Goal: Task Accomplishment & Management: Use online tool/utility

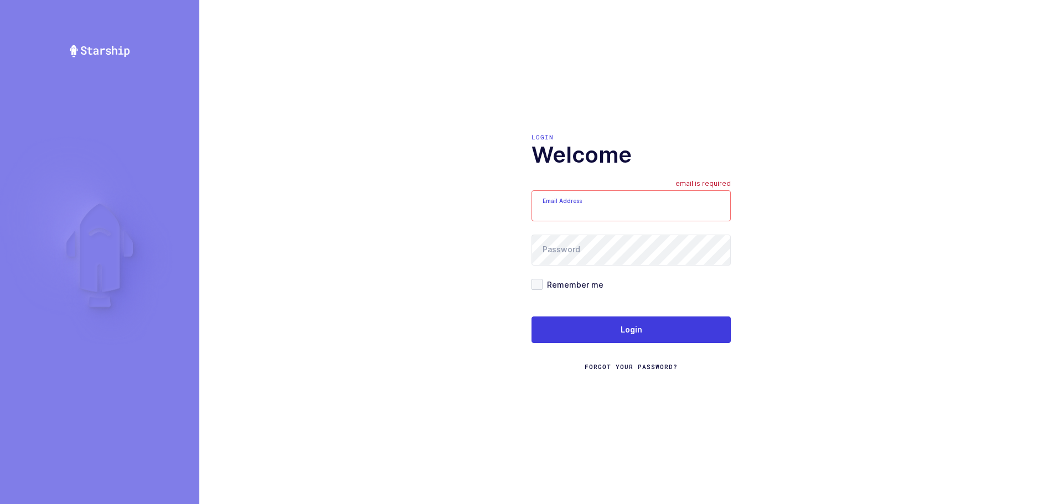
type input "[EMAIL_ADDRESS][DOMAIN_NAME]"
drag, startPoint x: 574, startPoint y: 210, endPoint x: 595, endPoint y: 229, distance: 28.2
click at [574, 210] on input "mundo@janustrade.com" at bounding box center [630, 205] width 199 height 31
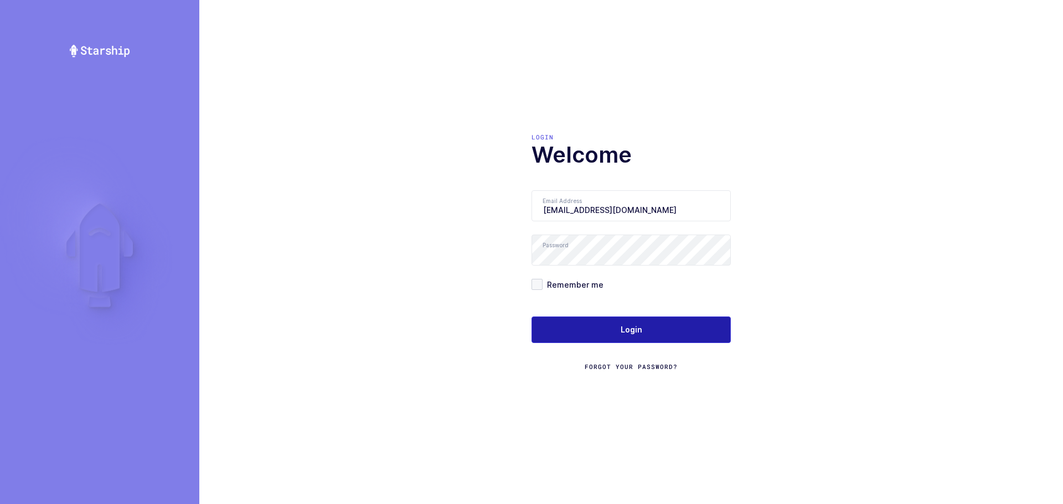
drag, startPoint x: 567, startPoint y: 331, endPoint x: 598, endPoint y: 317, distance: 33.9
click at [567, 331] on button "Login" at bounding box center [630, 330] width 199 height 27
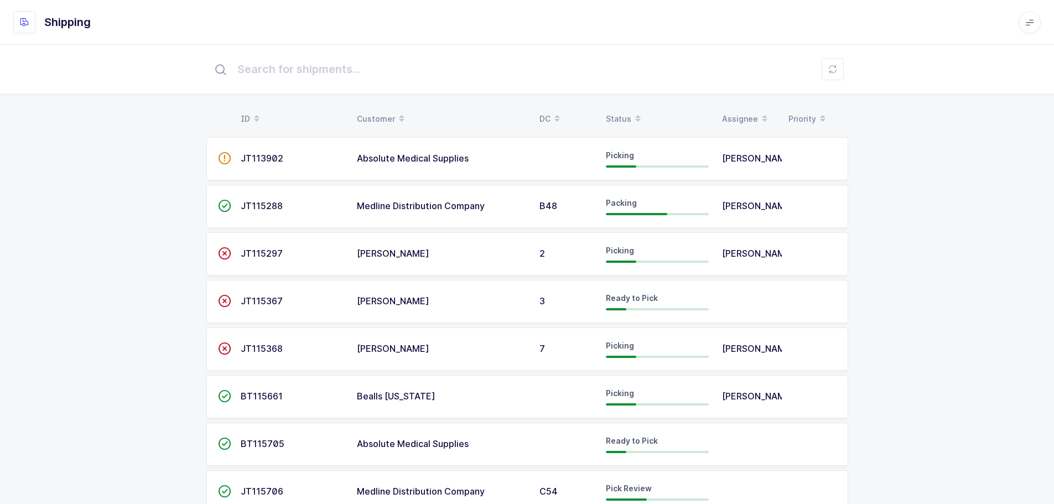
click at [615, 118] on div "Status" at bounding box center [657, 119] width 103 height 19
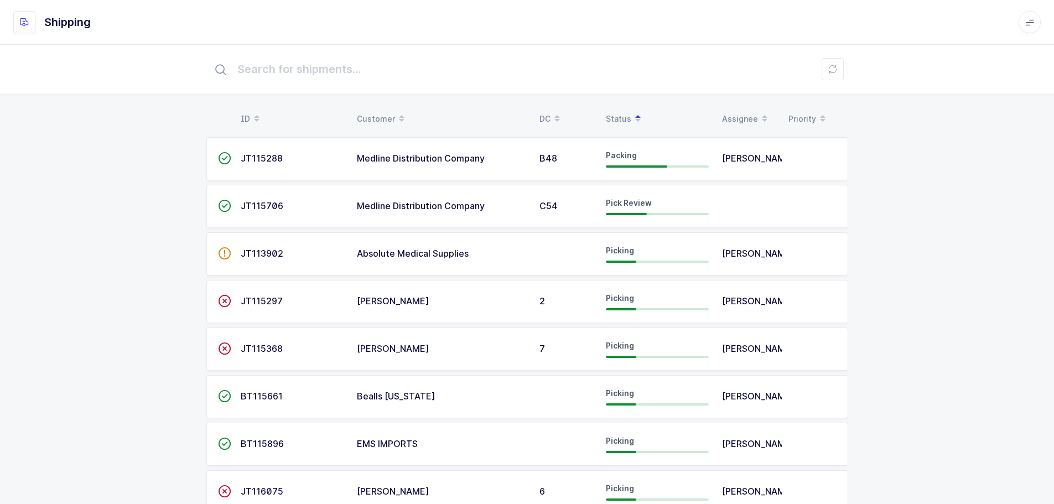
click at [244, 209] on span "JT115706" at bounding box center [262, 205] width 43 height 11
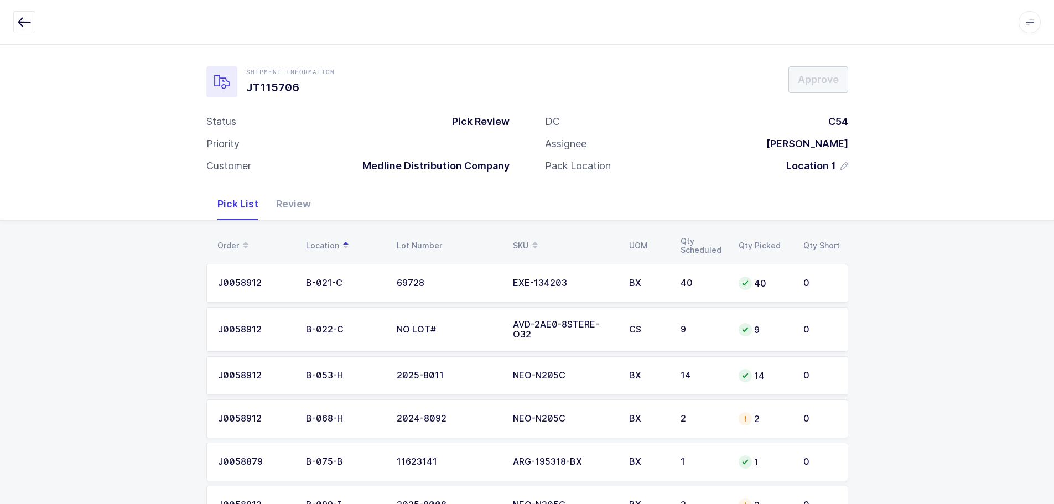
click at [523, 240] on div "SKU" at bounding box center [564, 245] width 103 height 19
click at [291, 205] on div "Review" at bounding box center [293, 204] width 53 height 32
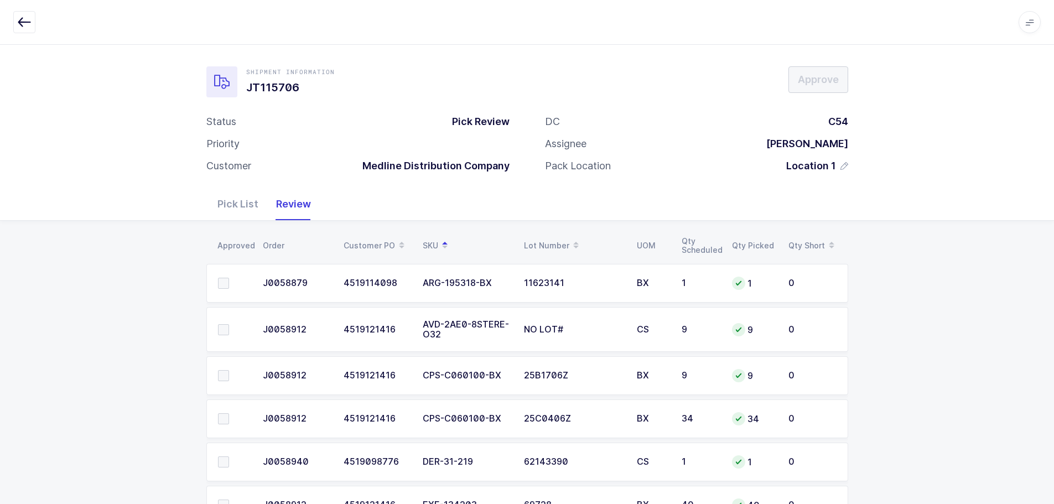
click at [14, 16] on button "button" at bounding box center [24, 22] width 22 height 22
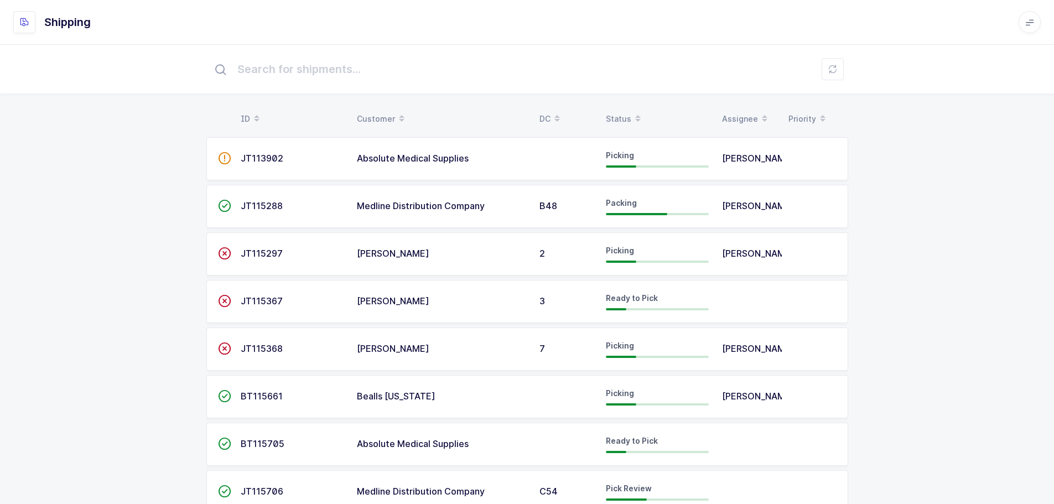
click at [623, 115] on div "Status" at bounding box center [657, 119] width 103 height 19
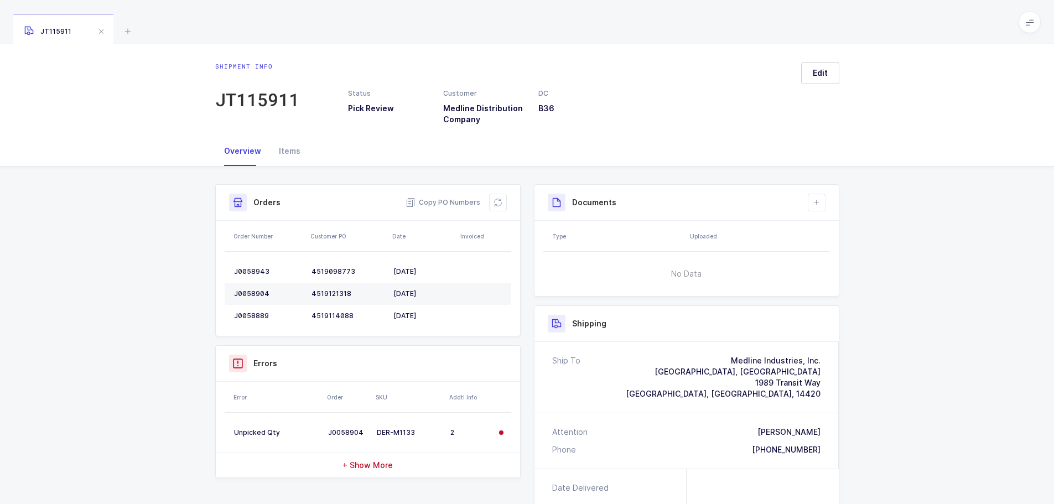
click at [130, 32] on icon at bounding box center [127, 30] width 13 height 13
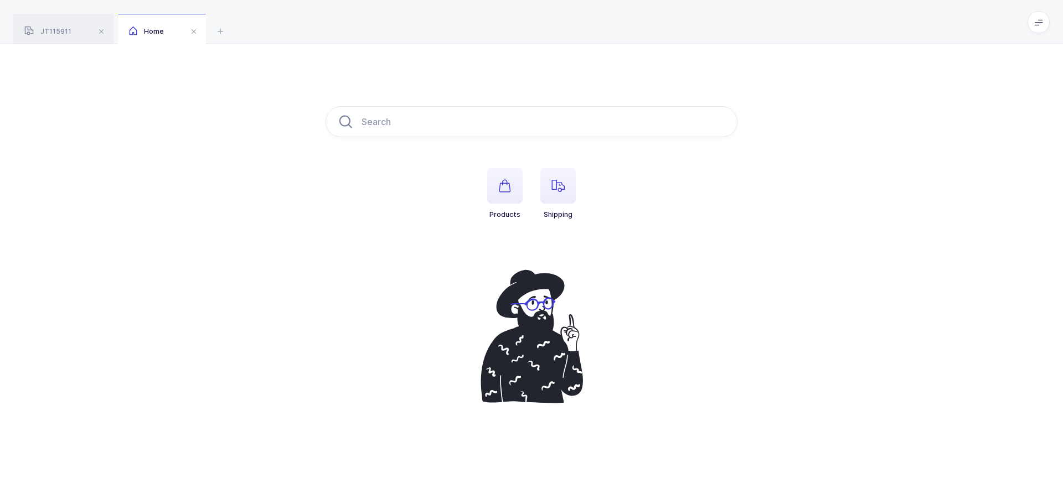
click at [547, 190] on span "button" at bounding box center [557, 185] width 35 height 35
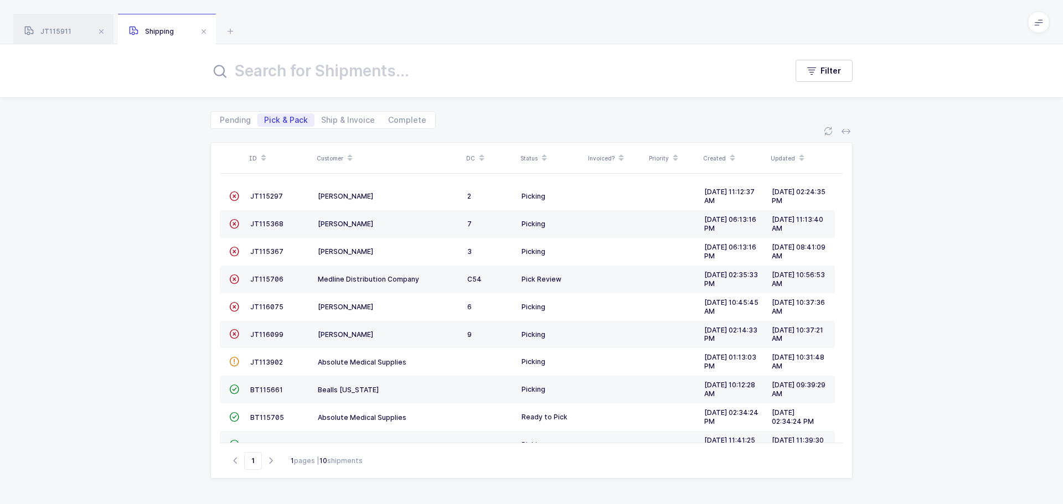
click at [267, 274] on div "JT115706" at bounding box center [279, 278] width 59 height 9
click at [270, 282] on span "JT115706" at bounding box center [266, 279] width 33 height 8
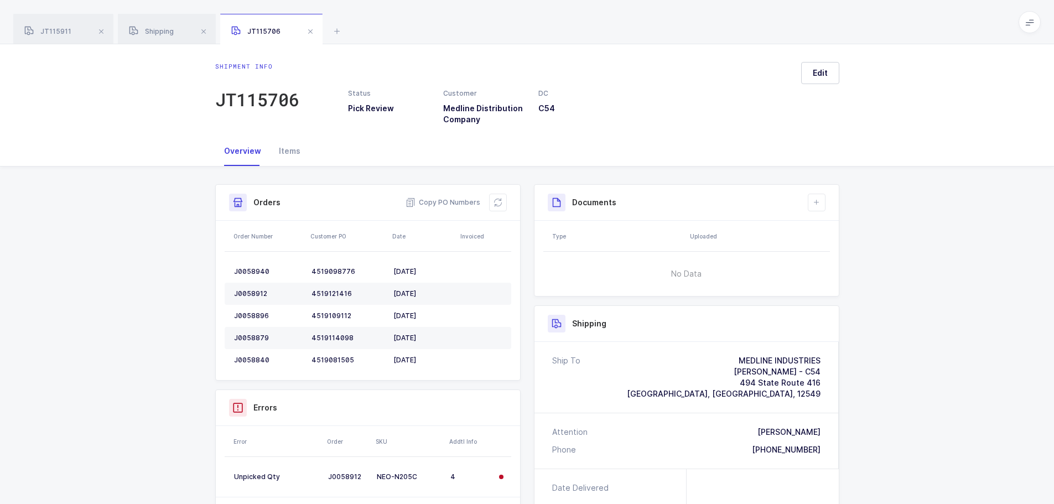
click at [491, 204] on button at bounding box center [498, 203] width 18 height 18
click at [496, 198] on icon at bounding box center [498, 202] width 9 height 9
click at [493, 198] on button at bounding box center [498, 203] width 18 height 18
click at [498, 205] on icon at bounding box center [498, 202] width 9 height 9
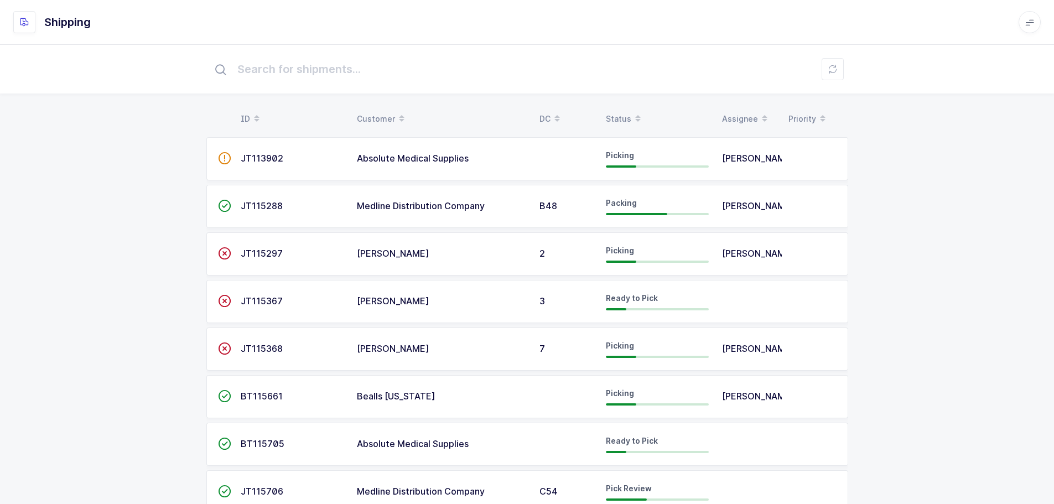
click at [627, 115] on div "Status" at bounding box center [657, 119] width 103 height 19
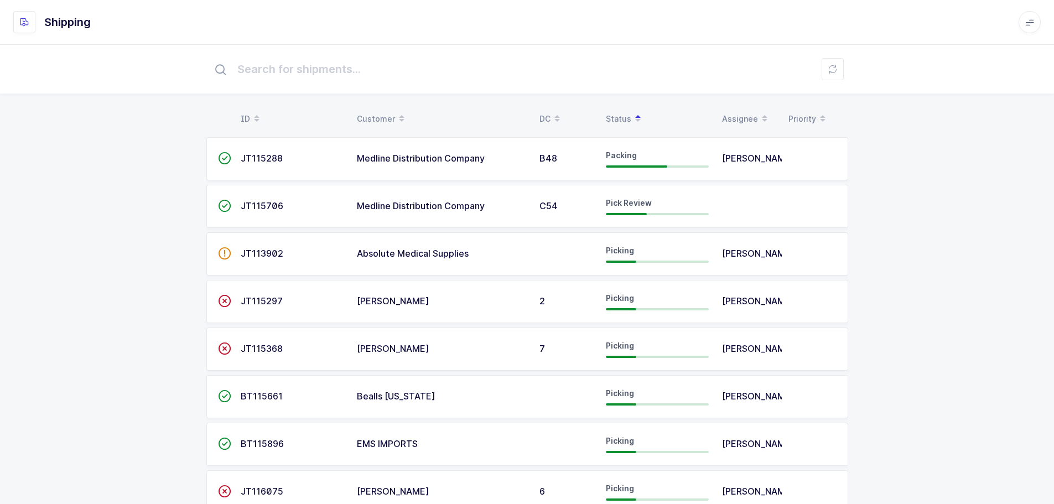
drag, startPoint x: 621, startPoint y: 158, endPoint x: 631, endPoint y: 157, distance: 10.0
click at [621, 159] on span "Packing" at bounding box center [621, 155] width 31 height 9
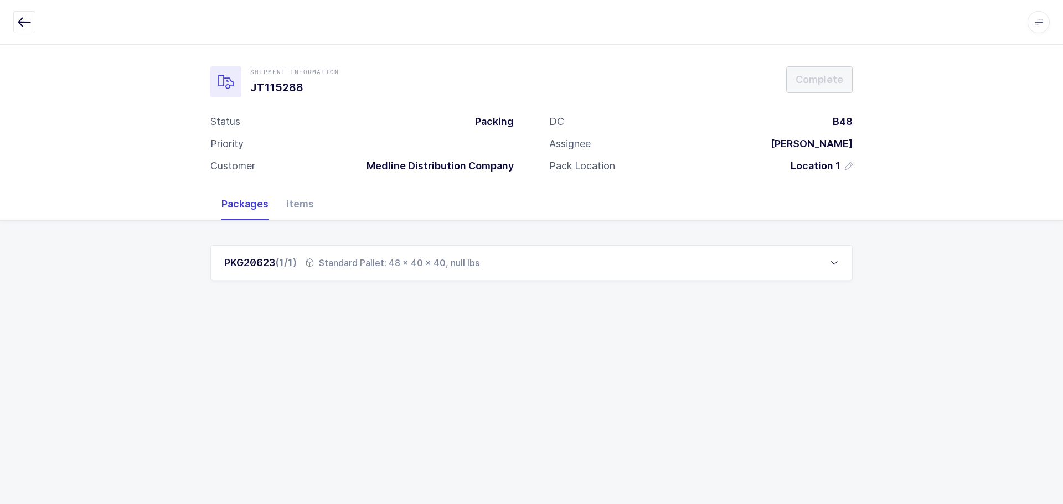
click at [304, 202] on div "Items" at bounding box center [299, 204] width 45 height 32
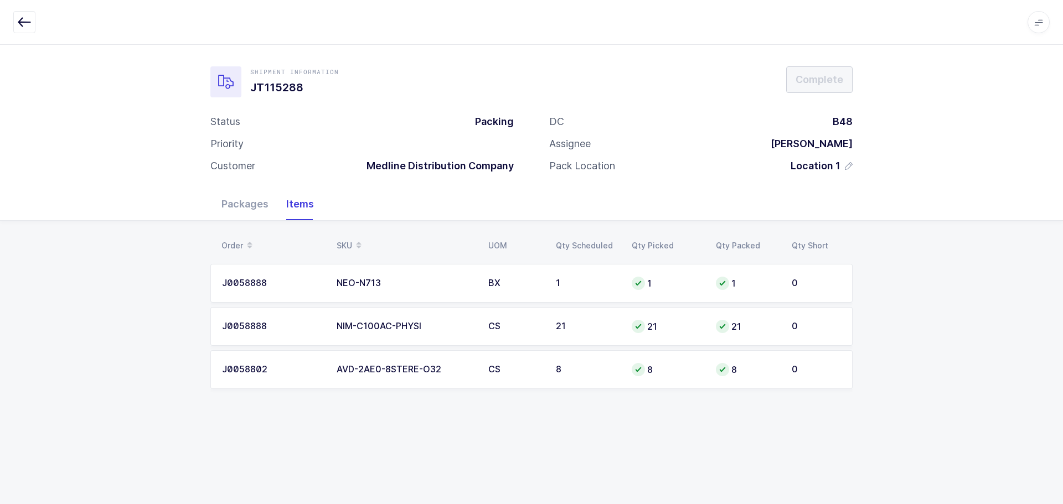
click at [25, 19] on icon "button" at bounding box center [24, 21] width 13 height 13
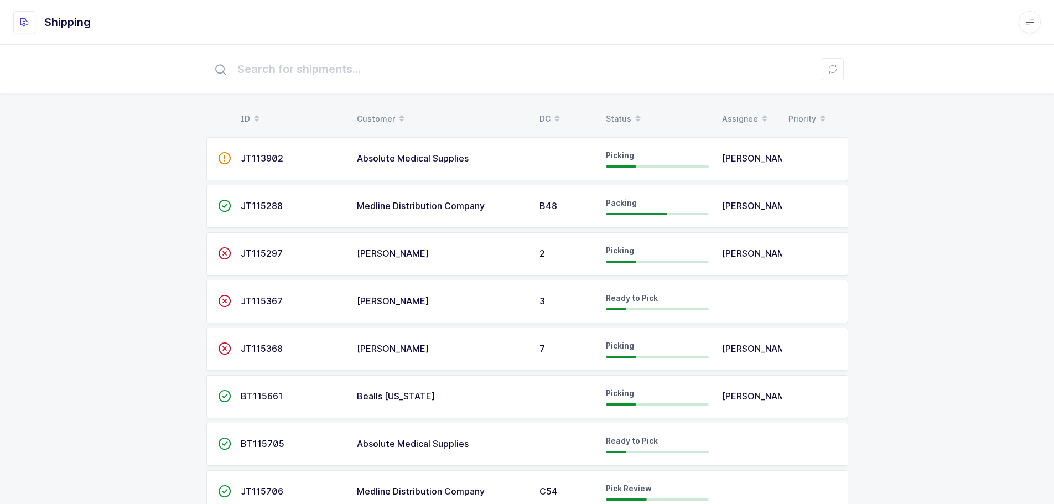
click at [612, 116] on div "Status" at bounding box center [657, 119] width 103 height 19
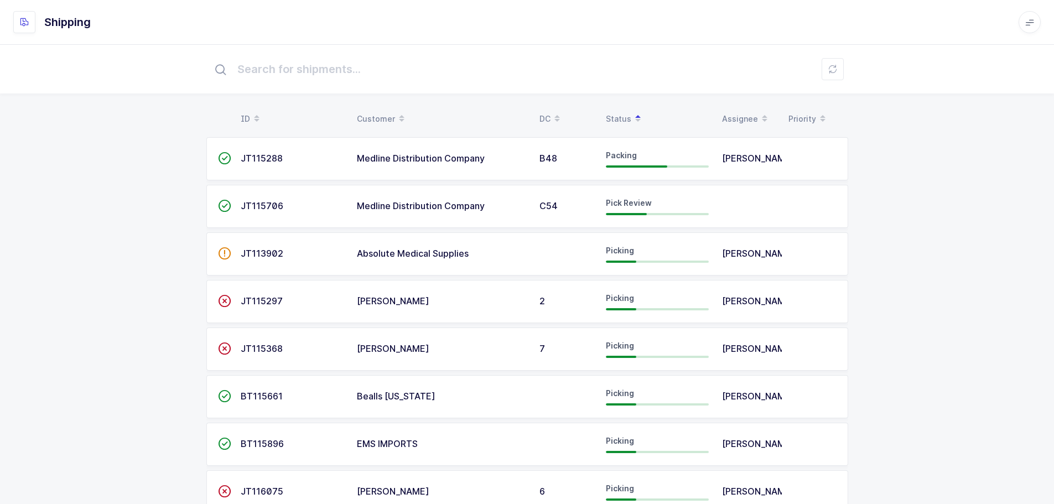
click at [257, 205] on span "JT115706" at bounding box center [262, 205] width 43 height 11
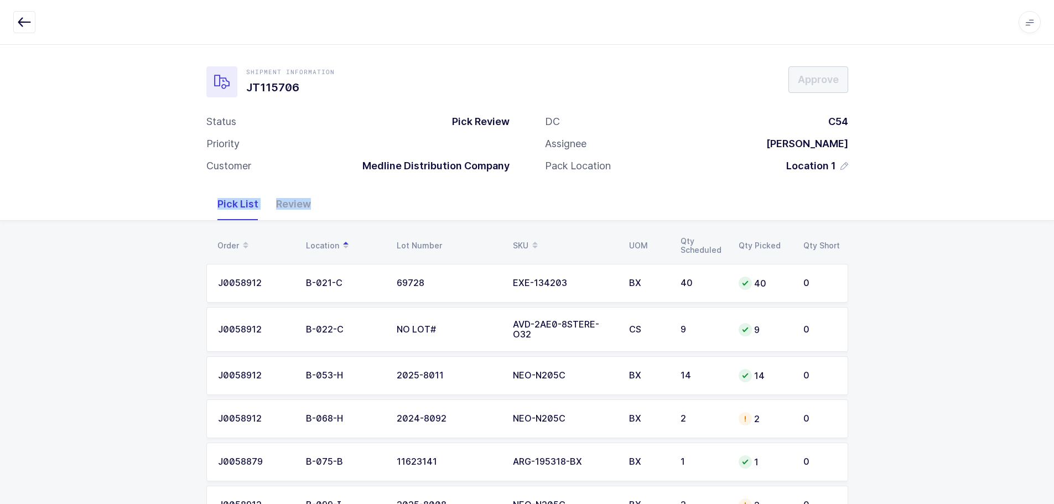
click at [319, 195] on div "Pick List Review" at bounding box center [528, 204] width 638 height 32
click at [298, 203] on div "Review" at bounding box center [293, 204] width 53 height 32
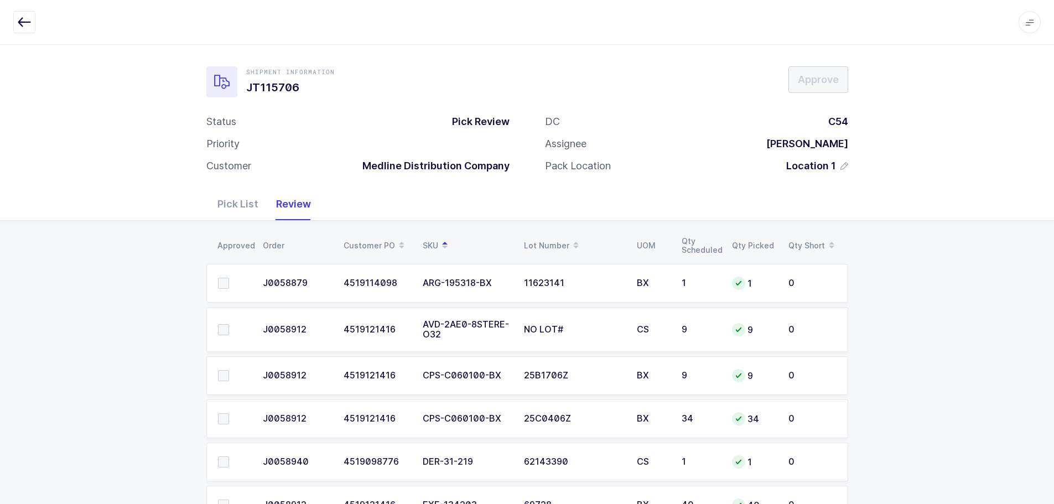
click at [25, 23] on icon "button" at bounding box center [24, 21] width 13 height 13
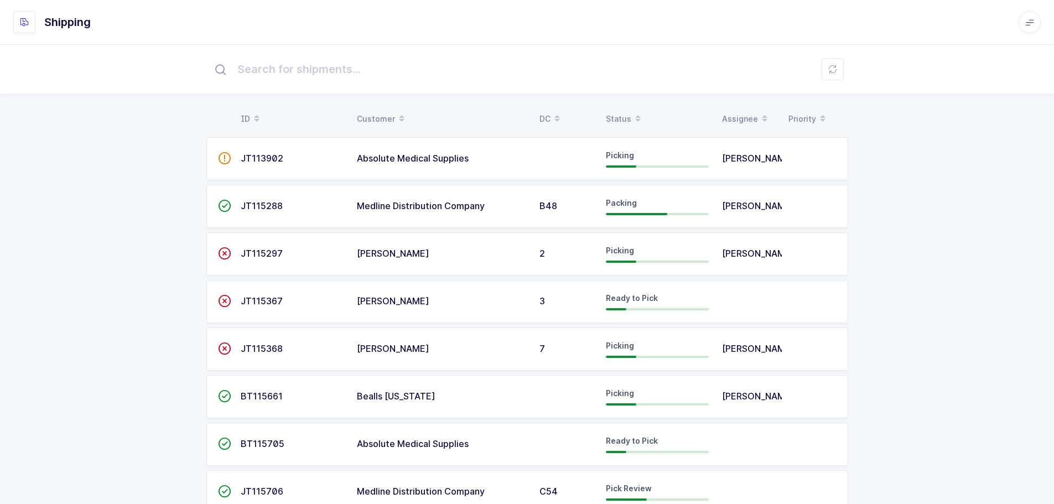
click at [631, 121] on span at bounding box center [637, 119] width 13 height 19
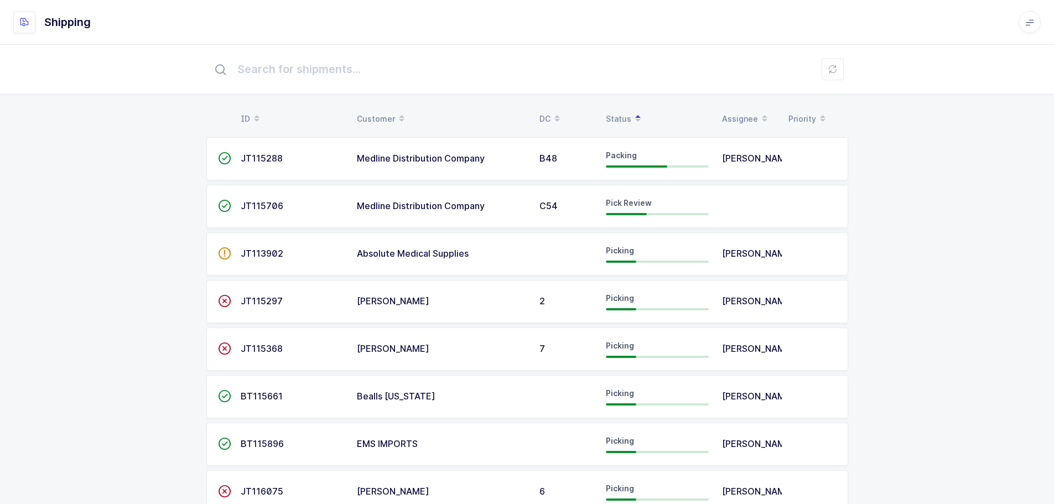
drag, startPoint x: 98, startPoint y: 264, endPoint x: 11, endPoint y: 334, distance: 111.4
click at [97, 264] on div "ID Customer DC Status Assignee Priority  JT115288 Medline Distribution Company…" at bounding box center [527, 363] width 1054 height 639
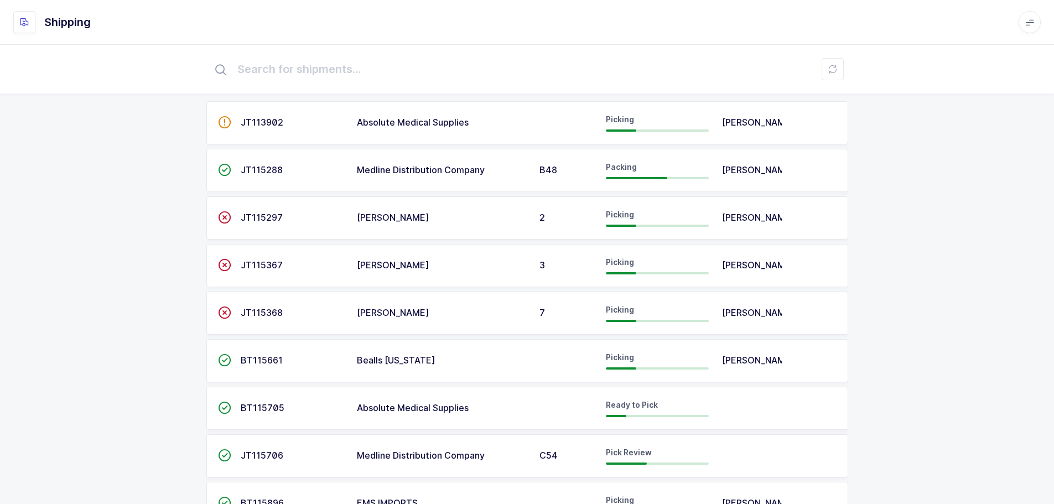
scroll to position [55, 0]
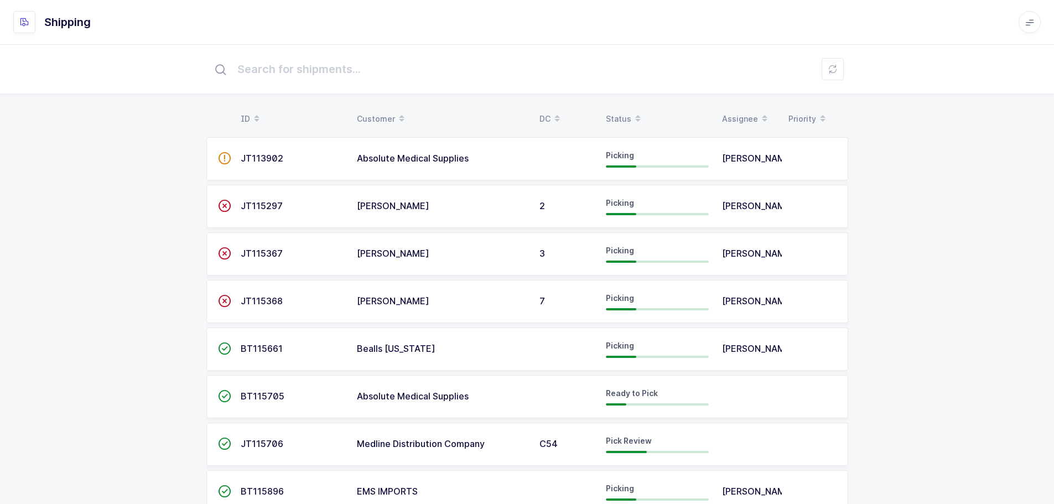
click at [610, 110] on div "Status" at bounding box center [657, 119] width 103 height 19
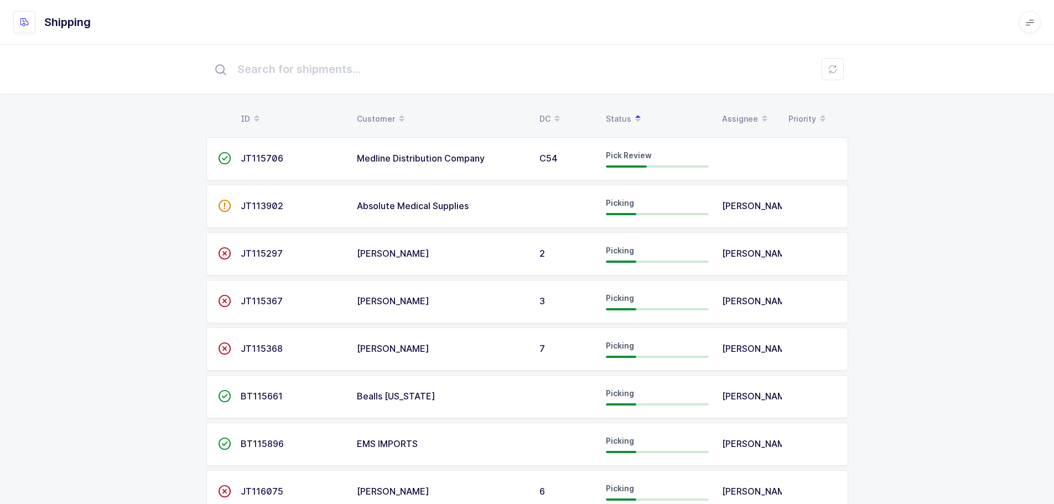
click at [251, 165] on td "JT115706" at bounding box center [292, 158] width 116 height 43
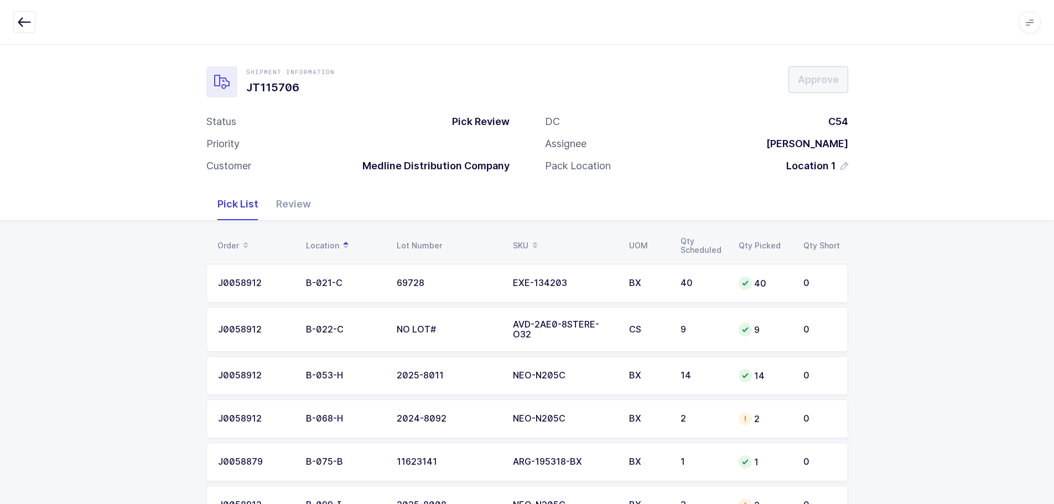
click at [301, 203] on div "Review" at bounding box center [293, 204] width 53 height 32
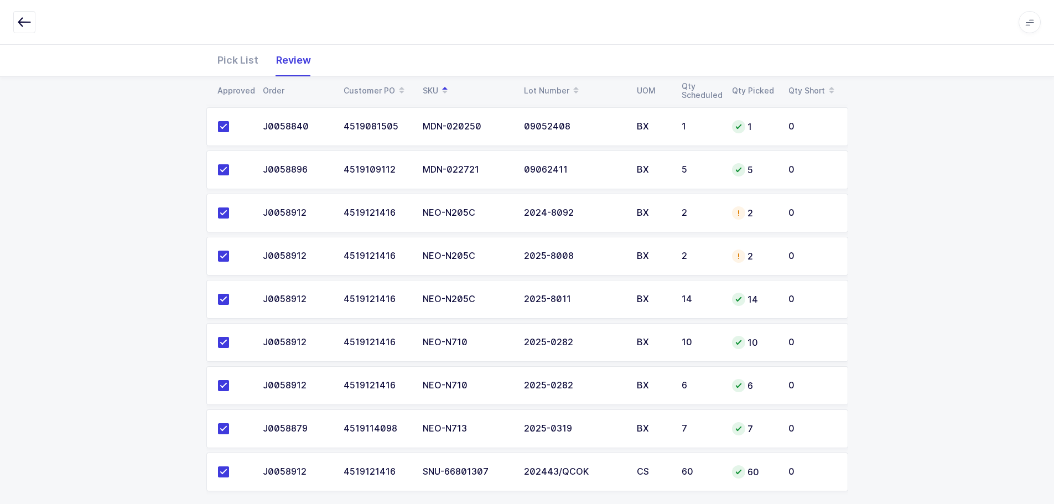
scroll to position [553, 0]
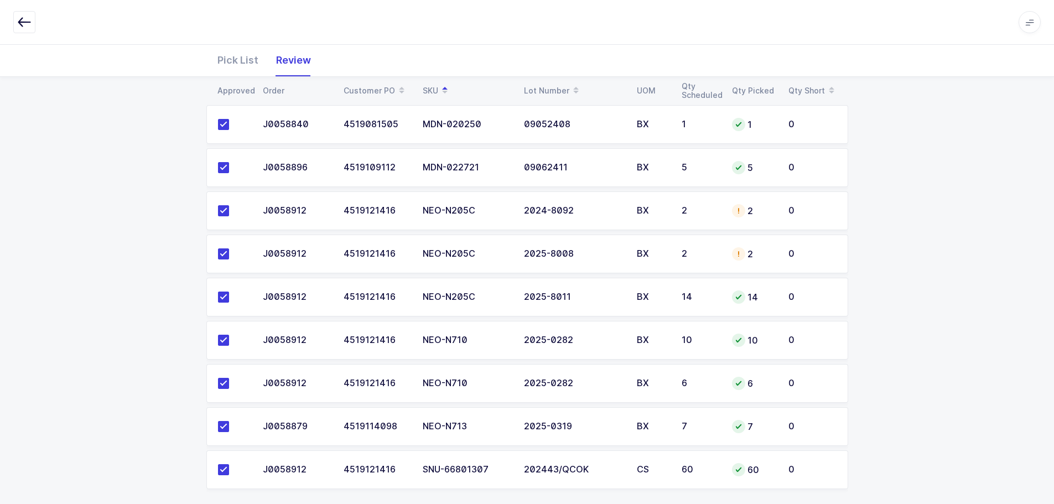
click at [739, 215] on icon at bounding box center [738, 210] width 9 height 9
drag, startPoint x: 242, startPoint y: 59, endPoint x: 293, endPoint y: 58, distance: 50.9
click at [242, 59] on div "Pick List" at bounding box center [238, 60] width 59 height 32
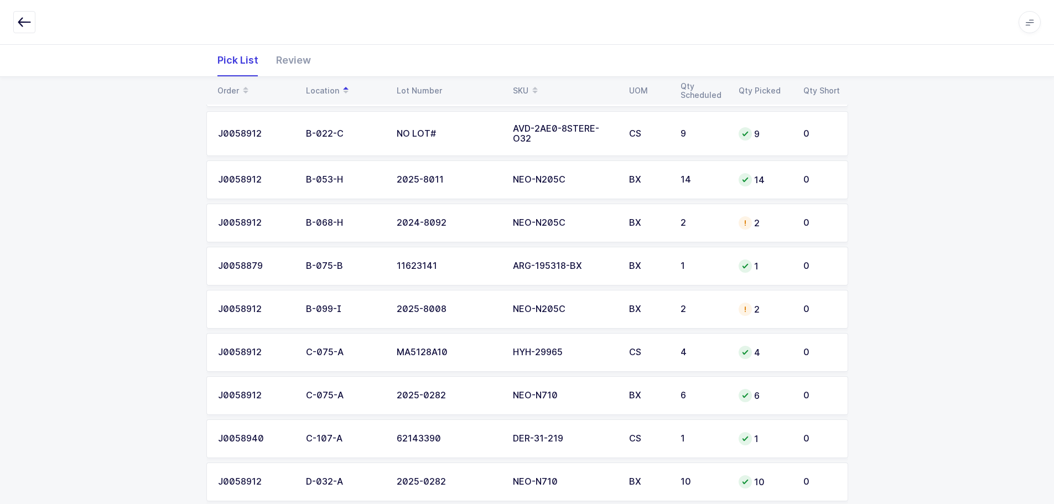
scroll to position [178, 0]
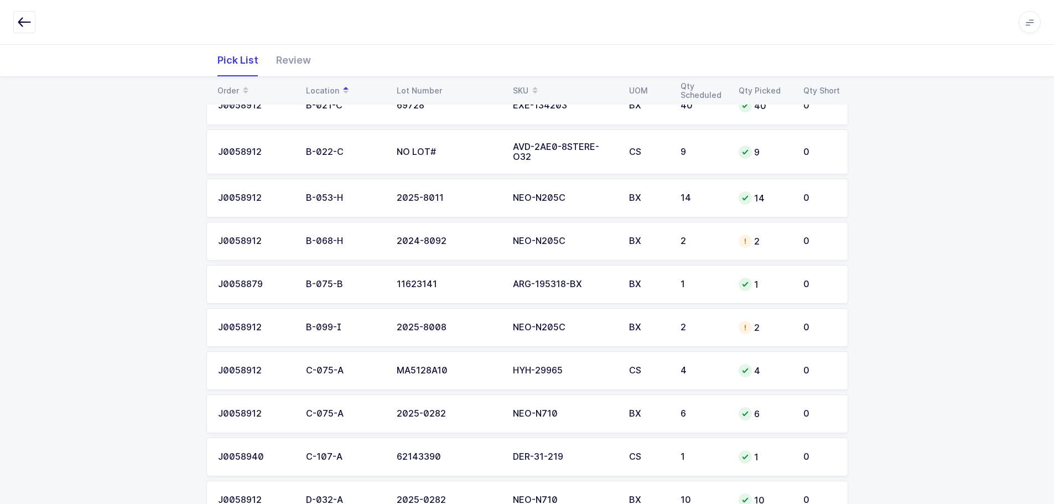
click at [257, 201] on div "J0058912" at bounding box center [255, 198] width 75 height 10
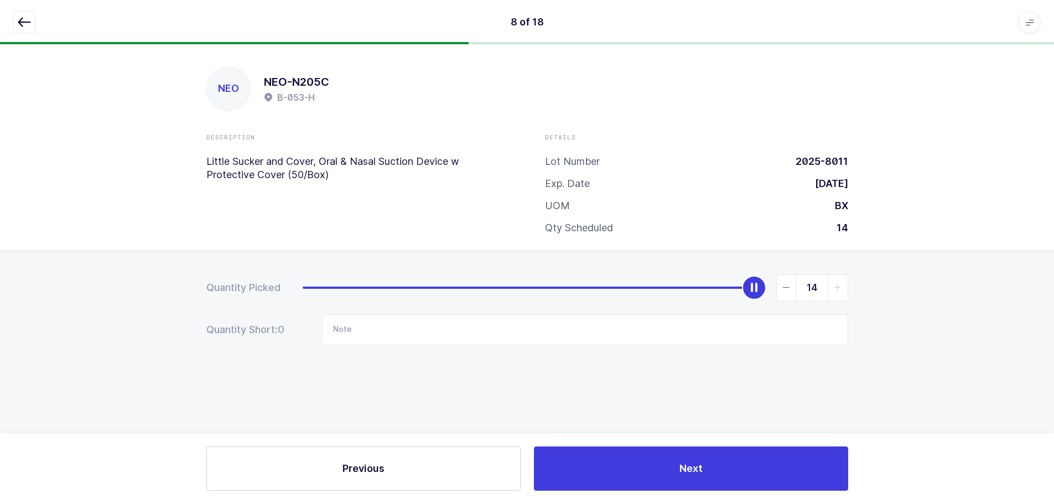
scroll to position [0, 0]
click at [27, 20] on icon "button" at bounding box center [24, 21] width 13 height 13
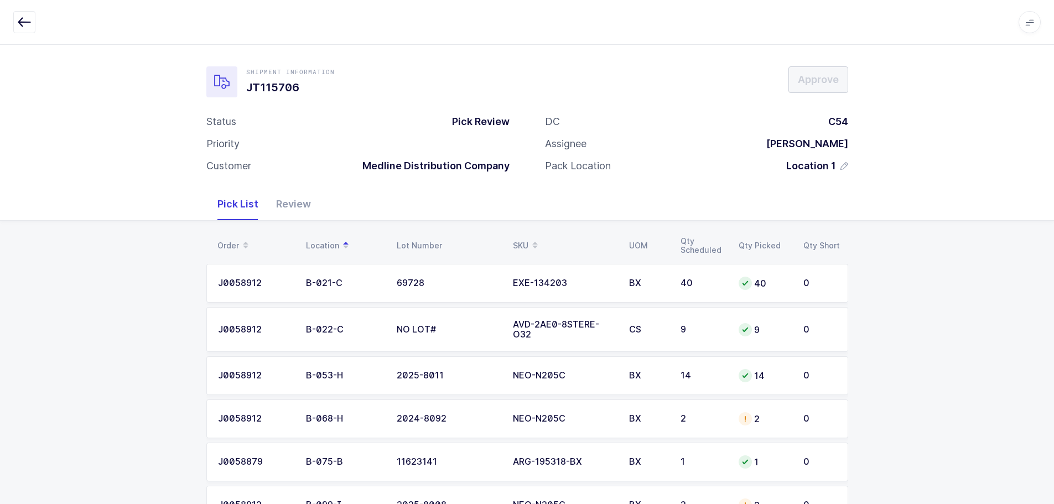
click at [517, 234] on table "Order Location Lot Number SKU UOM Qty Scheduled Qty Picked Qty Short" at bounding box center [527, 246] width 642 height 28
click at [521, 242] on div "SKU" at bounding box center [564, 245] width 103 height 19
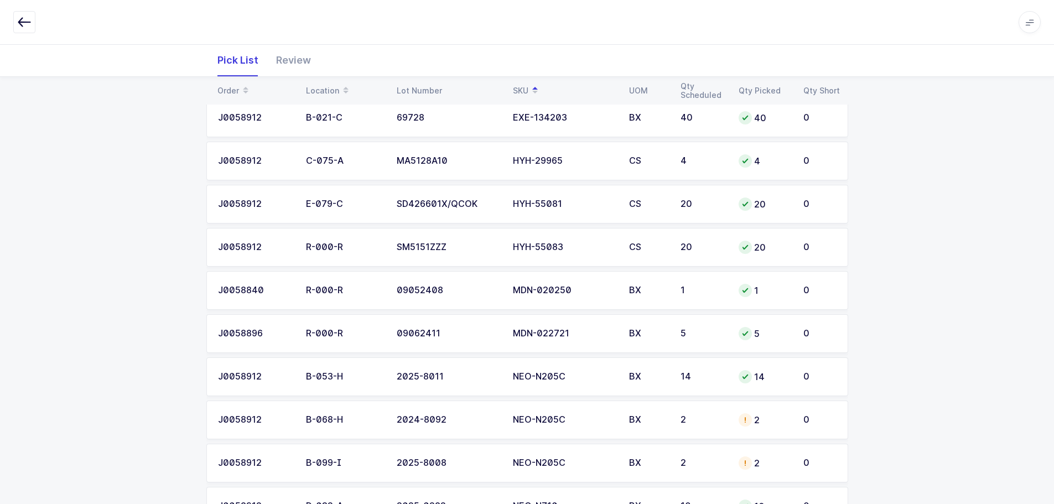
scroll to position [443, 0]
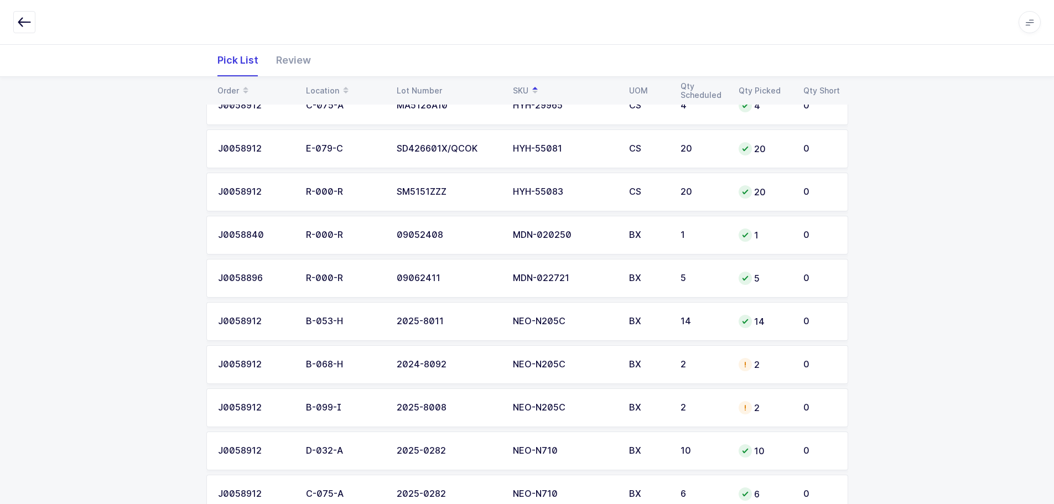
click at [384, 356] on td "B-068-H" at bounding box center [344, 364] width 91 height 39
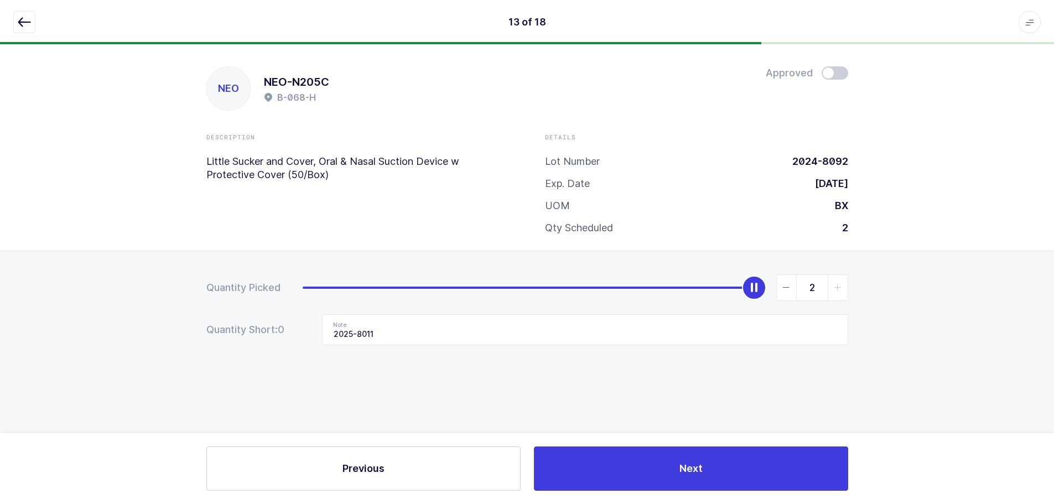
scroll to position [0, 0]
type input "0"
drag, startPoint x: 759, startPoint y: 287, endPoint x: 91, endPoint y: 309, distance: 668.3
click at [91, 309] on div "Quantity Picked 0 Quantity Short: 1 Note 2025-8011" at bounding box center [531, 348] width 1063 height 197
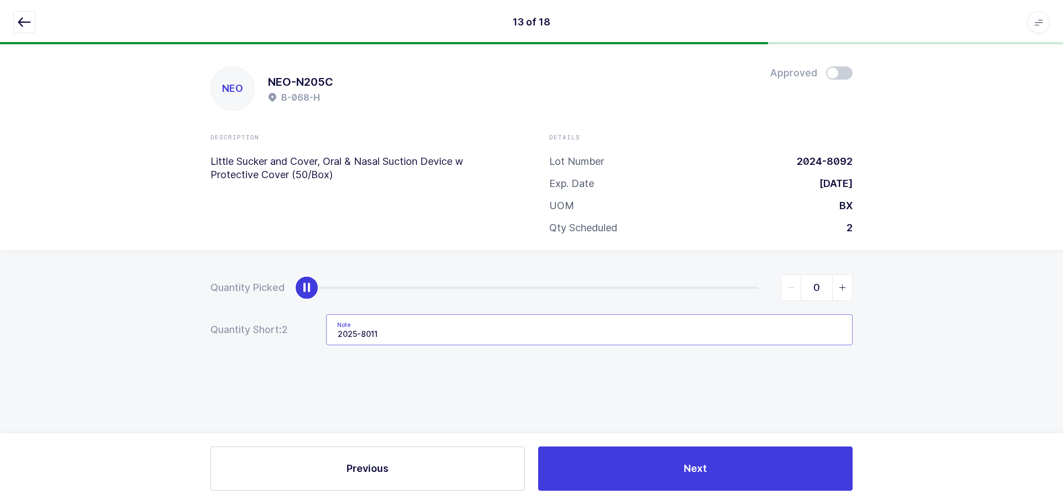
drag, startPoint x: 498, startPoint y: 326, endPoint x: 227, endPoint y: 341, distance: 271.1
click at [227, 341] on div "Quantity Short: 2 Note 2025-8011" at bounding box center [531, 329] width 642 height 31
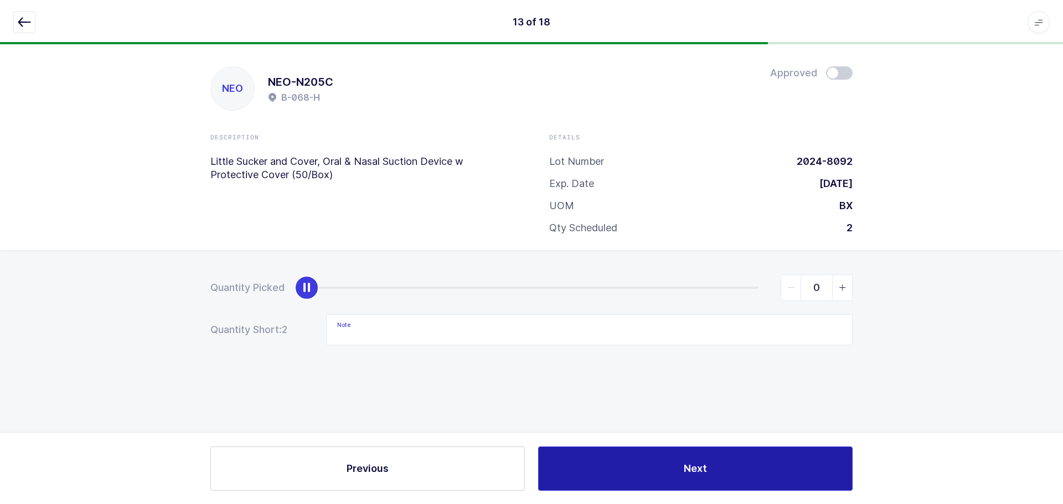
click at [635, 460] on button "Next" at bounding box center [695, 469] width 314 height 44
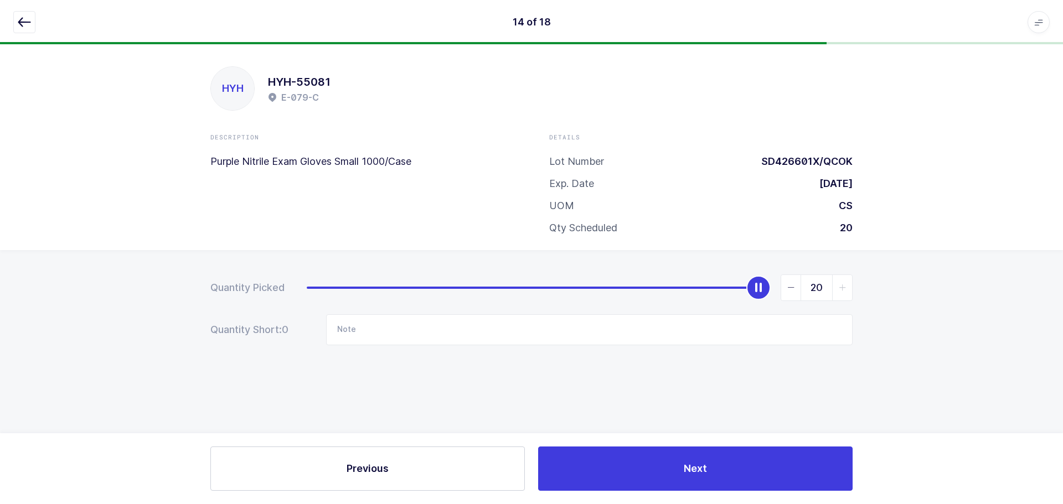
click at [33, 23] on button "button" at bounding box center [24, 22] width 22 height 22
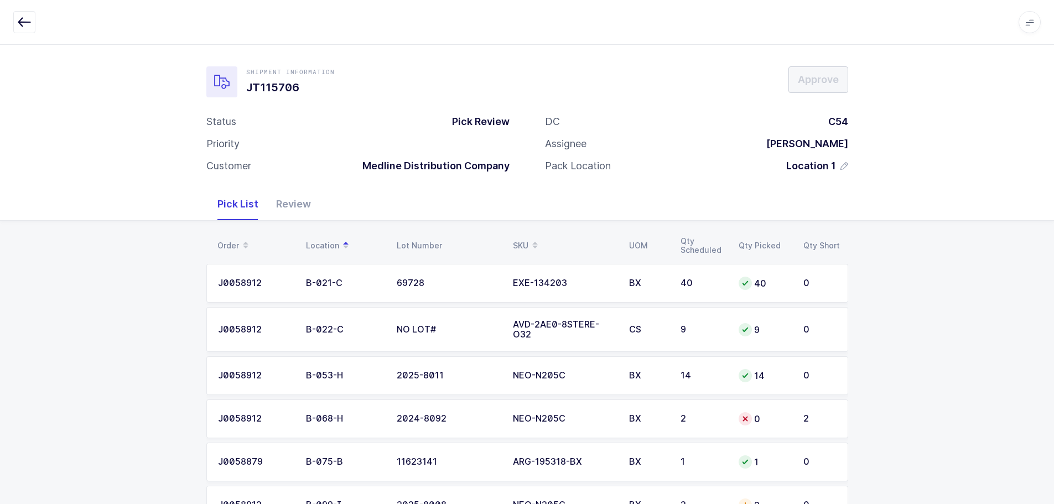
click at [521, 242] on div "SKU" at bounding box center [564, 245] width 103 height 19
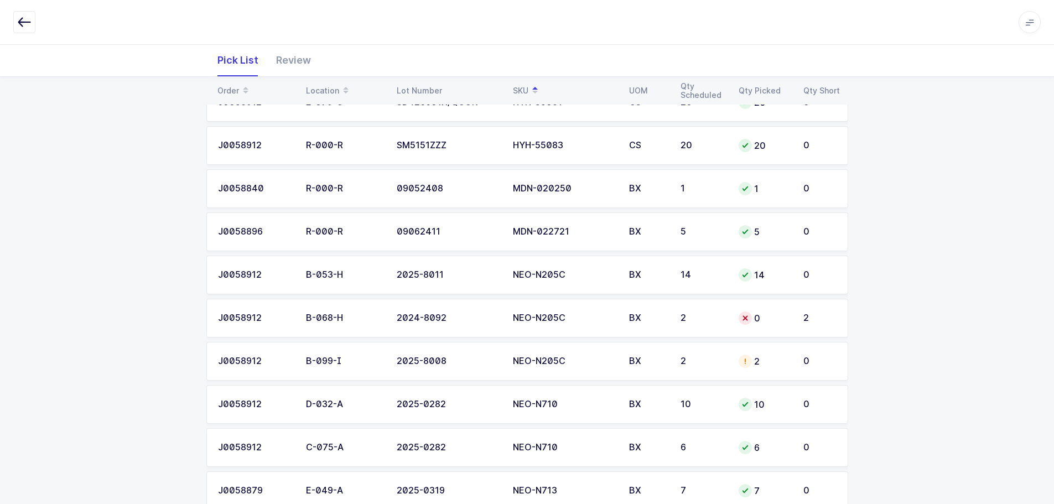
scroll to position [498, 0]
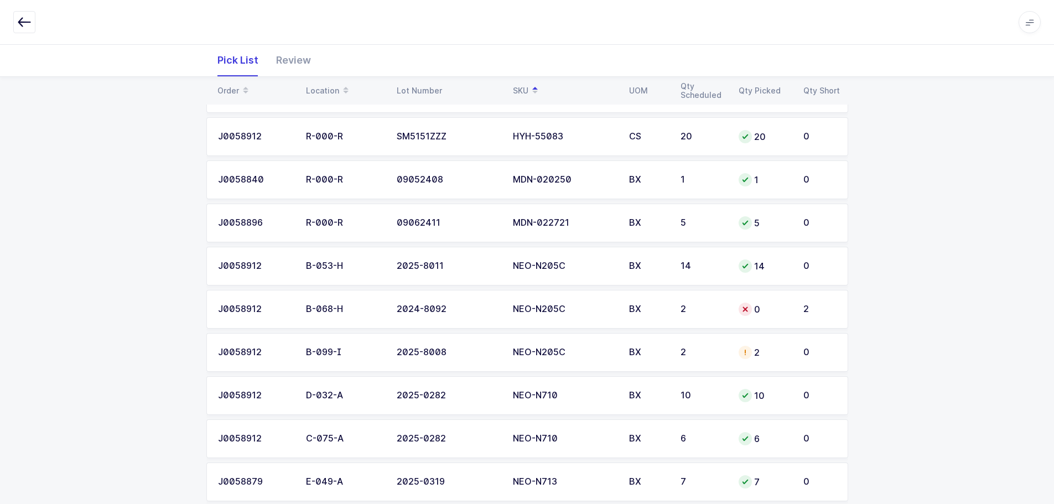
click at [646, 351] on div "BX" at bounding box center [648, 353] width 38 height 10
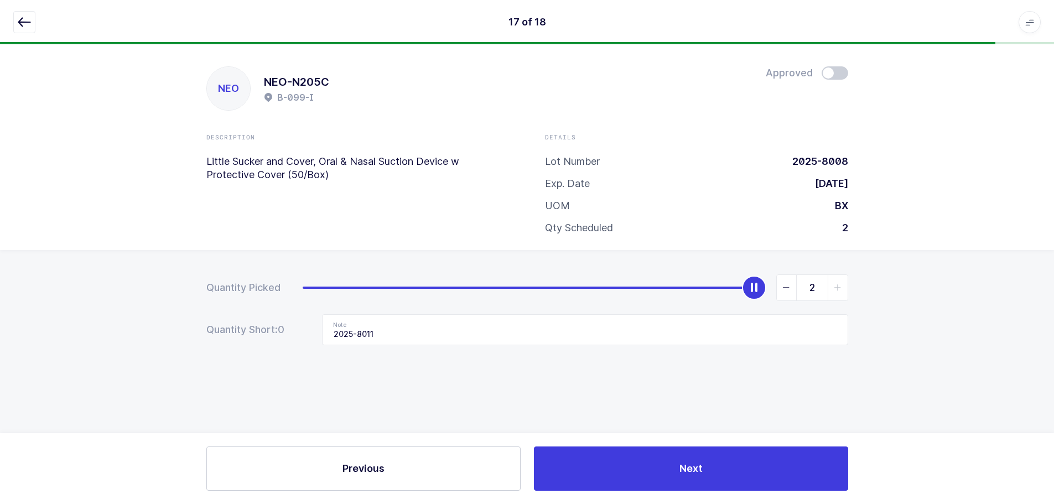
scroll to position [0, 0]
drag, startPoint x: 511, startPoint y: 324, endPoint x: 501, endPoint y: 333, distance: 13.7
click at [501, 333] on input "2025-8011" at bounding box center [589, 329] width 526 height 31
drag, startPoint x: 501, startPoint y: 333, endPoint x: 336, endPoint y: 345, distance: 165.9
click at [337, 351] on div "Quantity Picked 2 Quantity Short: 0 Note 2025-8011" at bounding box center [531, 348] width 1063 height 197
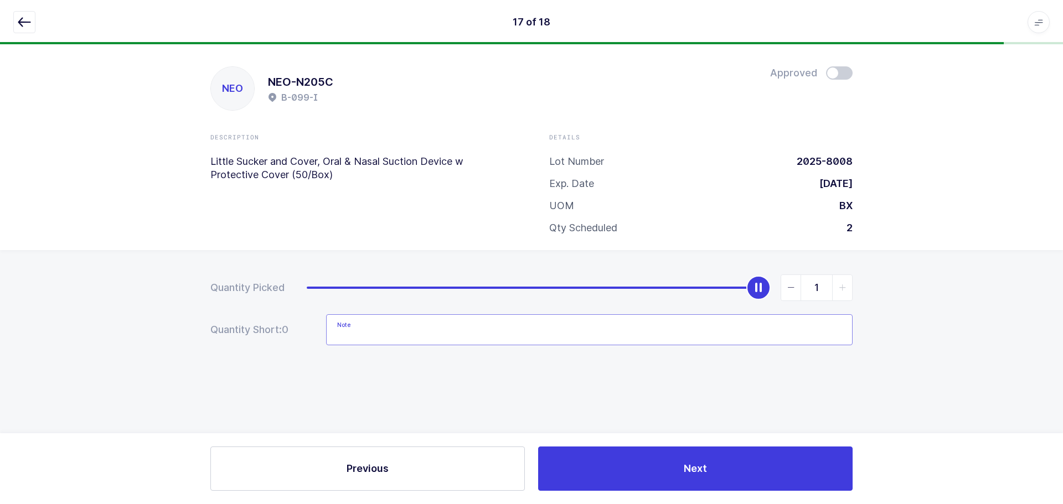
type input "0"
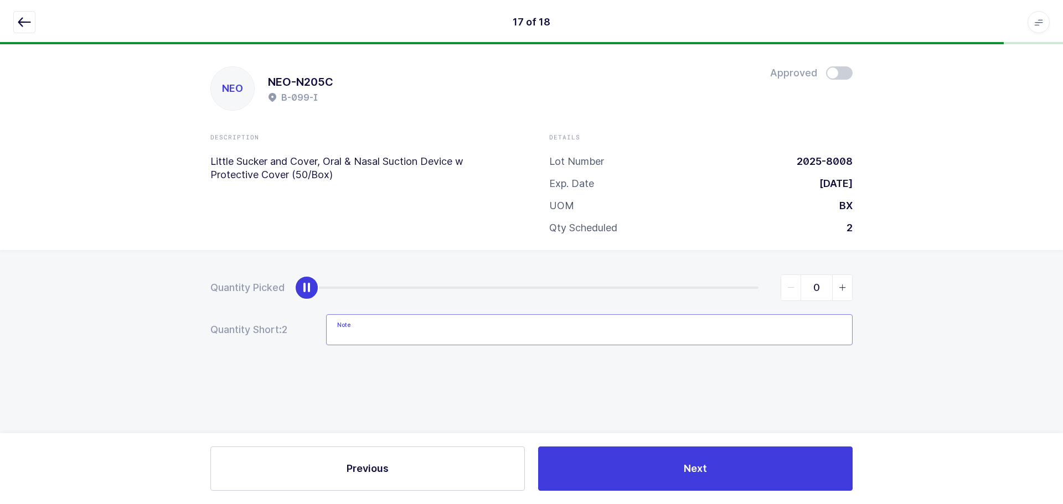
drag, startPoint x: 748, startPoint y: 291, endPoint x: 222, endPoint y: 344, distance: 527.9
click at [222, 344] on form "Quantity Picked 0 Quantity Short: 2 Note" at bounding box center [531, 309] width 642 height 71
click at [29, 19] on icon "button" at bounding box center [24, 21] width 13 height 13
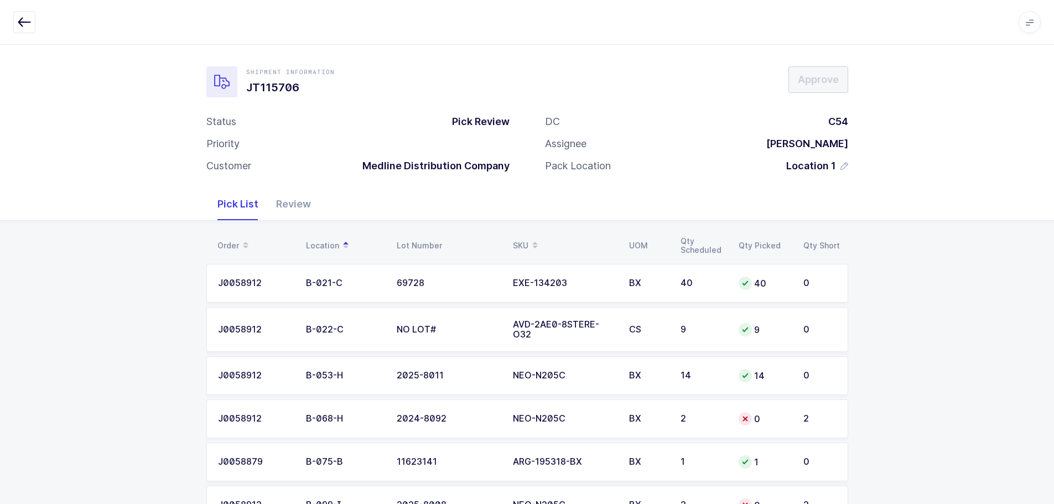
click at [294, 195] on div "Review" at bounding box center [293, 204] width 53 height 32
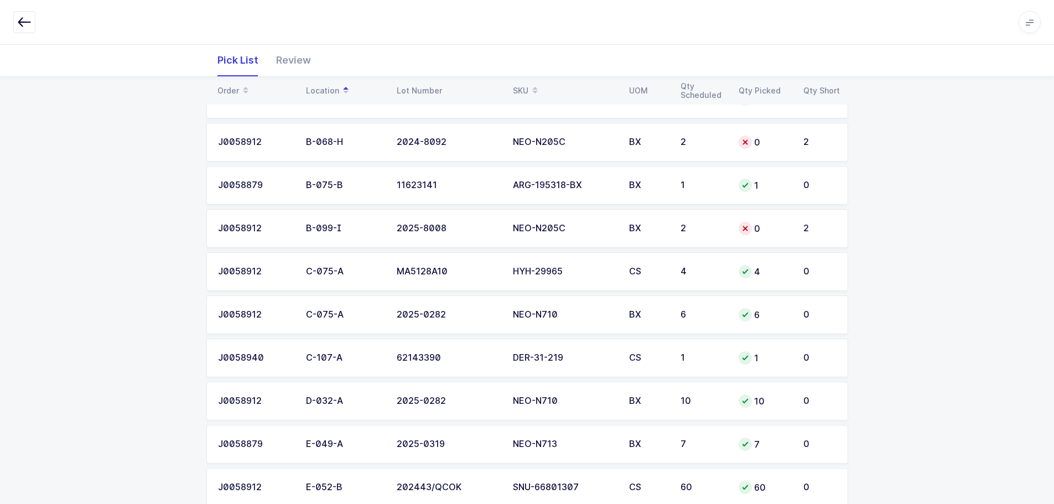
scroll to position [111, 0]
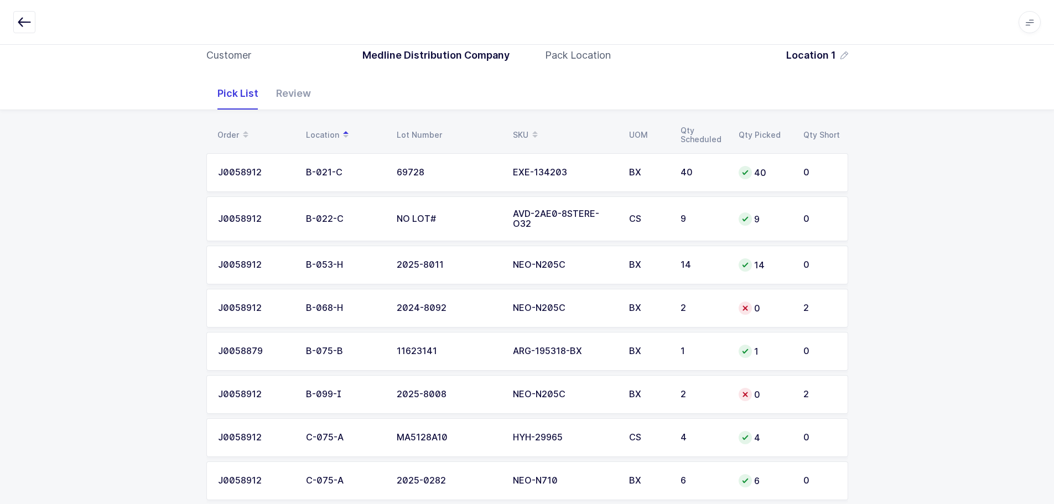
click at [565, 314] on td "NEO-N205C" at bounding box center [564, 308] width 116 height 39
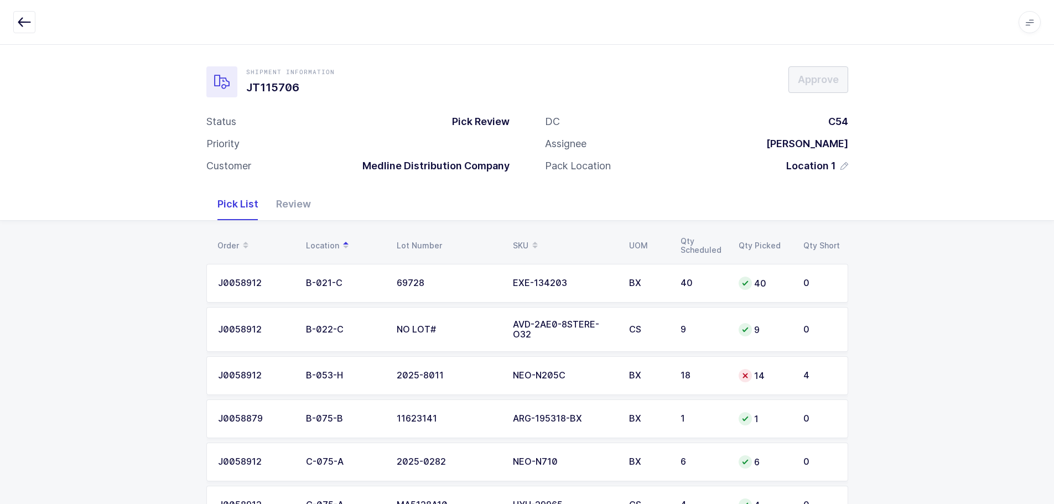
click at [734, 379] on td "14" at bounding box center [764, 375] width 65 height 39
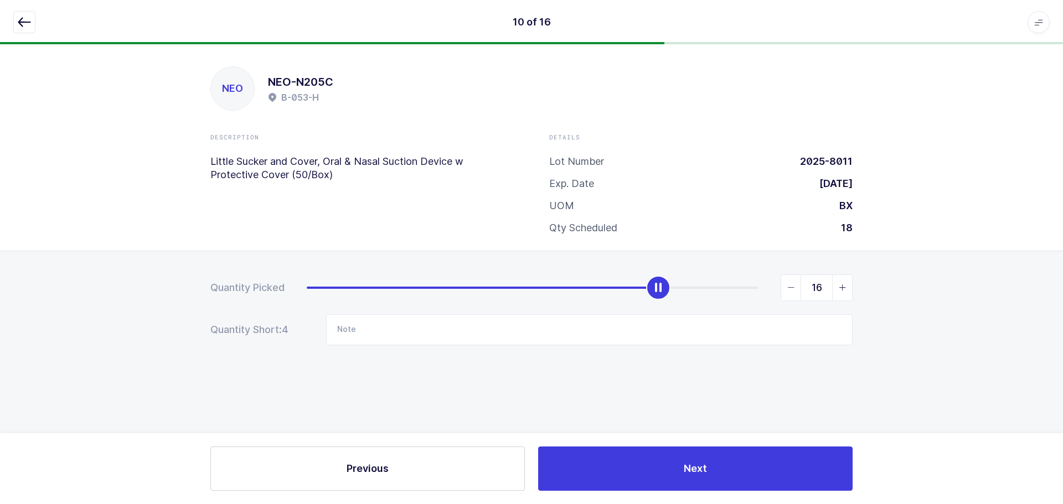
type input "18"
drag, startPoint x: 664, startPoint y: 286, endPoint x: 947, endPoint y: 294, distance: 283.5
click at [951, 294] on div "Quantity Picked 18 Quantity Short: 0 Note" at bounding box center [531, 348] width 1063 height 197
click at [34, 20] on button "button" at bounding box center [24, 22] width 22 height 22
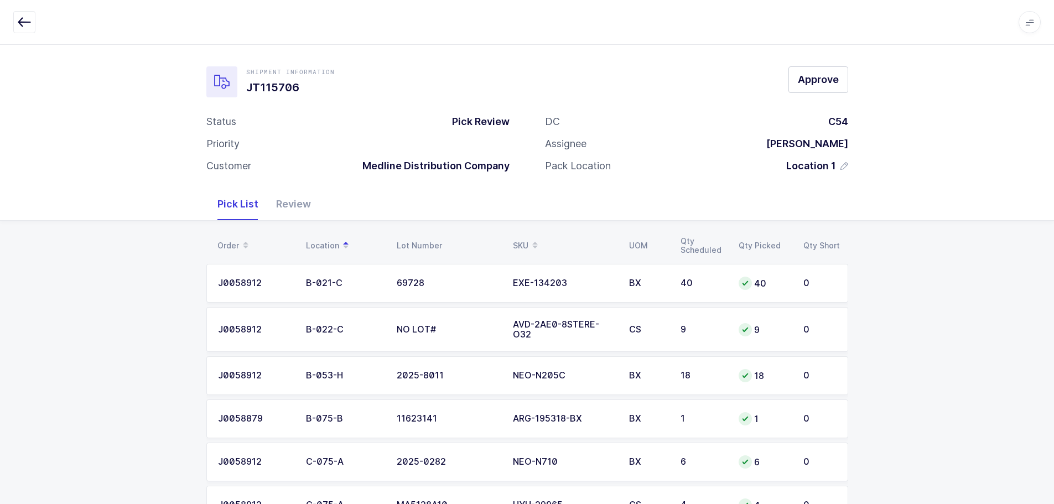
drag, startPoint x: 305, startPoint y: 199, endPoint x: 359, endPoint y: 208, distance: 54.4
click at [305, 200] on div "Review" at bounding box center [293, 204] width 53 height 32
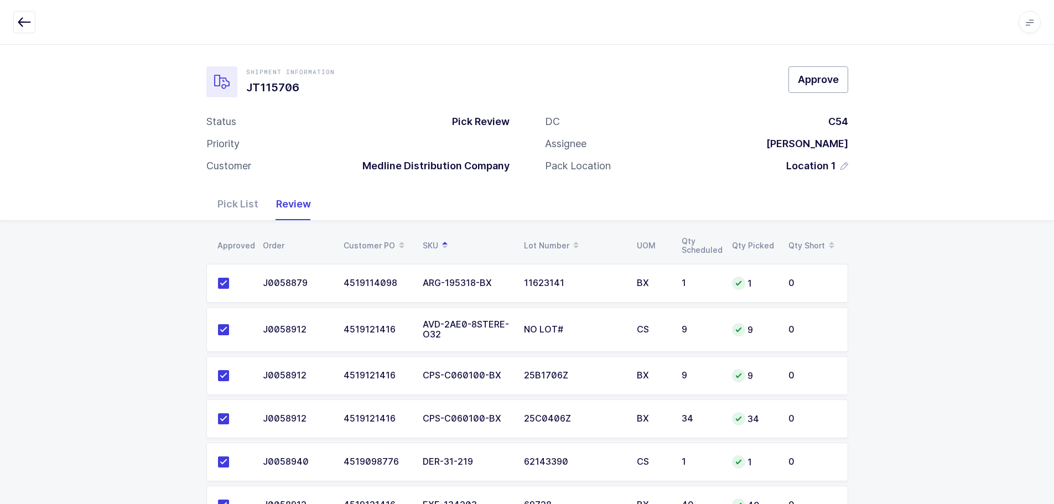
drag, startPoint x: 825, startPoint y: 80, endPoint x: 1002, endPoint y: 93, distance: 177.0
click at [826, 80] on span "Approve" at bounding box center [818, 79] width 41 height 14
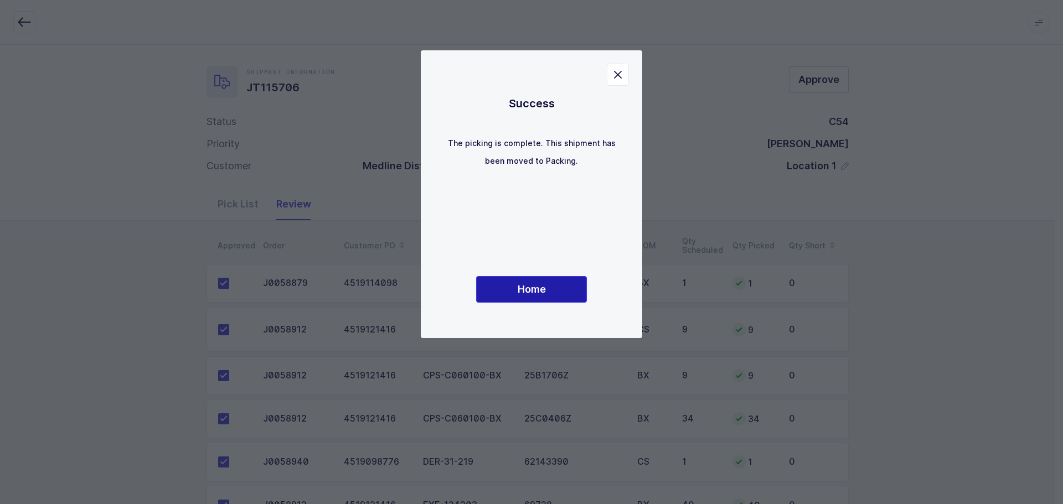
click at [500, 294] on button "Home" at bounding box center [531, 289] width 111 height 27
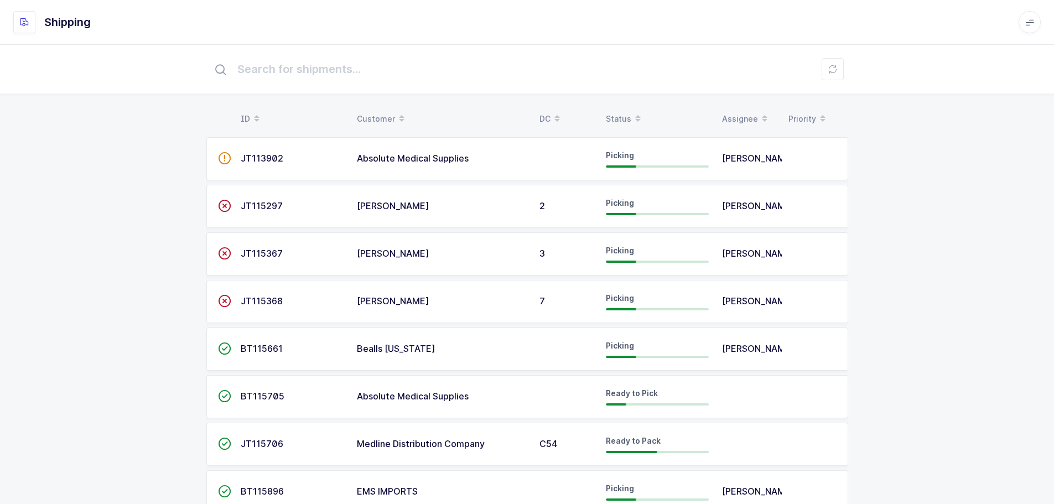
drag, startPoint x: 620, startPoint y: 118, endPoint x: 630, endPoint y: 114, distance: 11.4
click at [620, 118] on div "Status" at bounding box center [657, 119] width 103 height 19
click at [623, 112] on div "Status" at bounding box center [657, 119] width 103 height 19
click at [273, 162] on span "JT113902" at bounding box center [262, 158] width 43 height 11
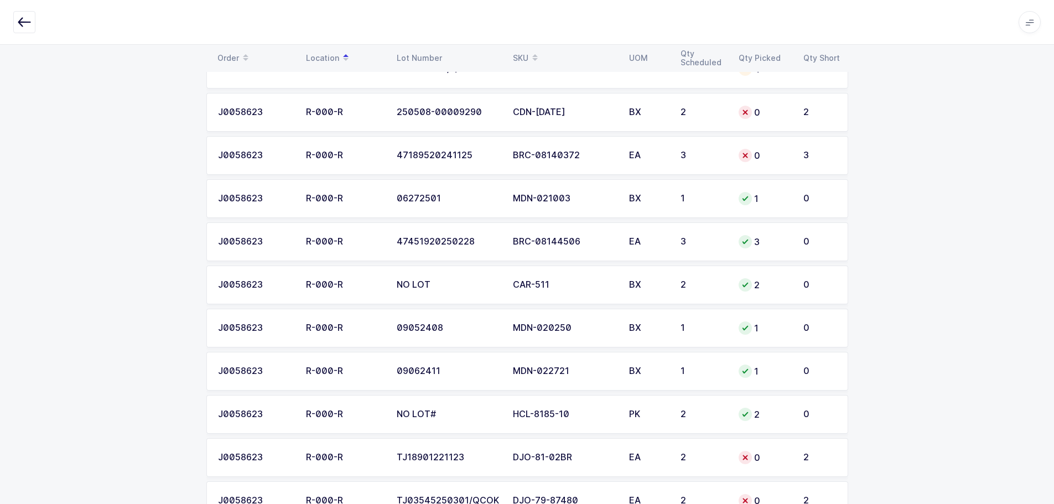
scroll to position [6576, 0]
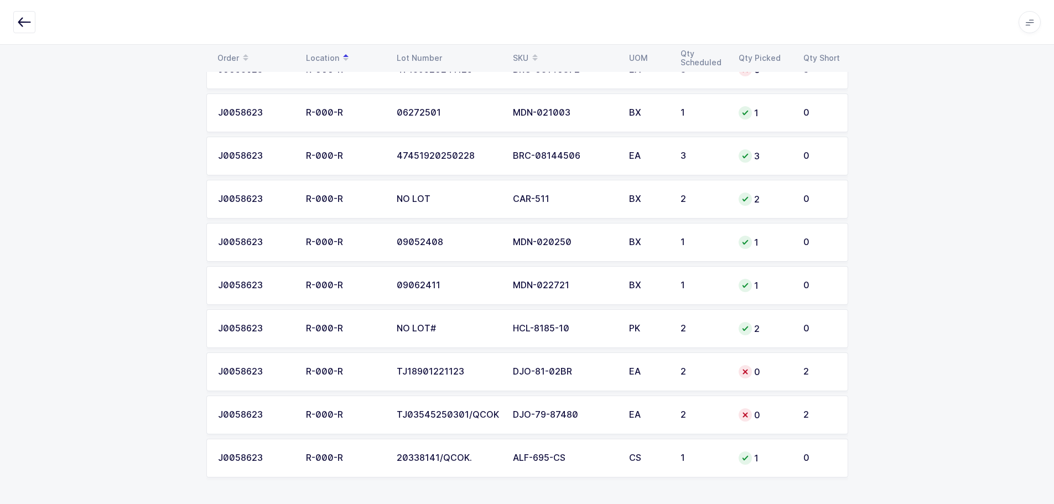
click at [16, 24] on button "button" at bounding box center [24, 22] width 22 height 22
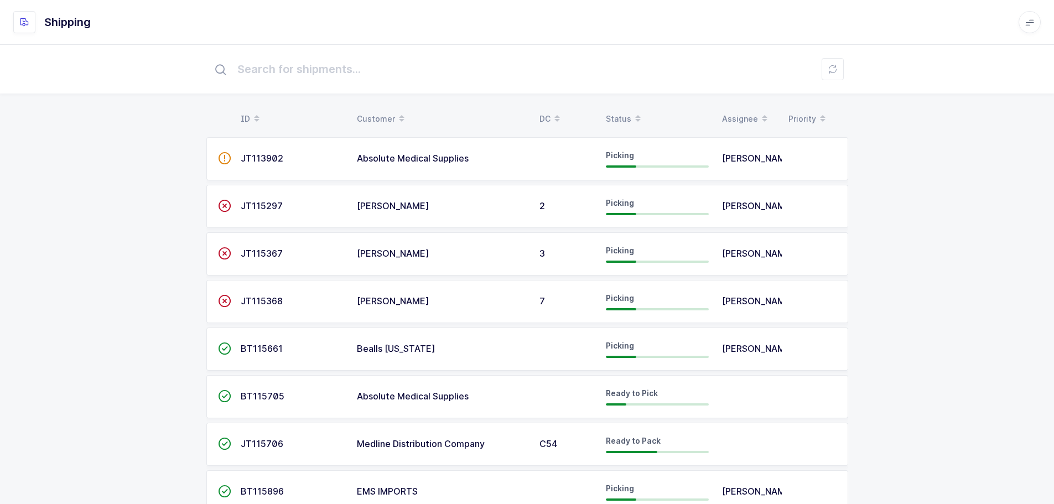
click at [620, 110] on div "Status" at bounding box center [657, 119] width 103 height 19
click at [618, 116] on div "Status" at bounding box center [657, 119] width 103 height 19
click at [625, 113] on div "Status" at bounding box center [657, 119] width 103 height 19
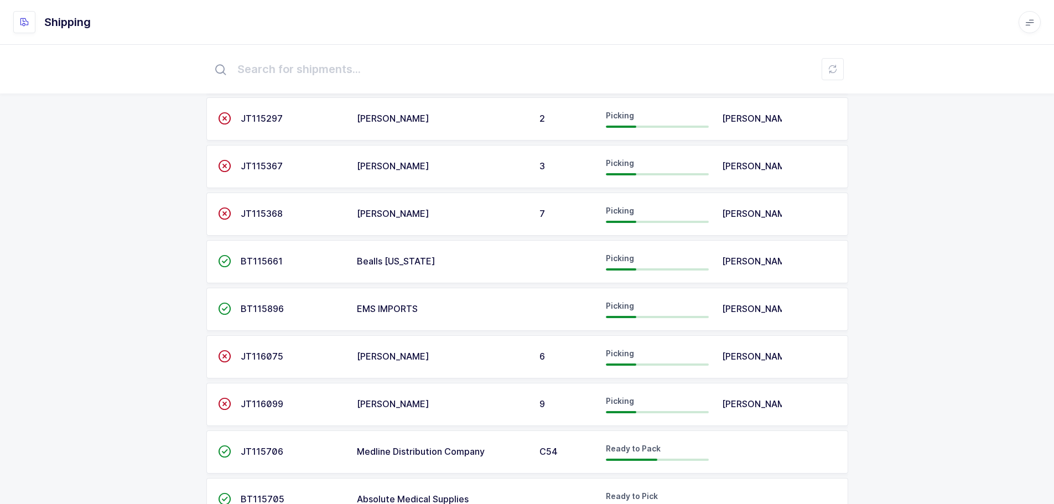
scroll to position [111, 0]
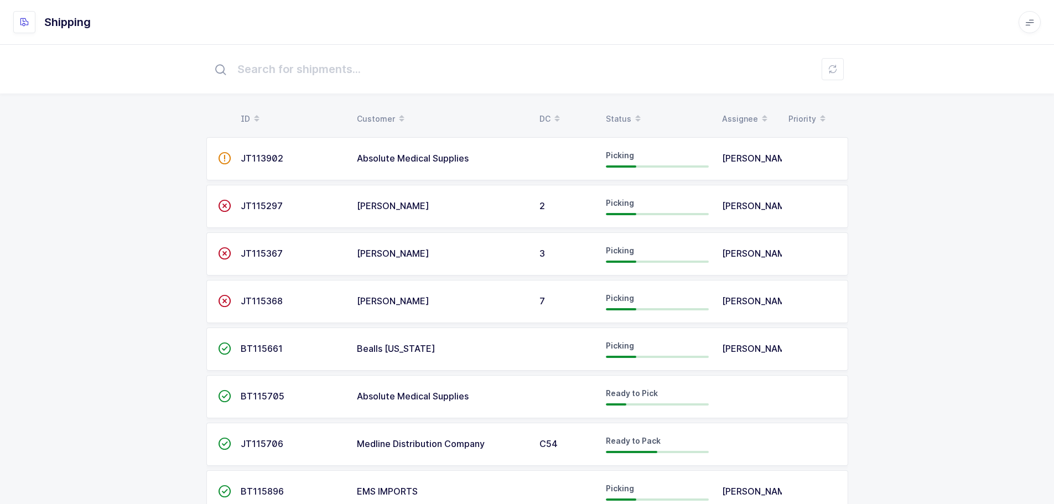
click at [617, 111] on div "Status" at bounding box center [657, 119] width 103 height 19
click at [628, 118] on div "Status" at bounding box center [657, 119] width 103 height 19
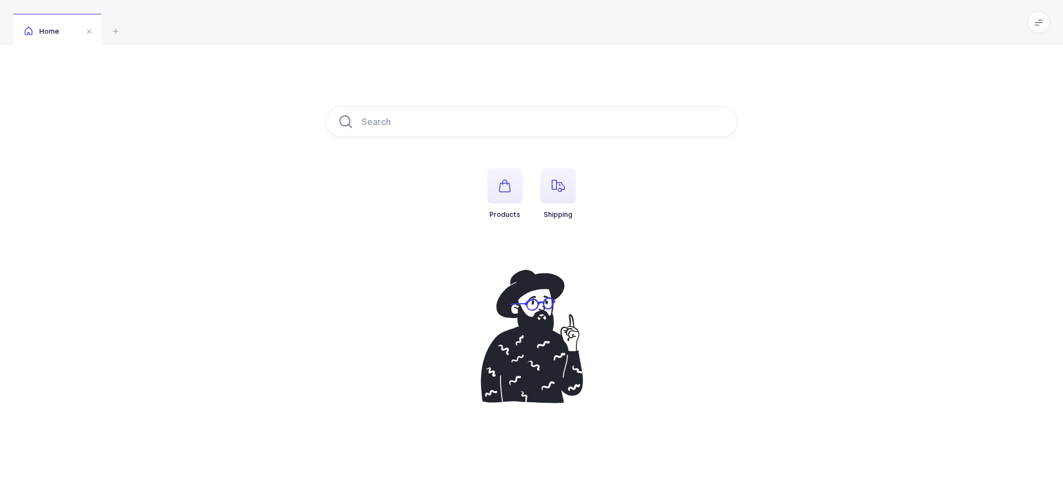
click at [579, 189] on li "Shipping" at bounding box center [557, 193] width 53 height 51
click at [564, 181] on icon "button" at bounding box center [557, 185] width 13 height 13
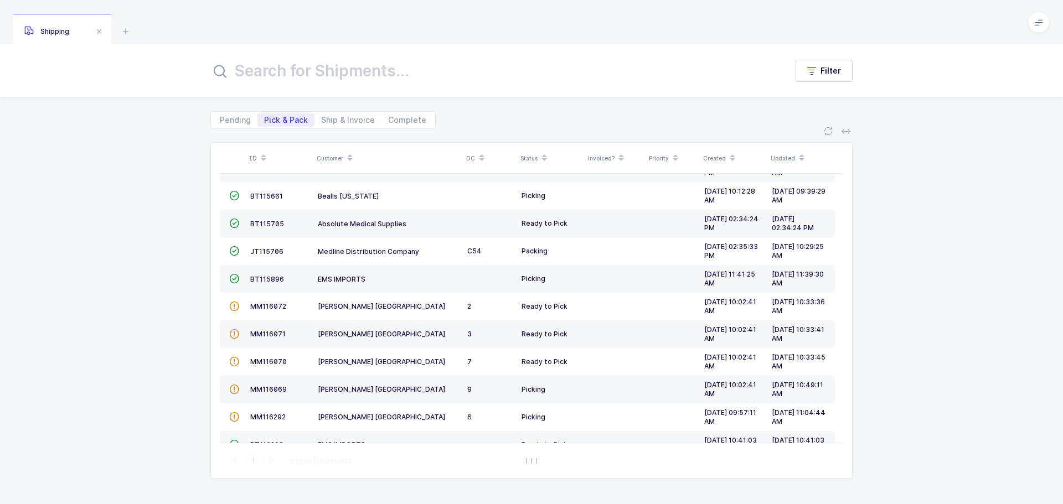
scroll to position [218, 0]
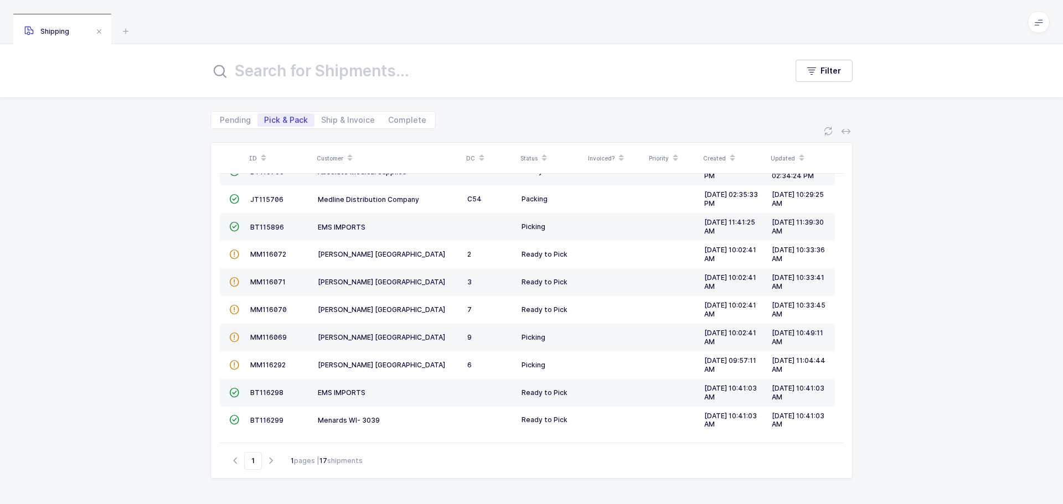
click at [246, 121] on span "Pending" at bounding box center [235, 120] width 31 height 8
click at [220, 121] on input "Pending" at bounding box center [216, 116] width 7 height 7
radio input "true"
radio input "false"
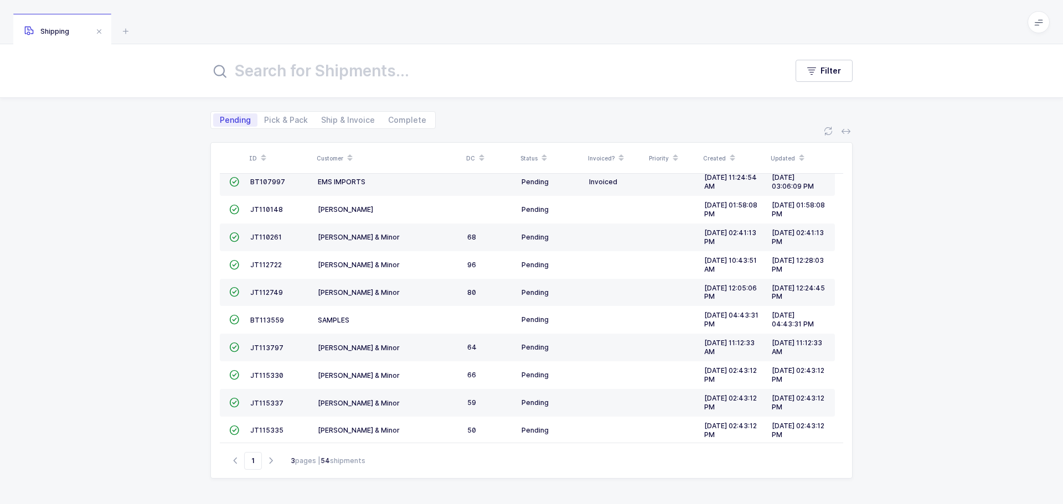
scroll to position [0, 0]
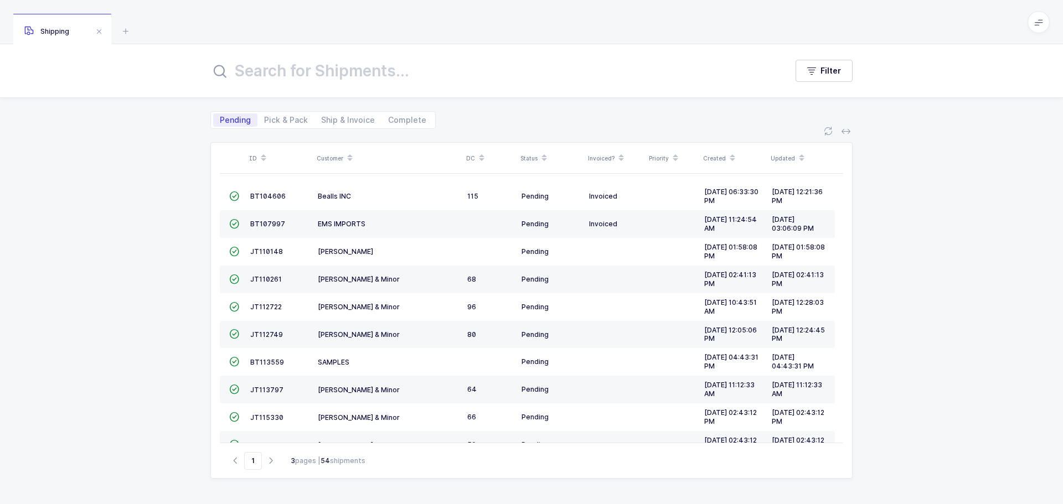
click at [295, 75] on input "text" at bounding box center [491, 71] width 563 height 27
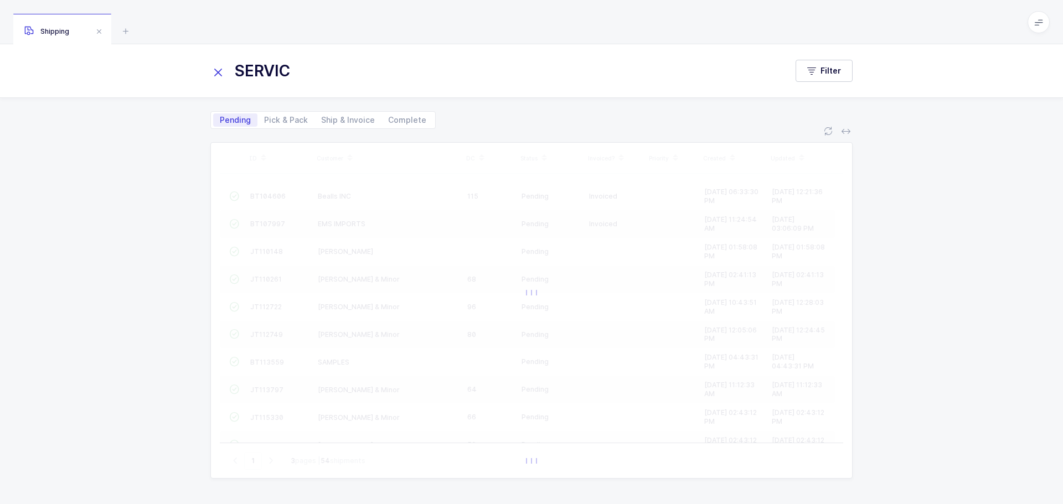
type input "SERVICE"
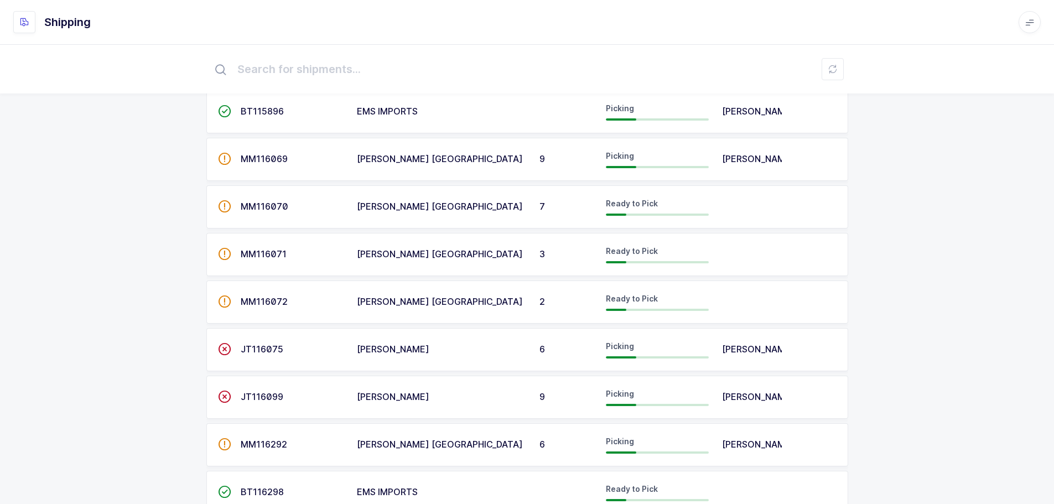
scroll to position [472, 0]
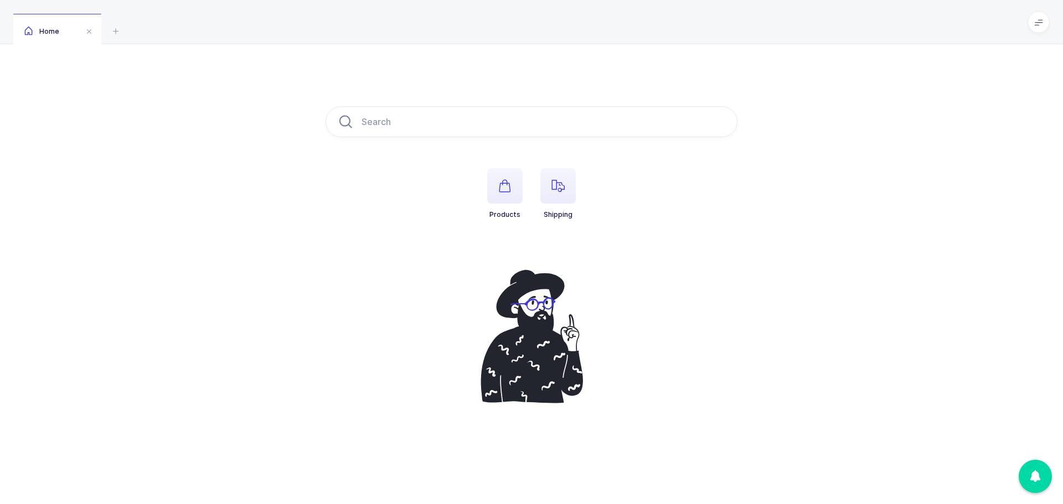
click at [541, 174] on span "button" at bounding box center [557, 185] width 35 height 35
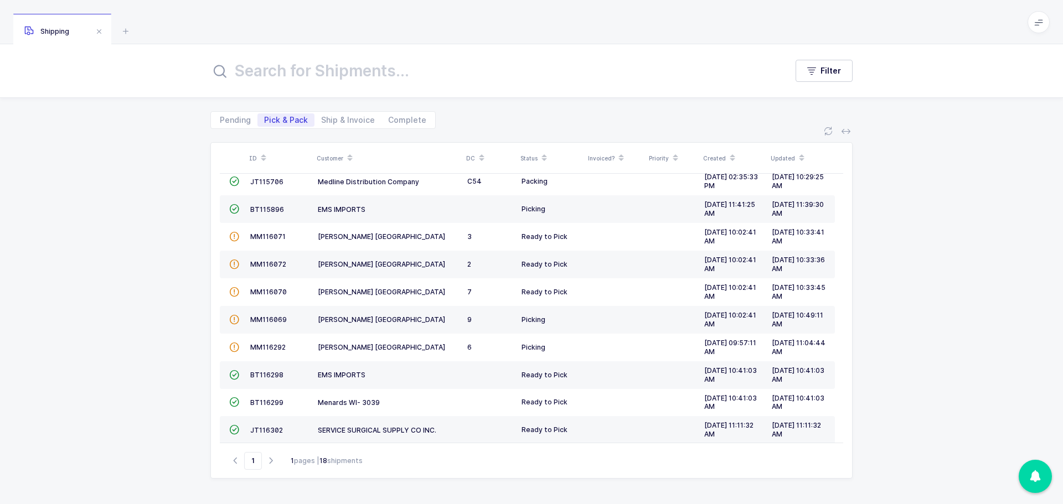
scroll to position [246, 0]
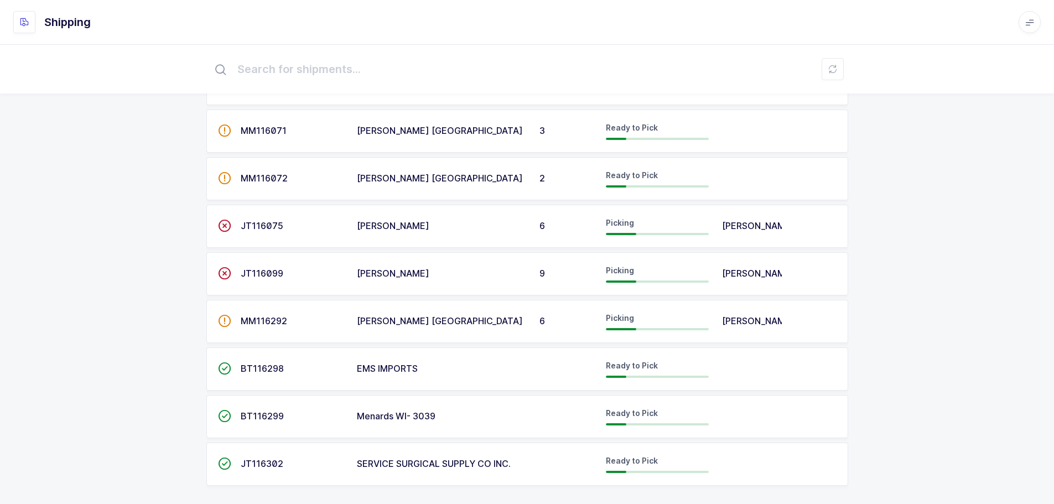
scroll to position [520, 0]
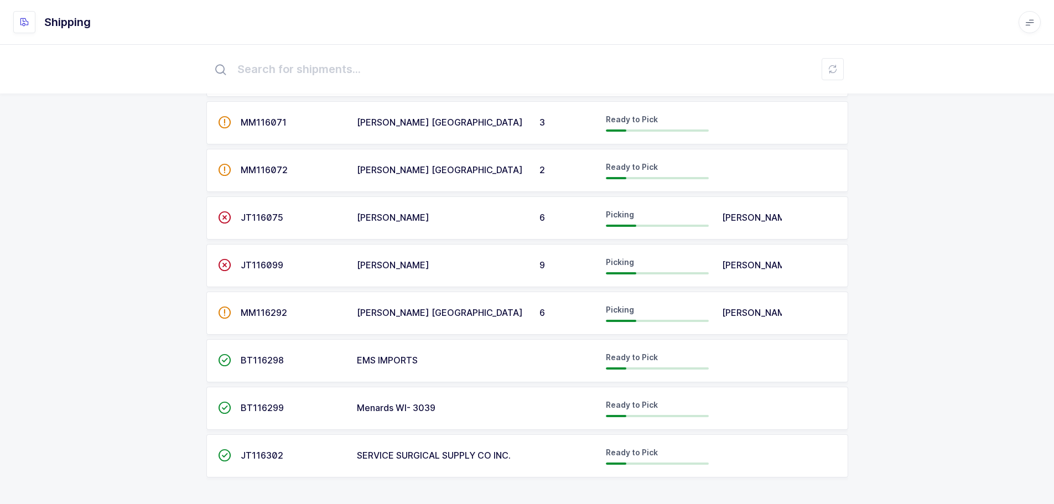
click at [273, 452] on span "JT116302" at bounding box center [262, 455] width 43 height 11
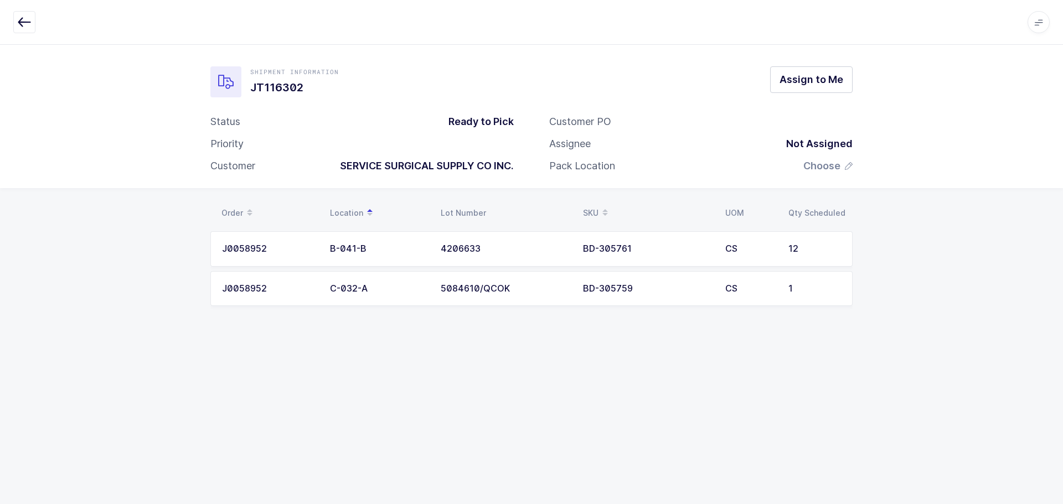
click at [771, 248] on div "CS" at bounding box center [750, 249] width 50 height 10
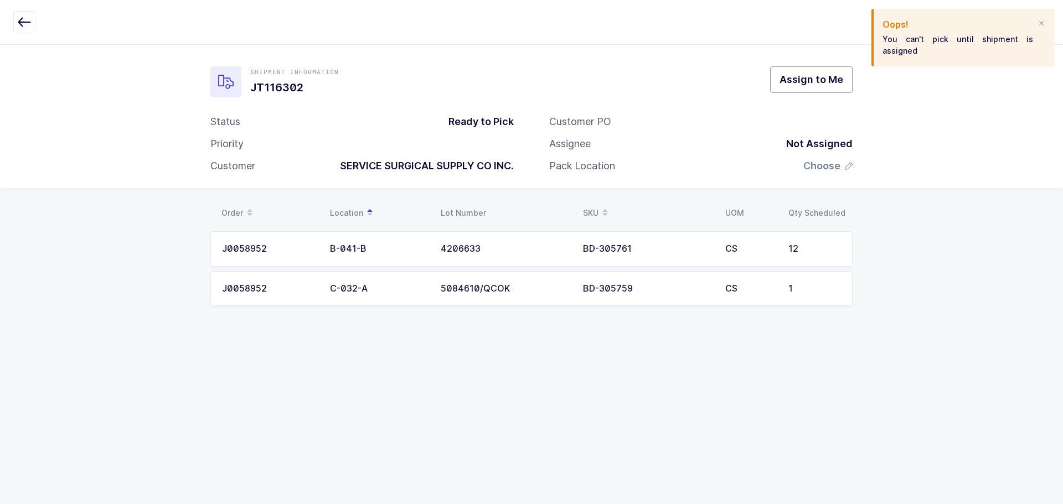
click at [807, 85] on span "Assign to Me" at bounding box center [811, 79] width 64 height 14
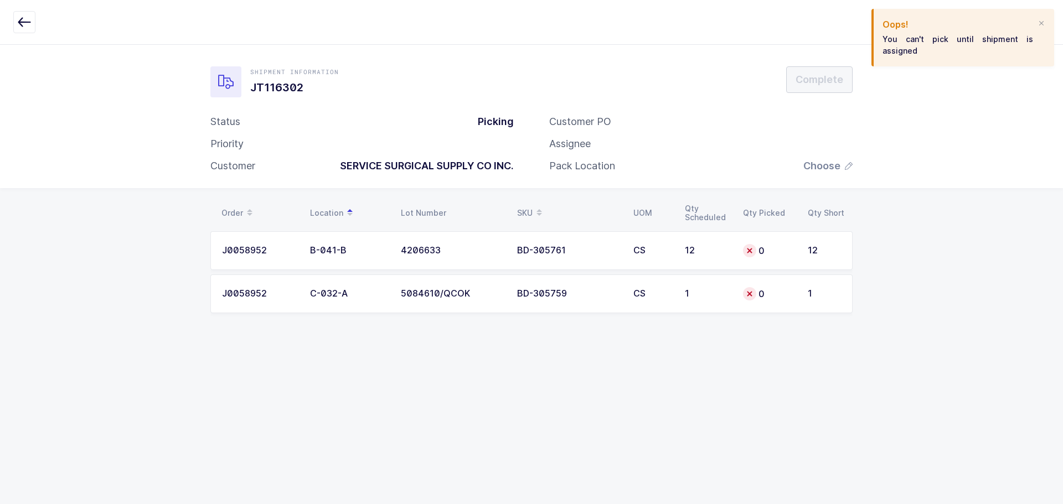
click at [446, 257] on td "4206633" at bounding box center [452, 250] width 116 height 39
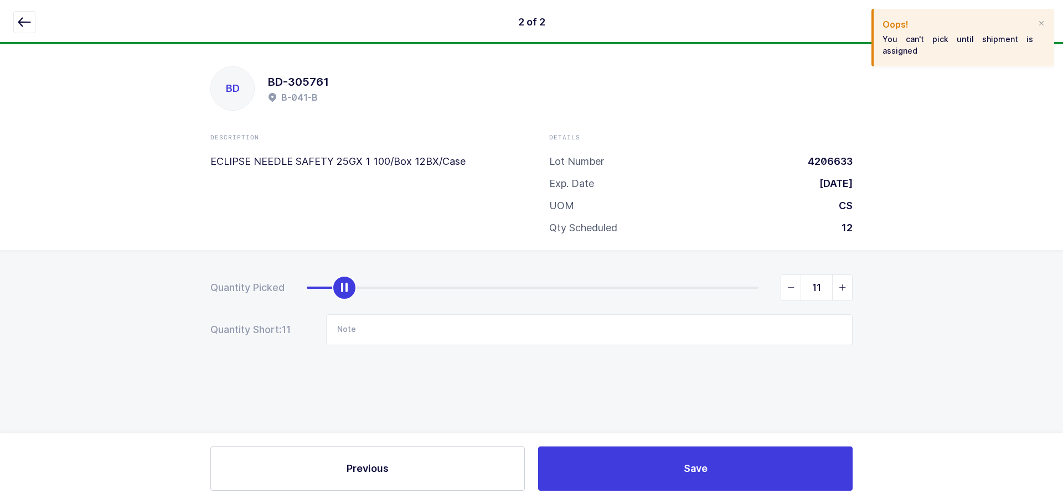
type input "12"
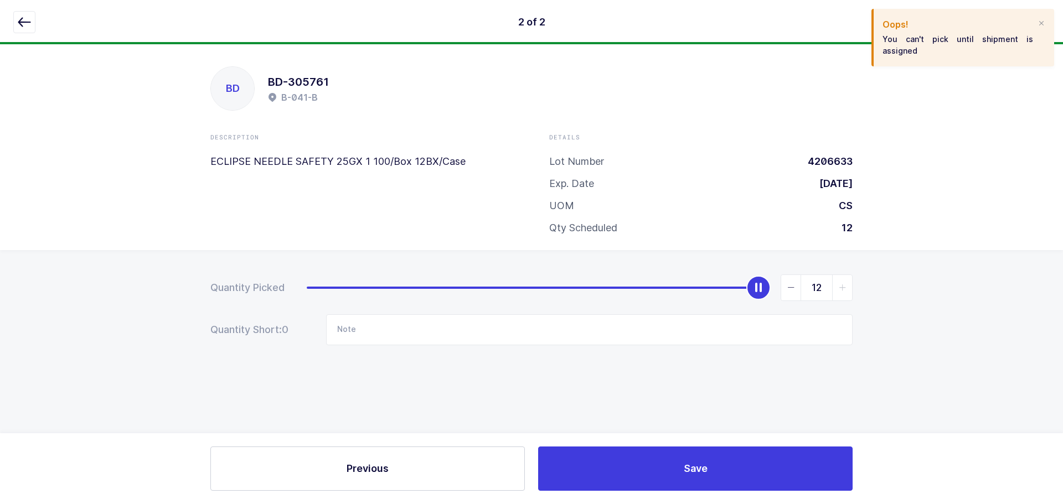
drag, startPoint x: 309, startPoint y: 288, endPoint x: 949, endPoint y: 301, distance: 639.3
click at [950, 301] on div "Quantity Picked 12 Quantity Short: 0 Note" at bounding box center [531, 348] width 1063 height 197
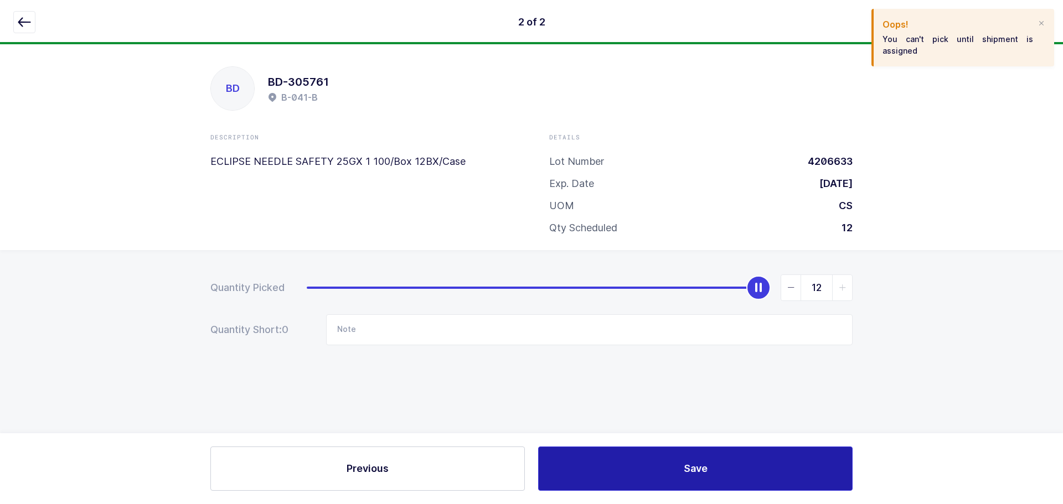
click at [671, 467] on button "Save" at bounding box center [695, 469] width 314 height 44
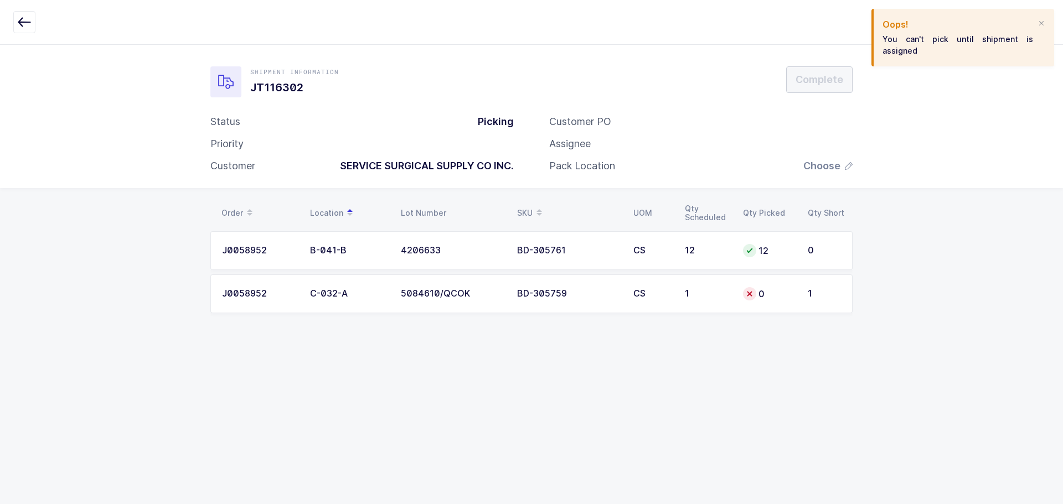
click at [828, 271] on table "J0058952 B-041-B 4206633 BD-305761 CS 12 12 0 J0058952 C-032-A 5084610/QCOK BD-…" at bounding box center [531, 272] width 642 height 91
click at [815, 287] on td "1" at bounding box center [826, 293] width 51 height 39
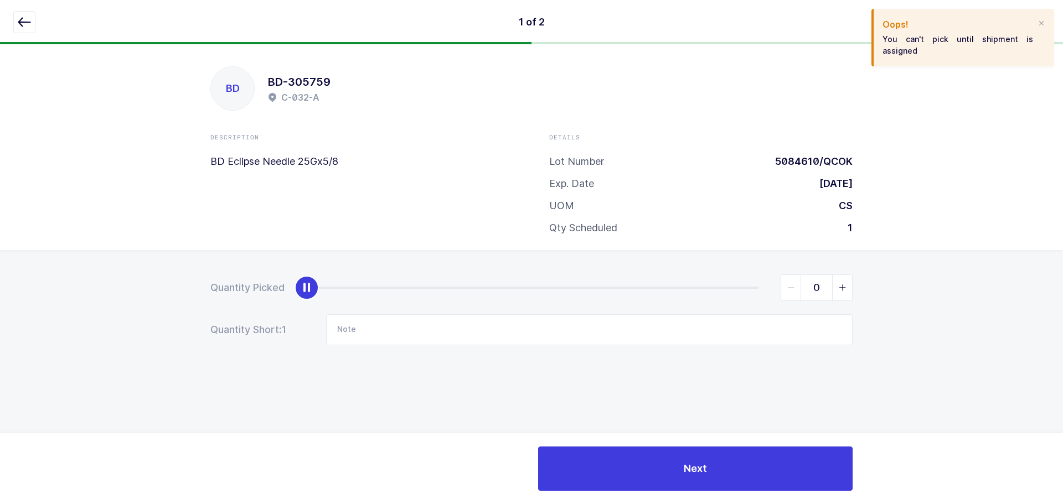
type input "1"
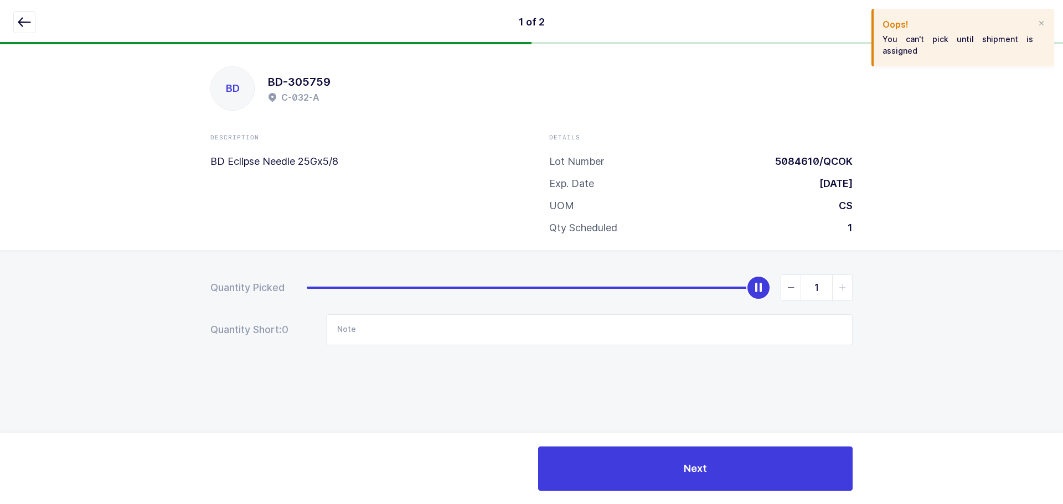
click at [835, 287] on span "slider between 0 and 1" at bounding box center [842, 287] width 20 height 25
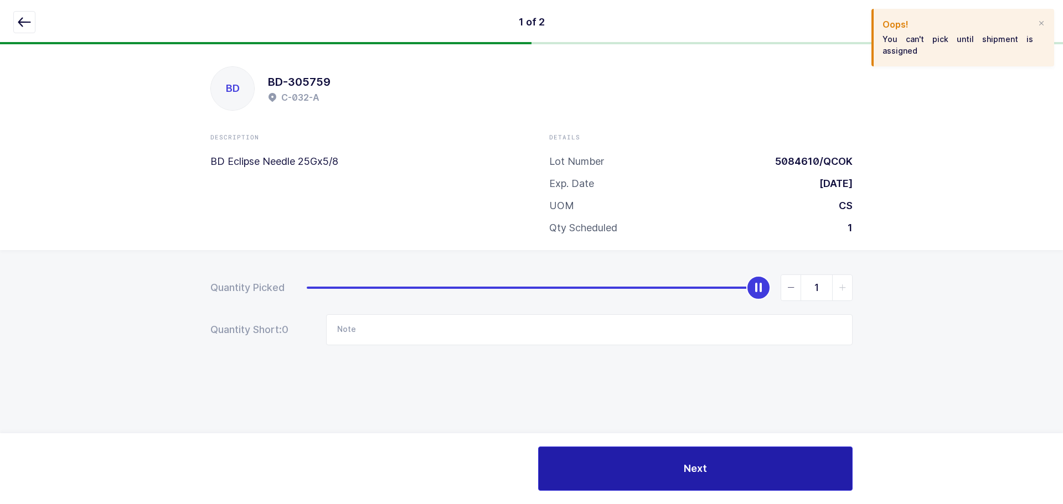
click at [706, 479] on button "Next" at bounding box center [695, 469] width 314 height 44
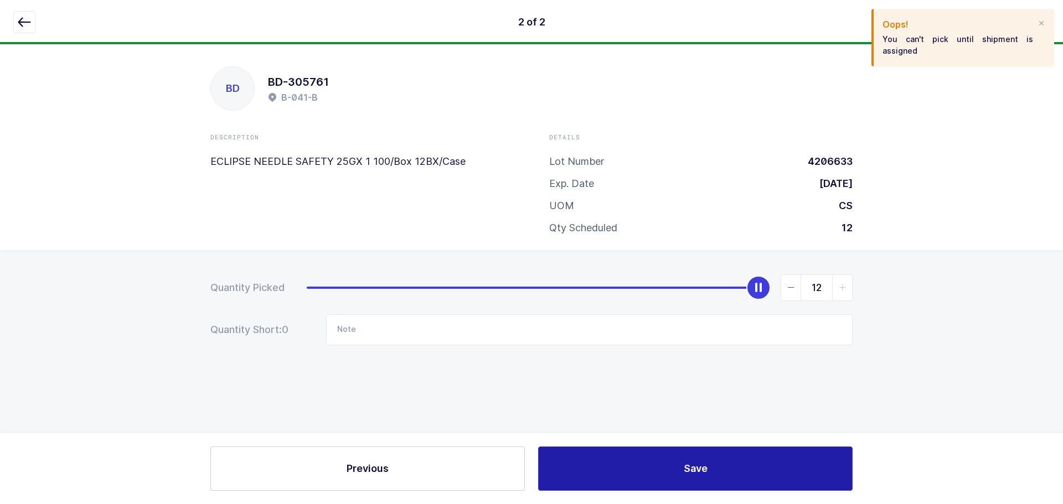
click at [716, 471] on button "Save" at bounding box center [695, 469] width 314 height 44
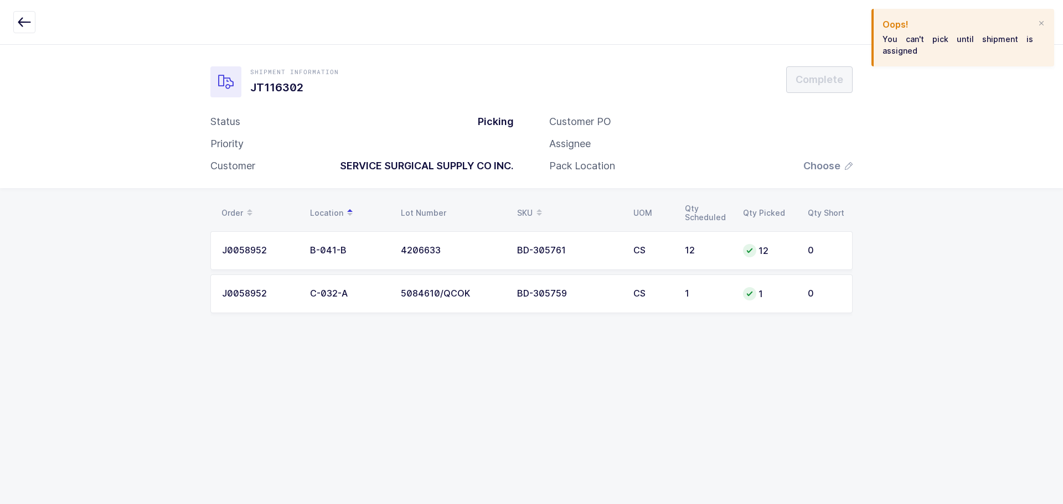
click at [834, 175] on div "Customer PO Assignee Pack Location Choose" at bounding box center [700, 148] width 339 height 66
click at [828, 169] on span "Choose" at bounding box center [821, 165] width 37 height 13
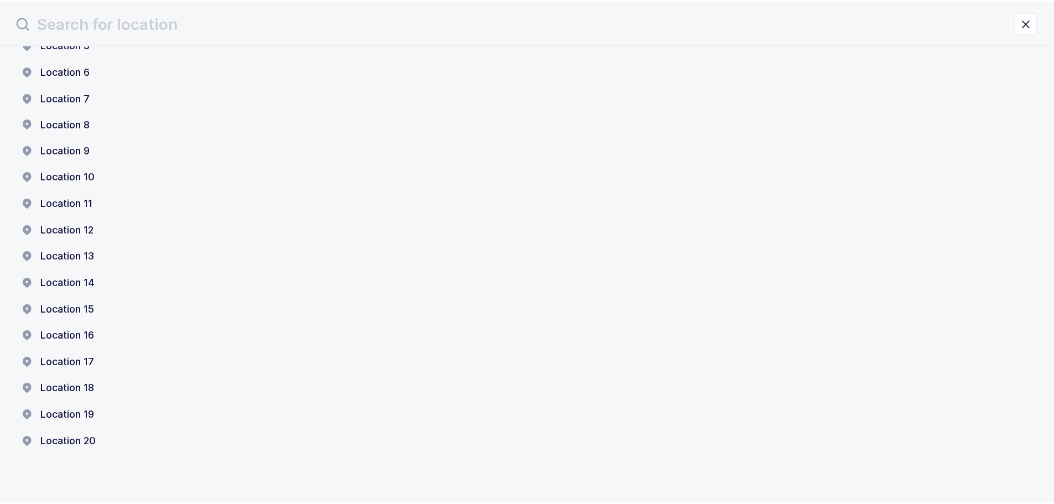
scroll to position [177, 0]
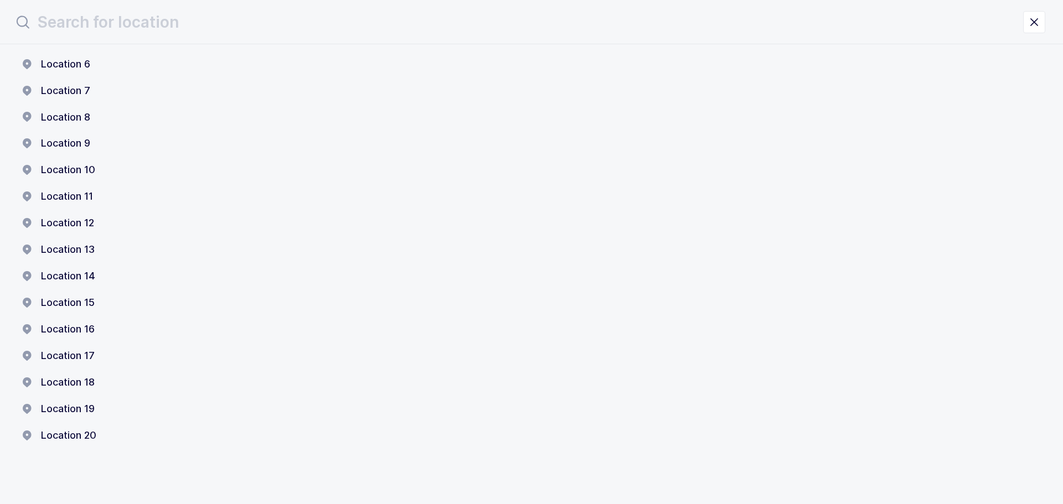
click at [64, 440] on button "Location 20" at bounding box center [59, 435] width 74 height 13
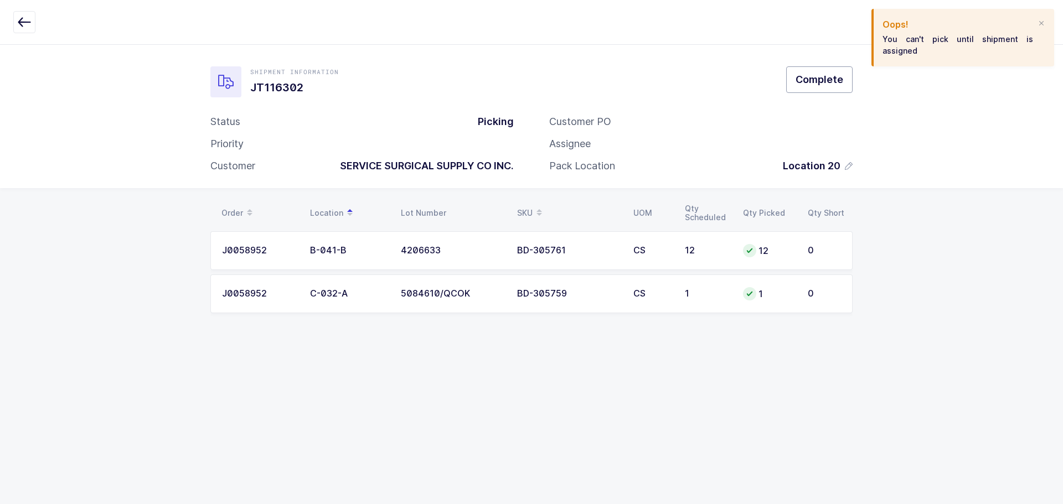
click at [825, 69] on button "Complete" at bounding box center [819, 79] width 66 height 27
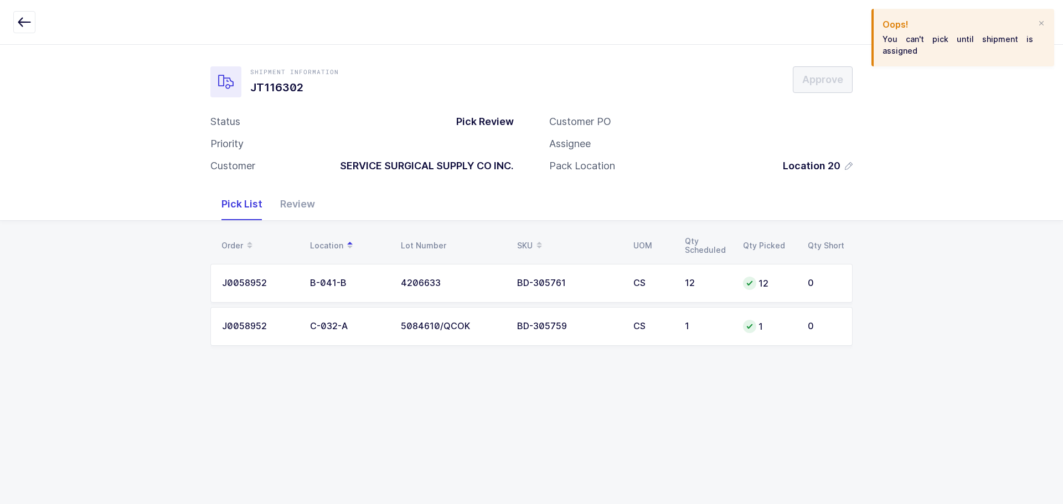
click at [281, 201] on div "Review" at bounding box center [297, 204] width 53 height 32
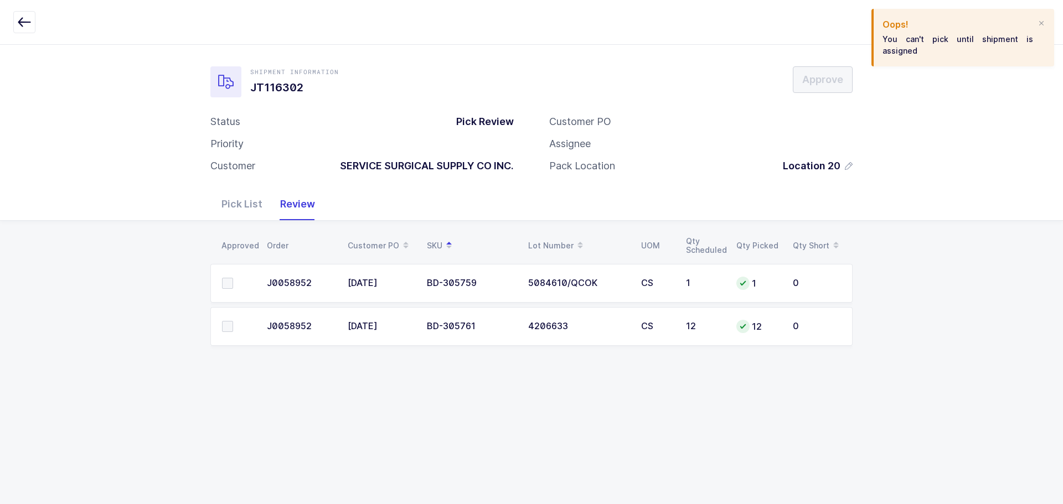
click at [230, 283] on span at bounding box center [227, 283] width 11 height 11
click at [233, 278] on input "checkbox" at bounding box center [233, 278] width 0 height 0
click at [227, 283] on span at bounding box center [227, 283] width 11 height 11
click at [233, 278] on input "checkbox" at bounding box center [233, 278] width 0 height 0
click at [1042, 25] on div at bounding box center [1041, 24] width 9 height 10
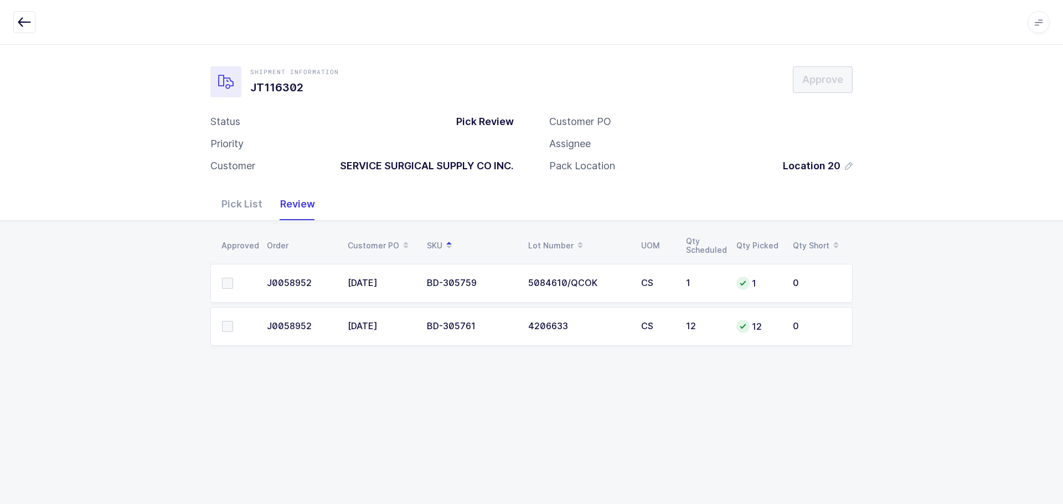
click at [14, 22] on button "button" at bounding box center [24, 22] width 22 height 22
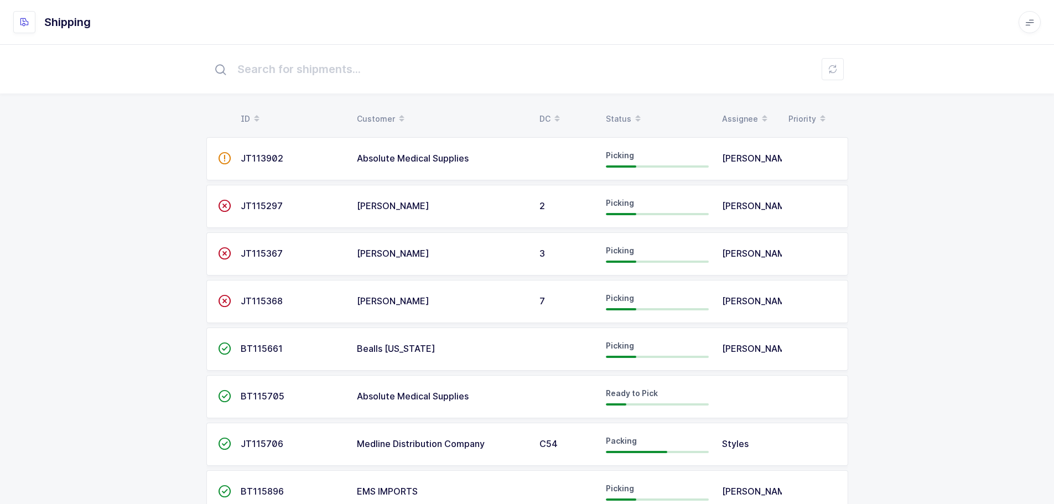
click at [374, 120] on div "Customer" at bounding box center [441, 119] width 169 height 19
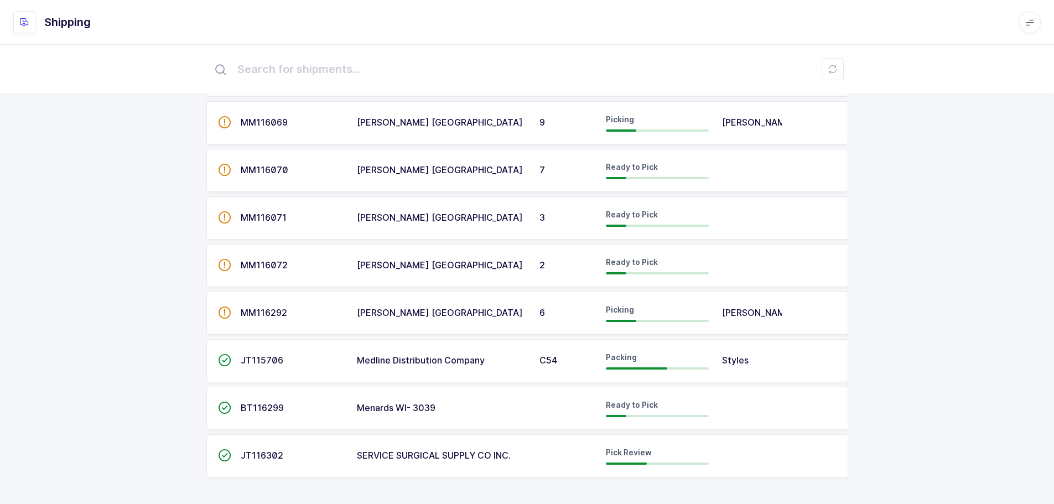
scroll to position [520, 0]
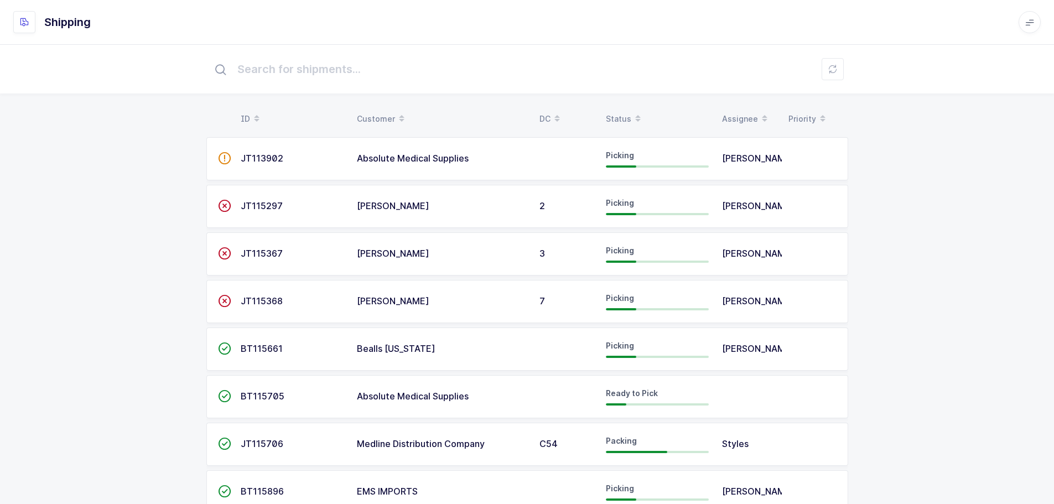
click at [626, 111] on div "Status" at bounding box center [657, 119] width 103 height 19
click at [634, 118] on span at bounding box center [637, 119] width 13 height 19
click at [633, 113] on span at bounding box center [637, 119] width 13 height 19
click at [632, 112] on span at bounding box center [637, 119] width 13 height 19
click at [619, 116] on div "Status" at bounding box center [657, 119] width 103 height 19
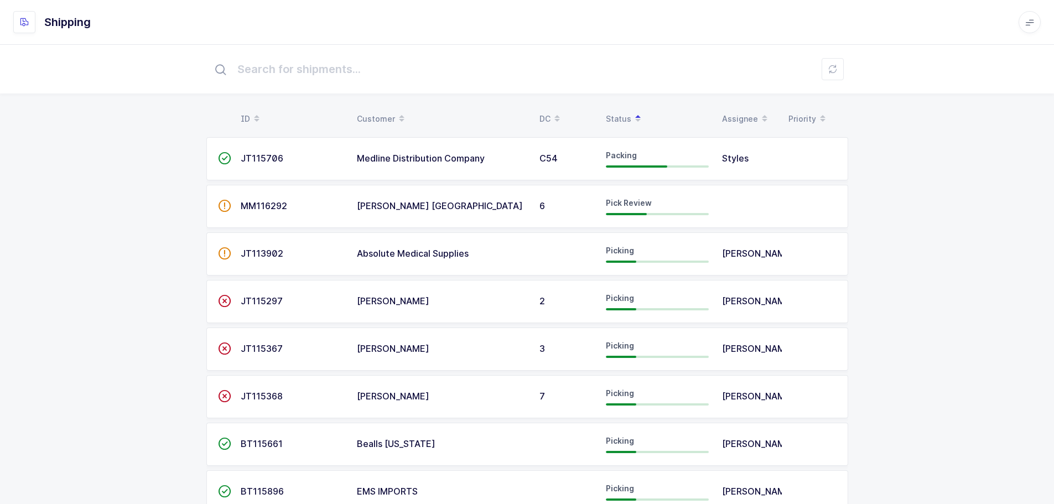
click at [273, 204] on span "MM116292" at bounding box center [264, 205] width 46 height 11
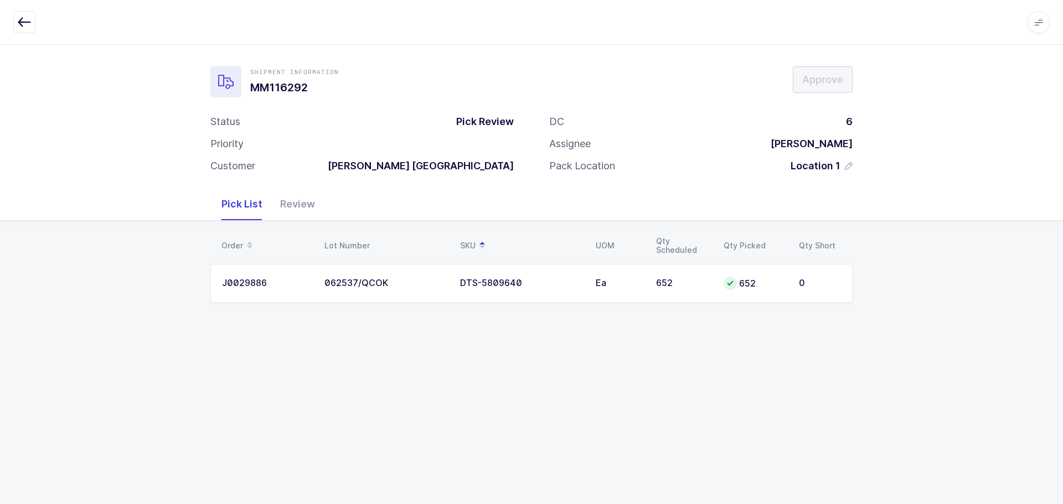
click at [22, 18] on icon "button" at bounding box center [24, 21] width 13 height 13
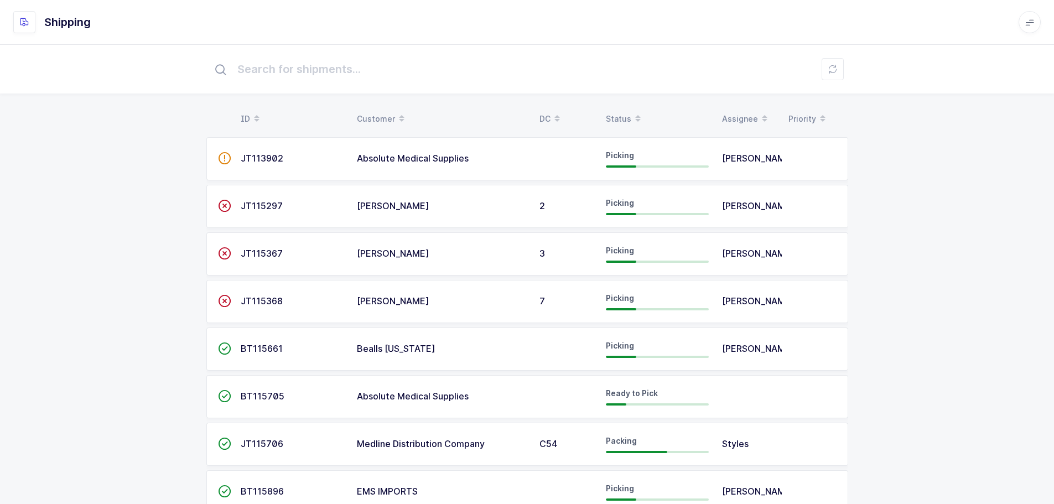
click at [626, 112] on div "Status" at bounding box center [657, 119] width 103 height 19
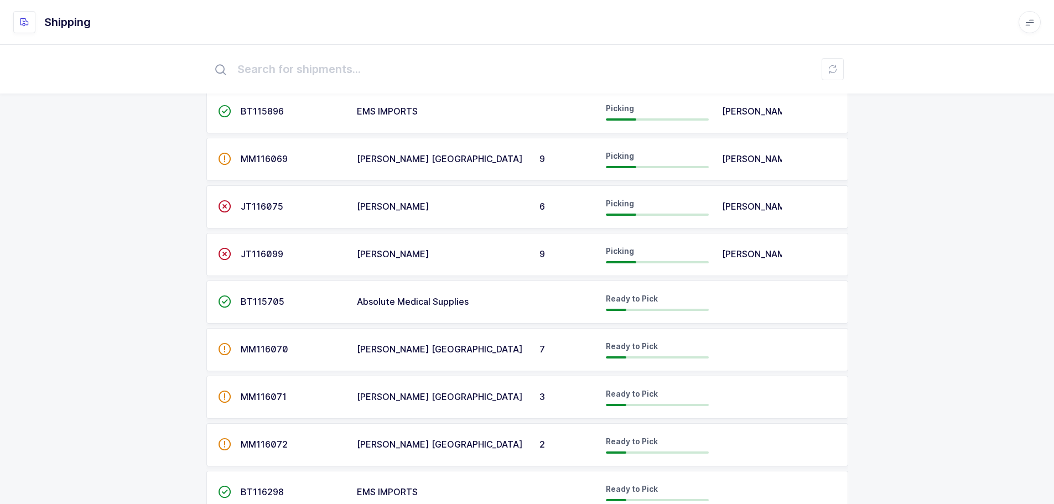
scroll to position [470, 0]
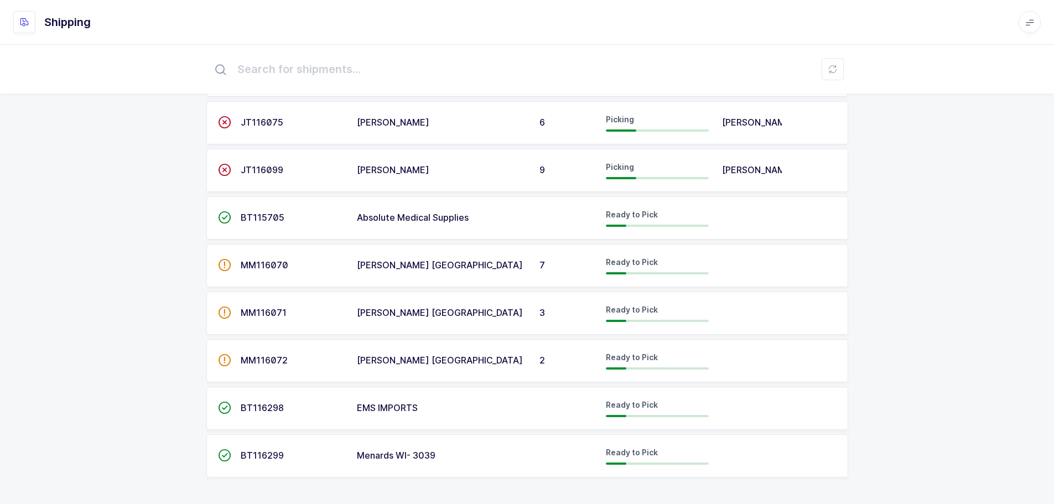
click at [268, 452] on span "BT116299" at bounding box center [262, 455] width 43 height 11
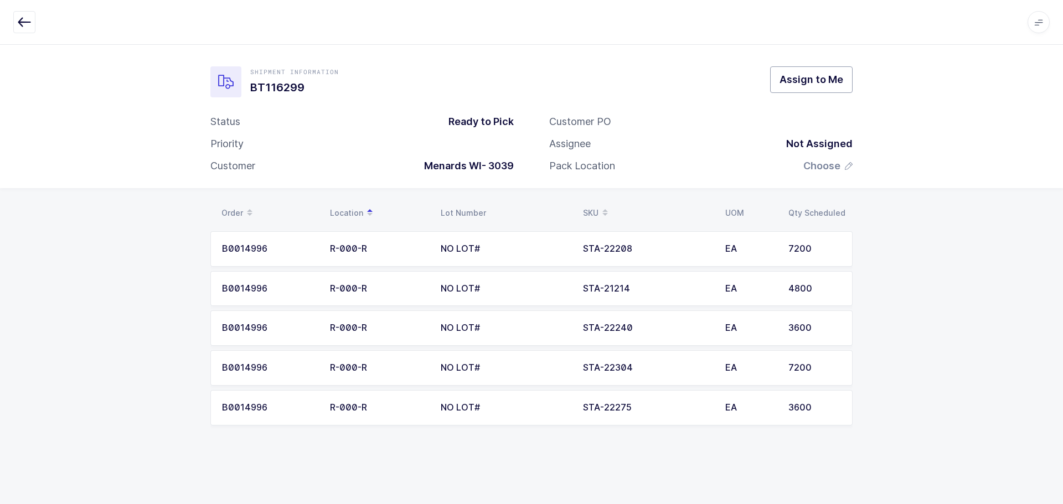
click at [820, 78] on span "Assign to Me" at bounding box center [811, 79] width 64 height 14
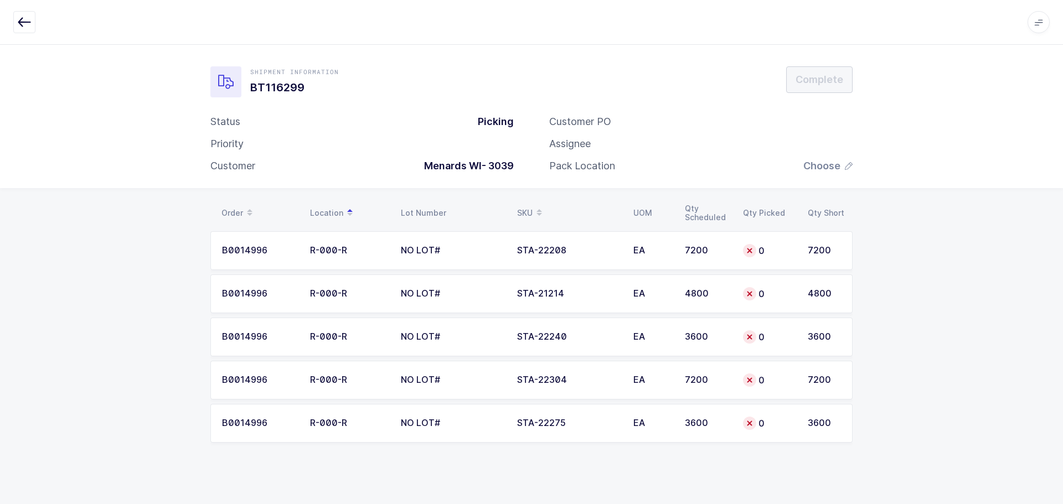
click at [833, 171] on span "Choose" at bounding box center [821, 165] width 37 height 13
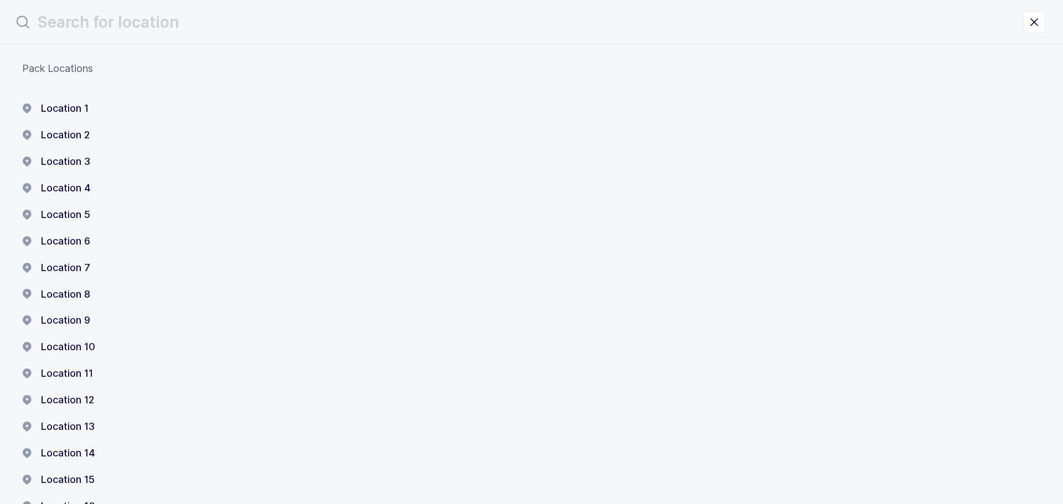
click at [46, 108] on button "Location 1" at bounding box center [55, 108] width 66 height 13
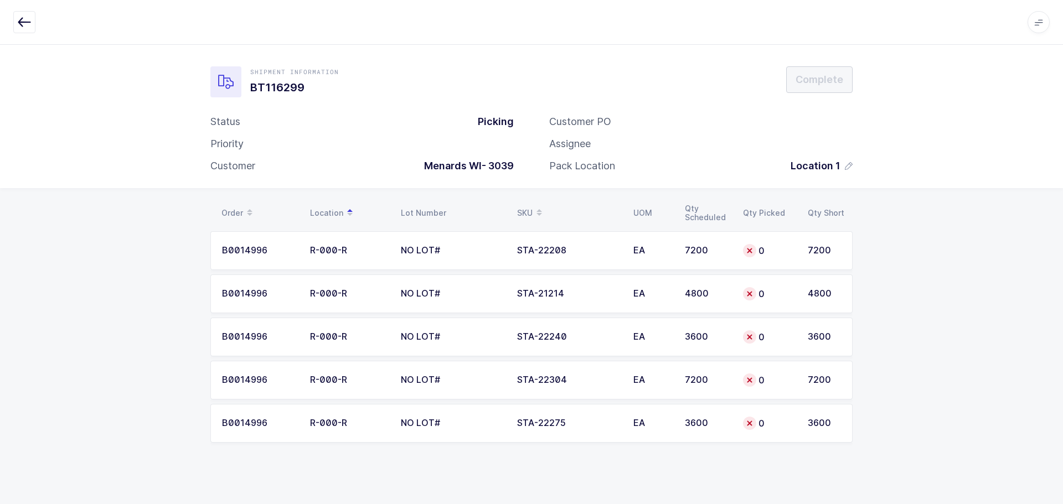
click at [741, 255] on td "0" at bounding box center [768, 250] width 65 height 39
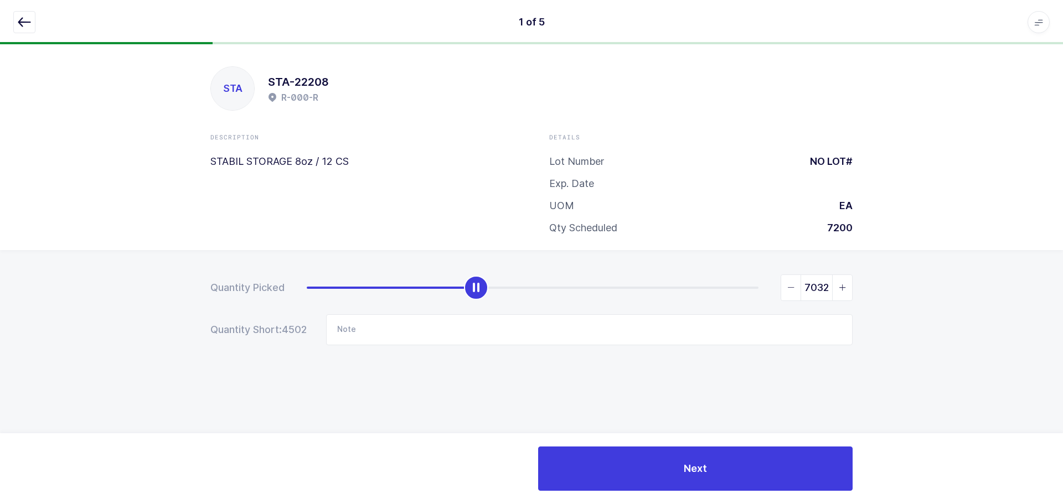
type input "7200"
drag, startPoint x: 304, startPoint y: 290, endPoint x: 867, endPoint y: 319, distance: 563.0
click at [862, 319] on div "Quantity Picked 7200 Quantity Short: 0 Note" at bounding box center [531, 348] width 1063 height 197
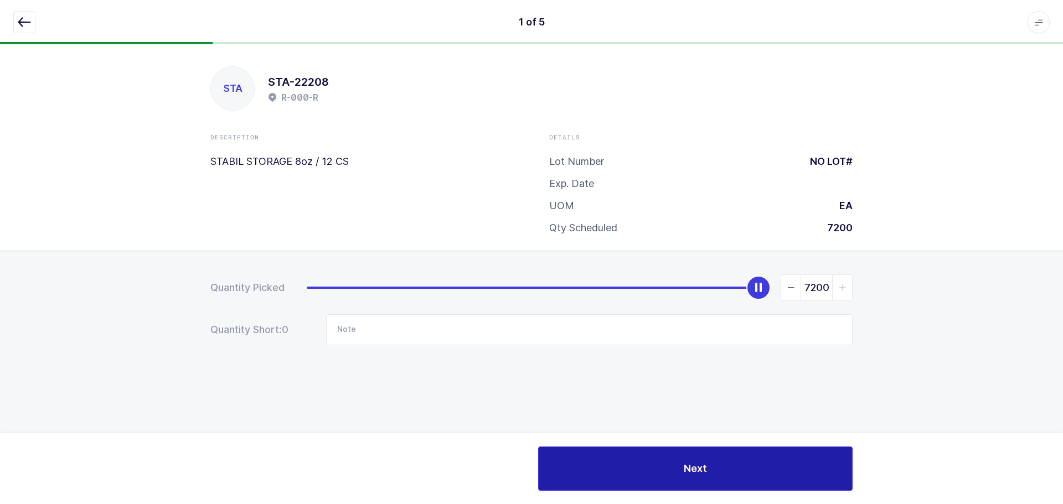
click at [697, 476] on button "Next" at bounding box center [695, 469] width 314 height 44
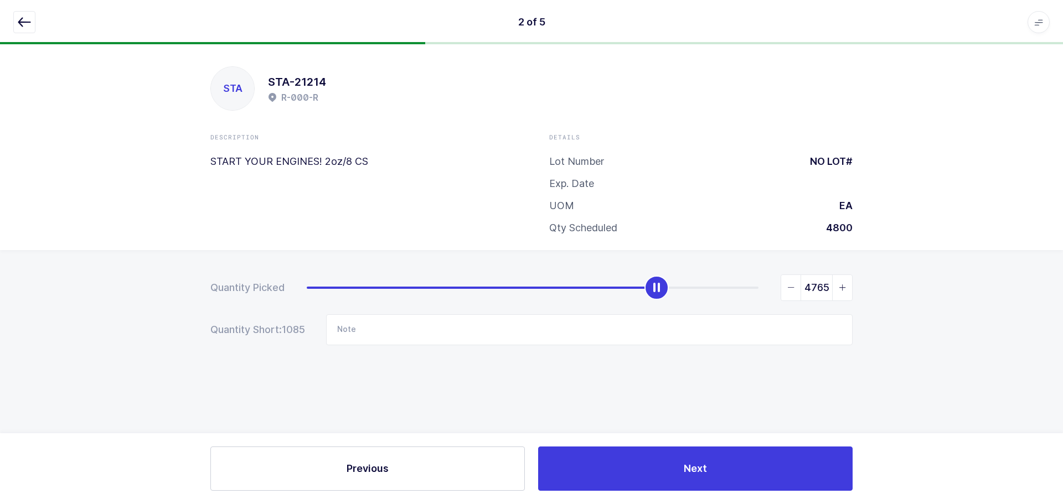
type input "4800"
drag, startPoint x: 305, startPoint y: 286, endPoint x: 833, endPoint y: 307, distance: 528.3
click at [833, 307] on form "Quantity Picked 4800 Quantity Short: 0 Note" at bounding box center [531, 309] width 642 height 71
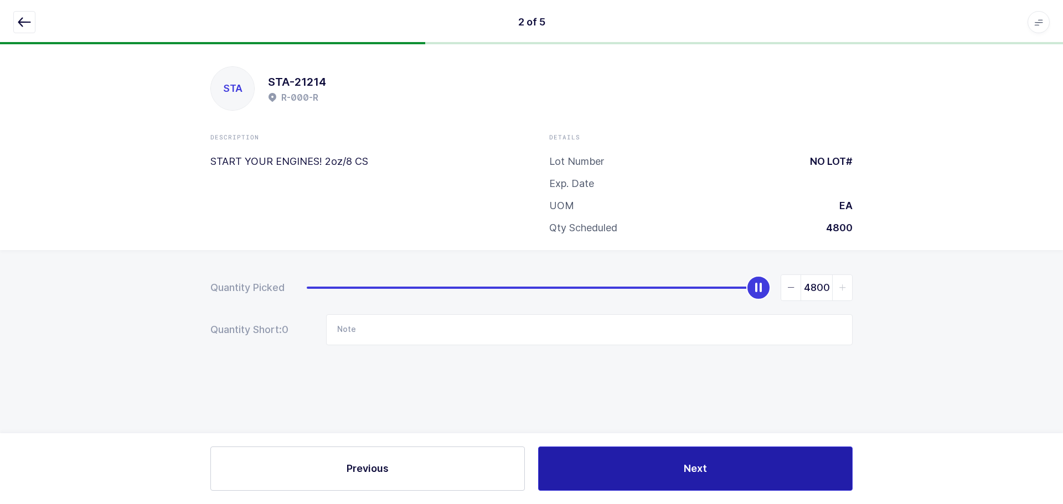
click at [677, 486] on button "Next" at bounding box center [695, 469] width 314 height 44
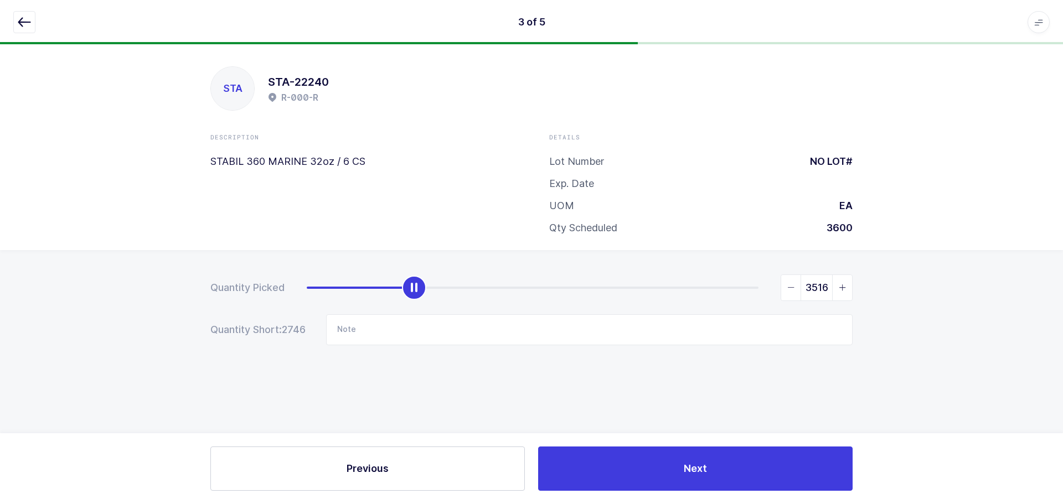
type input "3600"
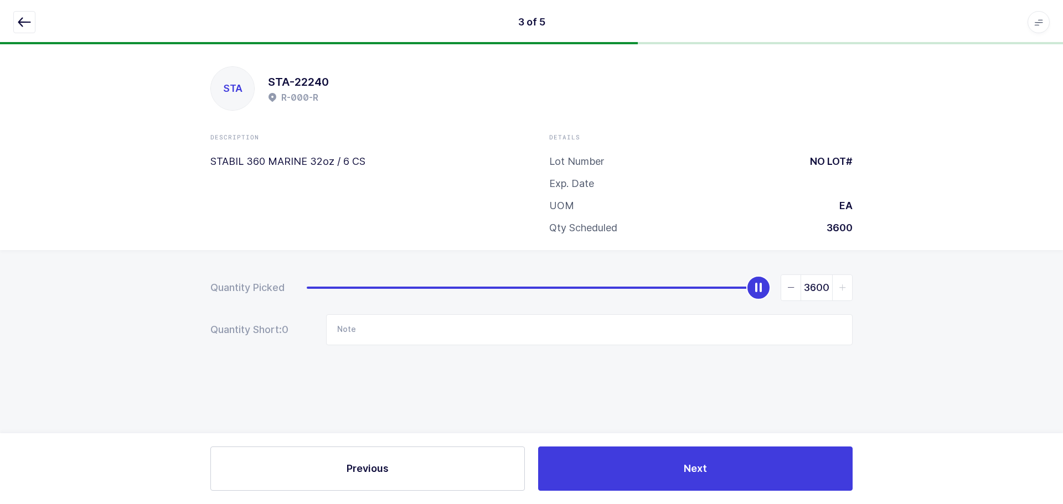
drag, startPoint x: 309, startPoint y: 286, endPoint x: 858, endPoint y: 309, distance: 549.4
click at [857, 309] on div "Quantity Picked 3600 Quantity Short: 0 Note" at bounding box center [531, 348] width 1063 height 197
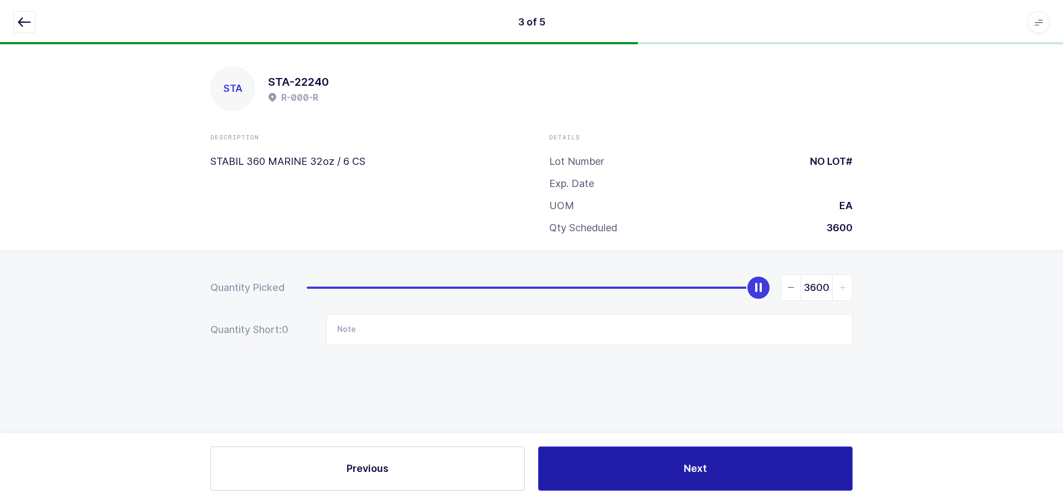
click at [727, 474] on button "Next" at bounding box center [695, 469] width 314 height 44
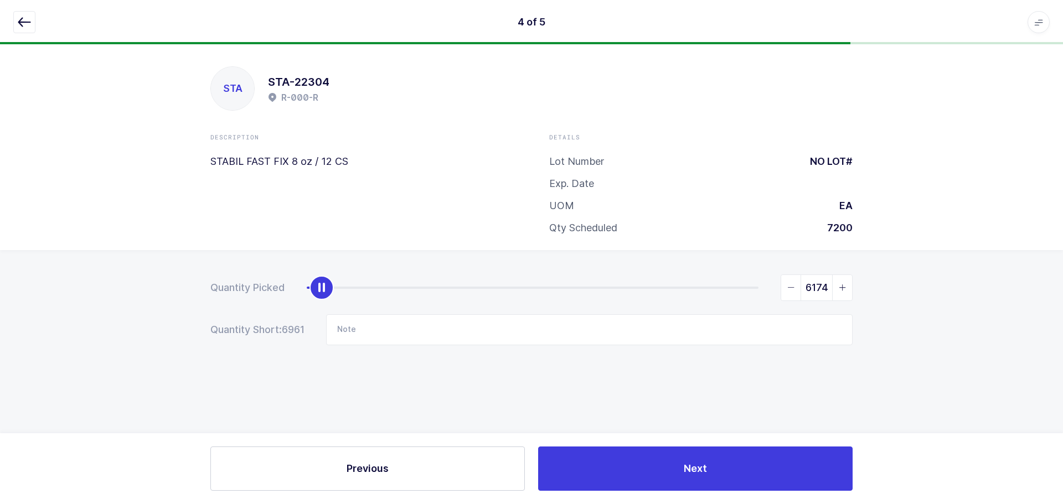
type input "7200"
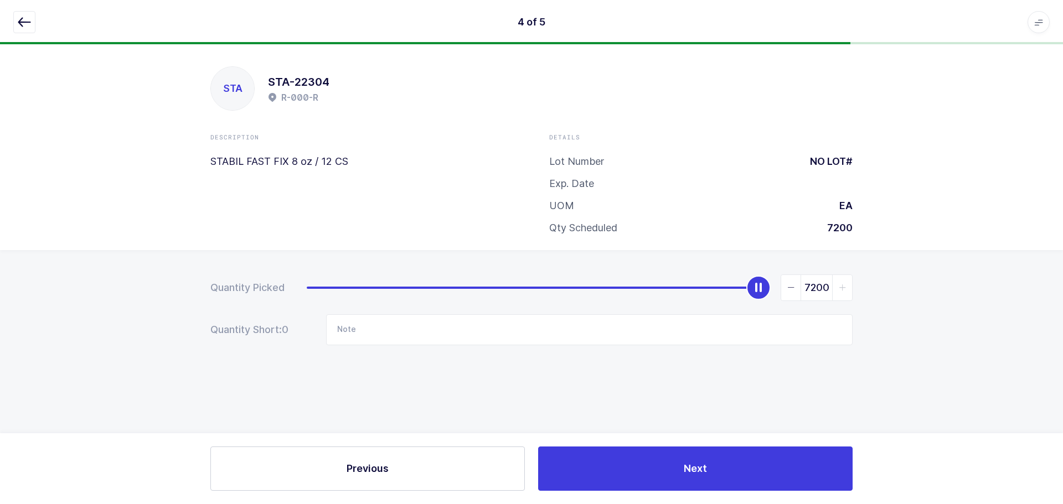
drag, startPoint x: 315, startPoint y: 293, endPoint x: 936, endPoint y: 292, distance: 620.4
click at [936, 292] on div "Quantity Picked 7200 Quantity Short: 0 Note" at bounding box center [531, 348] width 1063 height 197
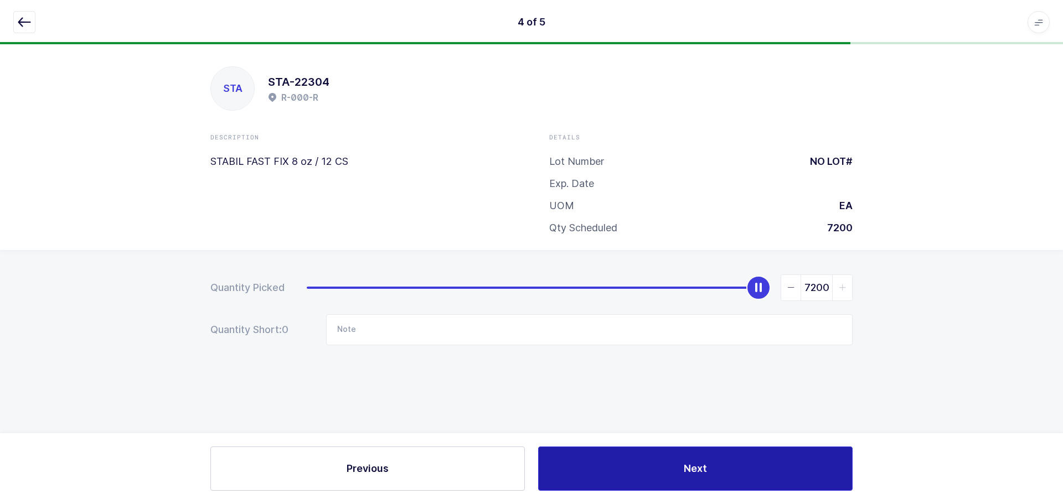
click at [750, 468] on button "Next" at bounding box center [695, 469] width 314 height 44
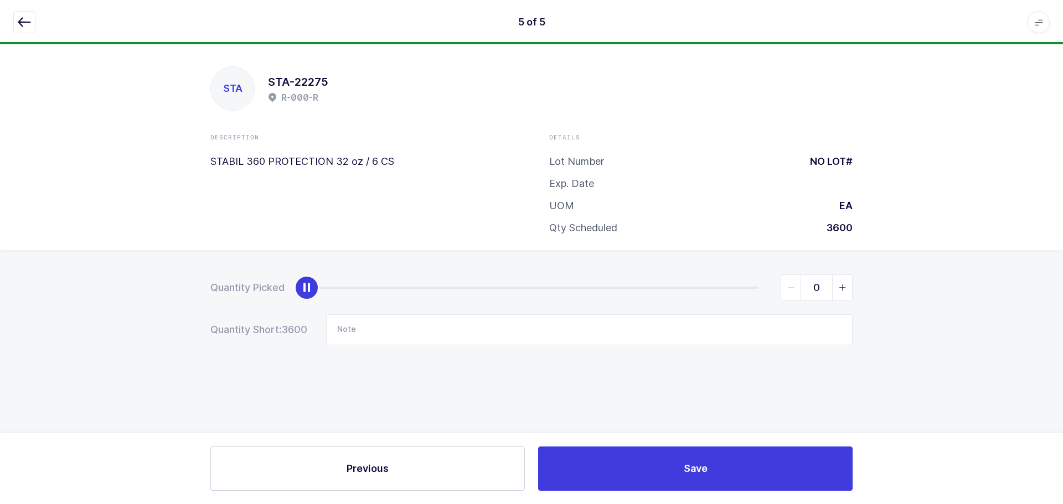
click at [324, 287] on div "slider between 0 and 3600" at bounding box center [533, 288] width 452 height 2
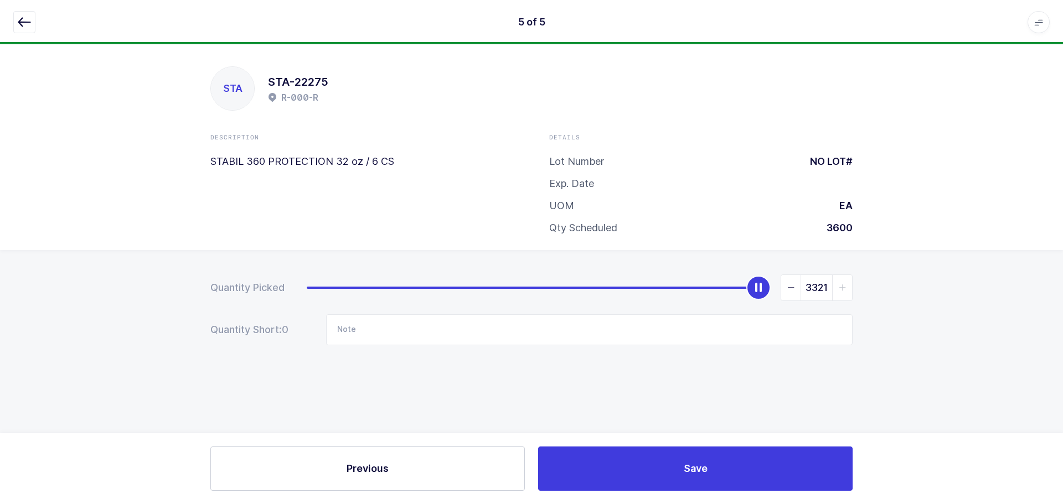
type input "3600"
drag, startPoint x: 319, startPoint y: 287, endPoint x: 1004, endPoint y: 286, distance: 685.7
click at [1004, 286] on div "Quantity Picked 3600 Quantity Short: 0 Note" at bounding box center [531, 348] width 1063 height 197
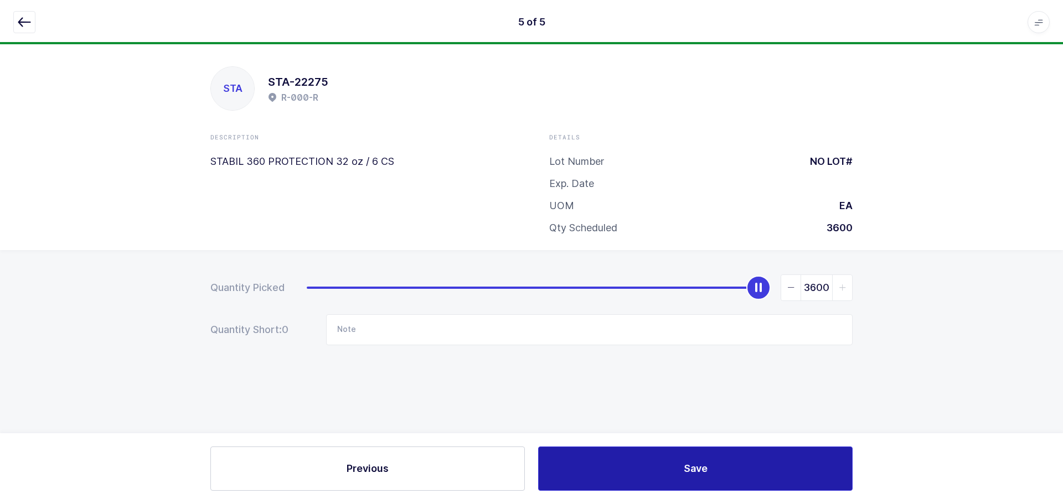
click at [692, 472] on span "Save" at bounding box center [695, 469] width 24 height 14
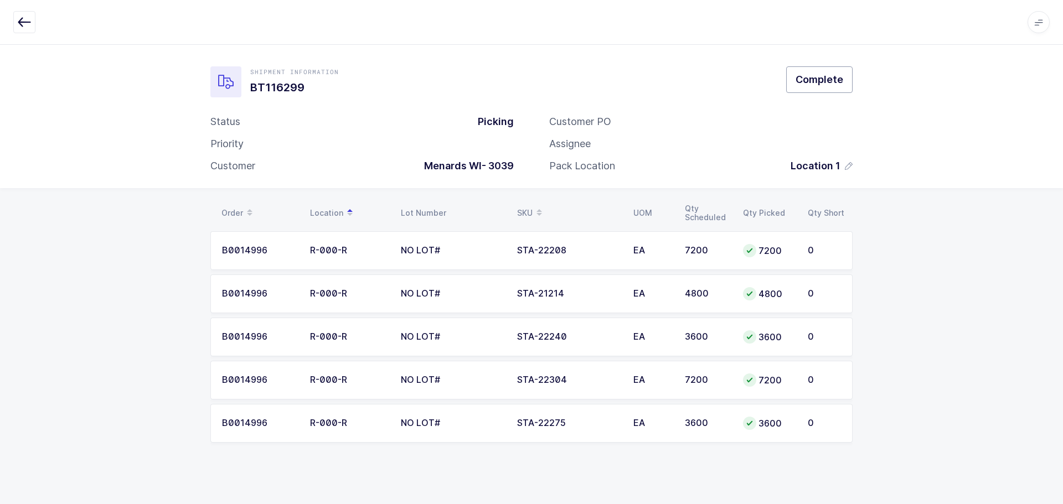
click at [806, 79] on span "Complete" at bounding box center [819, 79] width 48 height 14
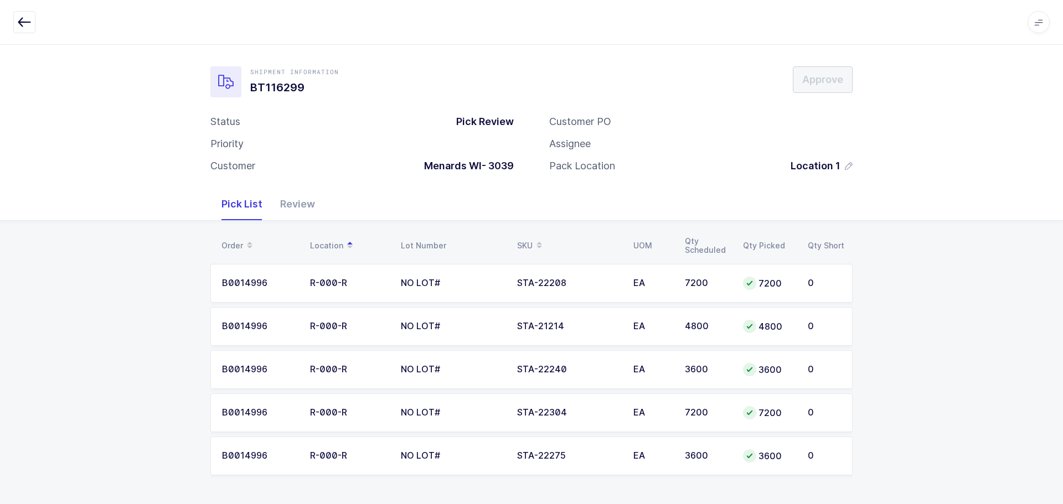
click at [297, 207] on div "Review" at bounding box center [297, 204] width 53 height 32
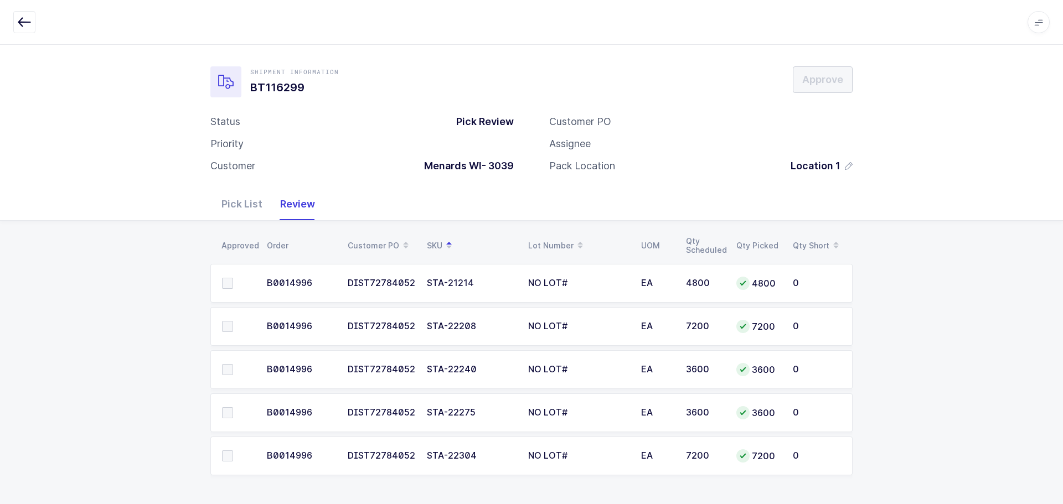
click at [25, 24] on icon "button" at bounding box center [24, 21] width 13 height 13
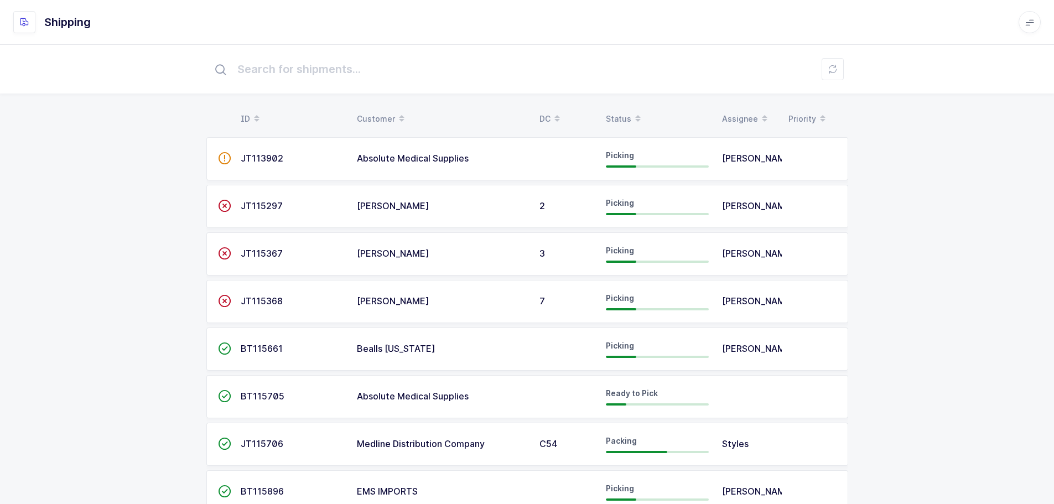
click at [620, 114] on div "Status" at bounding box center [657, 119] width 103 height 19
click at [623, 115] on div "Status" at bounding box center [657, 119] width 103 height 19
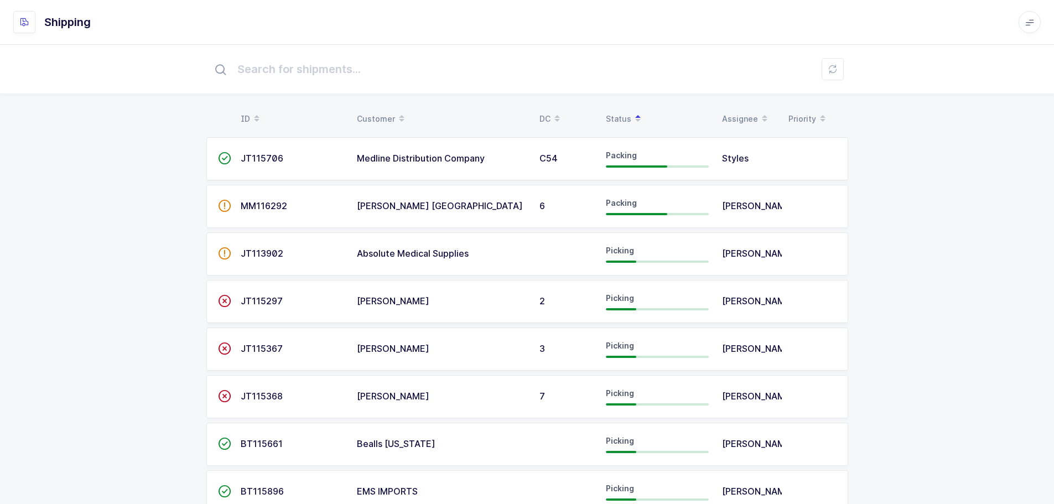
click at [260, 402] on span "JT115368" at bounding box center [262, 396] width 42 height 11
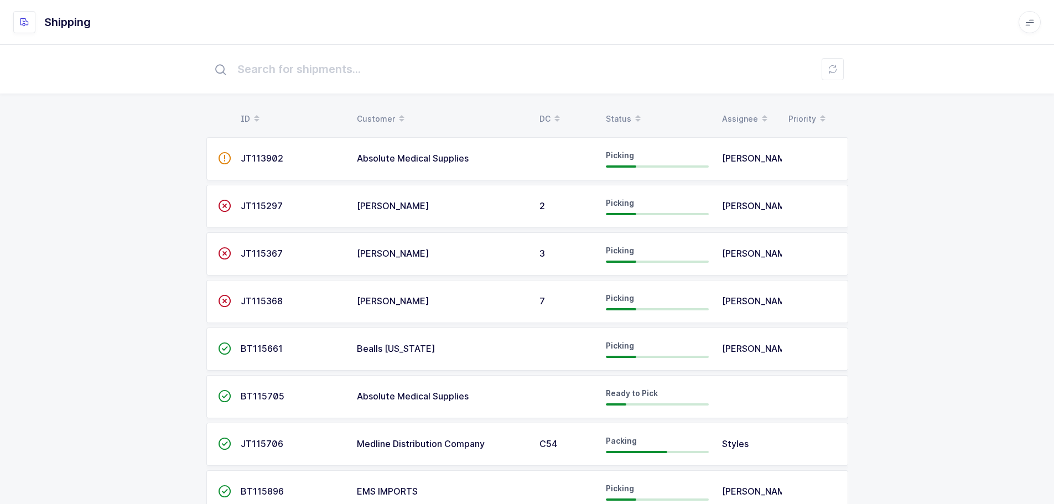
click at [622, 113] on div "Status" at bounding box center [657, 119] width 103 height 19
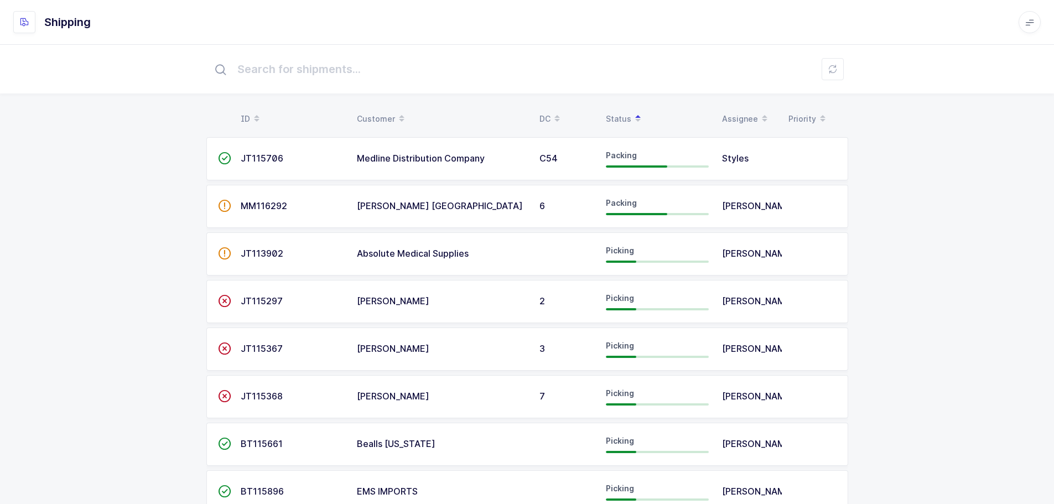
click at [758, 121] on span at bounding box center [764, 119] width 13 height 19
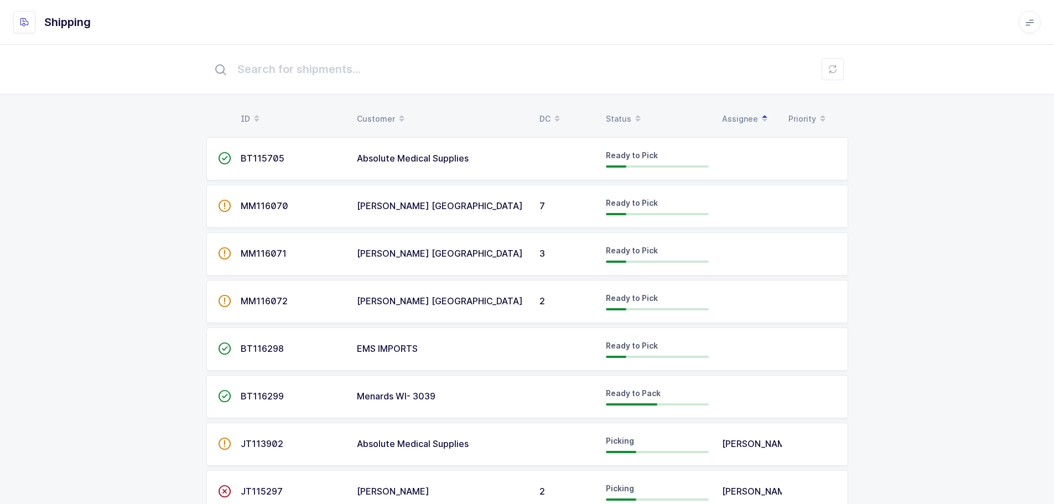
click at [758, 121] on span at bounding box center [764, 119] width 13 height 19
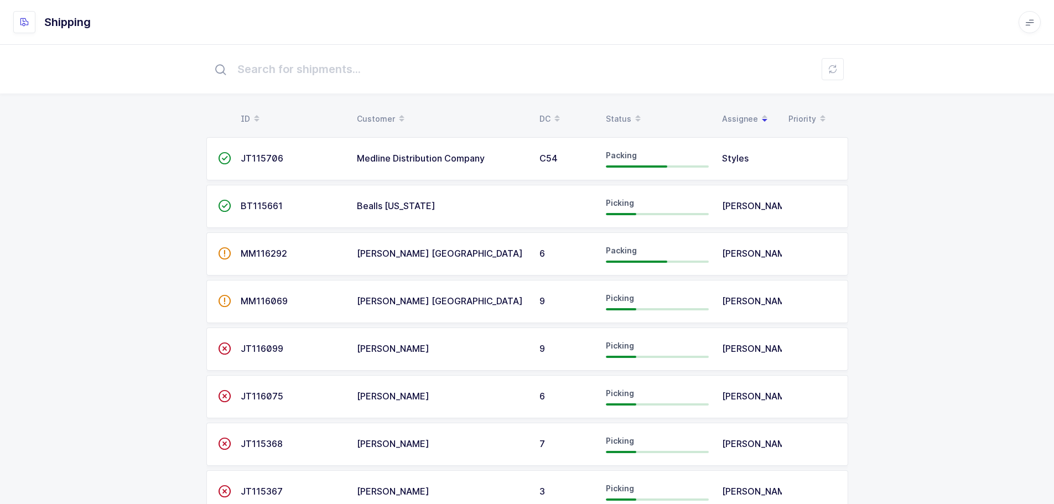
click at [758, 121] on span at bounding box center [764, 119] width 13 height 19
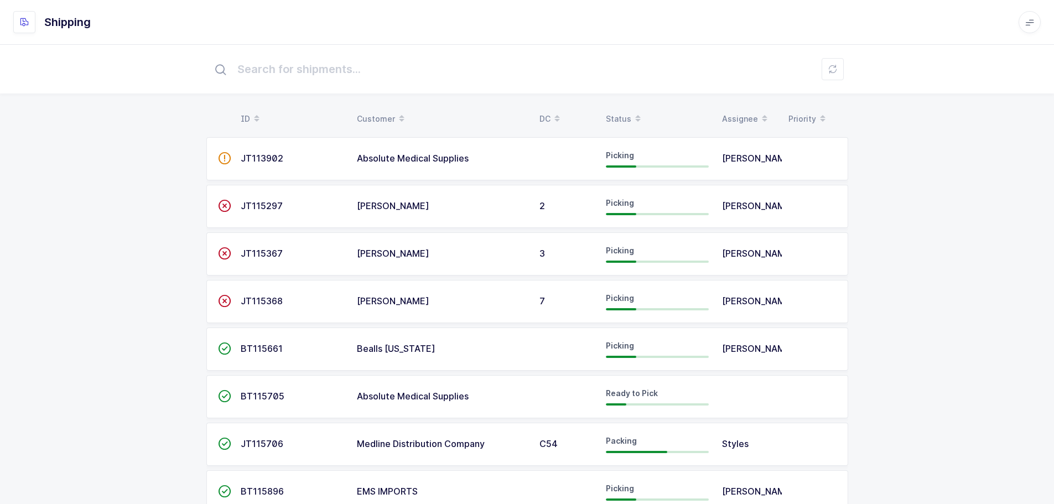
click at [753, 118] on div "Assignee" at bounding box center [748, 119] width 53 height 19
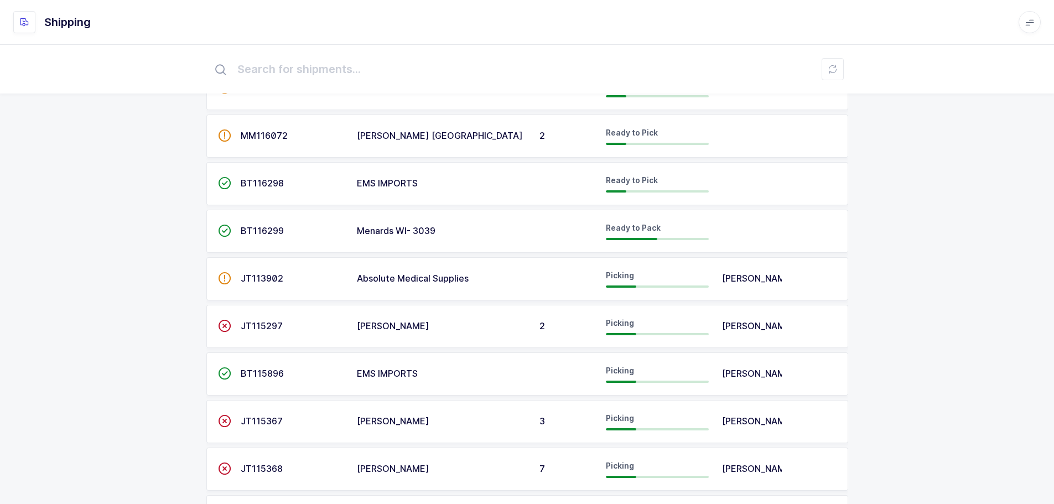
scroll to position [166, 0]
click at [251, 326] on span "JT115297" at bounding box center [262, 325] width 42 height 11
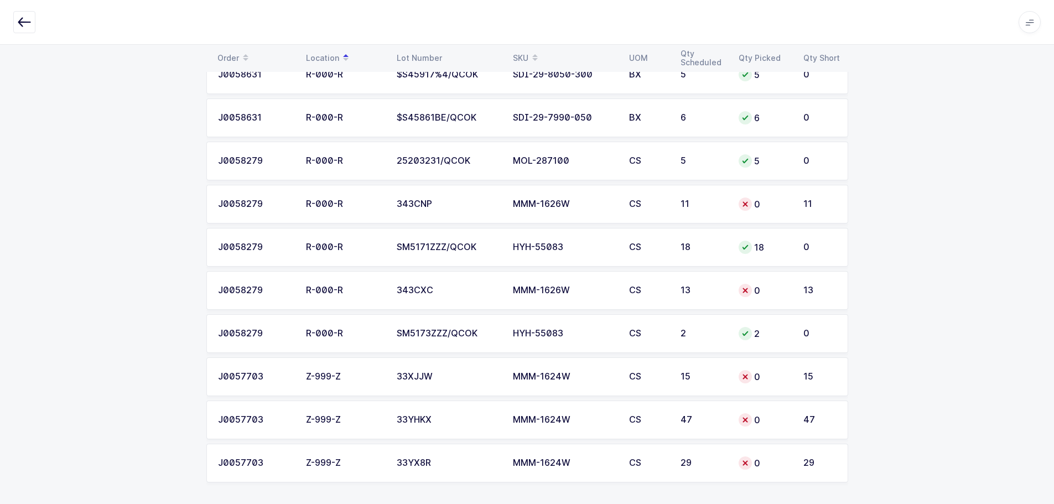
scroll to position [3203, 0]
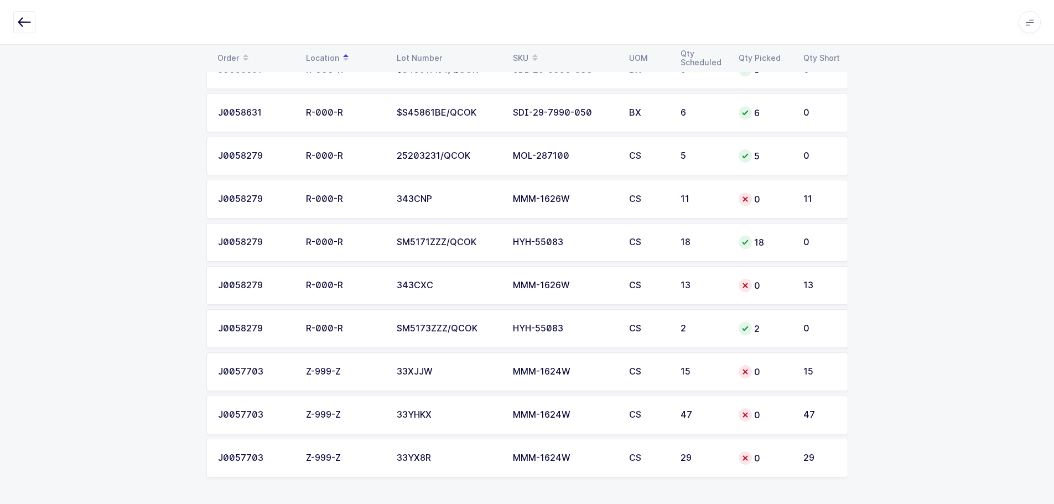
click at [26, 24] on icon "button" at bounding box center [24, 21] width 13 height 13
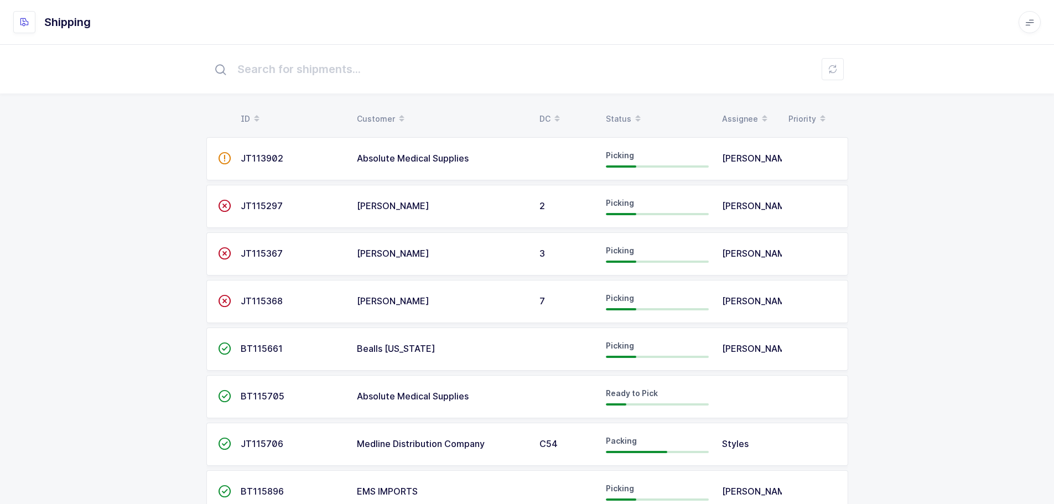
click at [624, 112] on div "Status" at bounding box center [657, 119] width 103 height 19
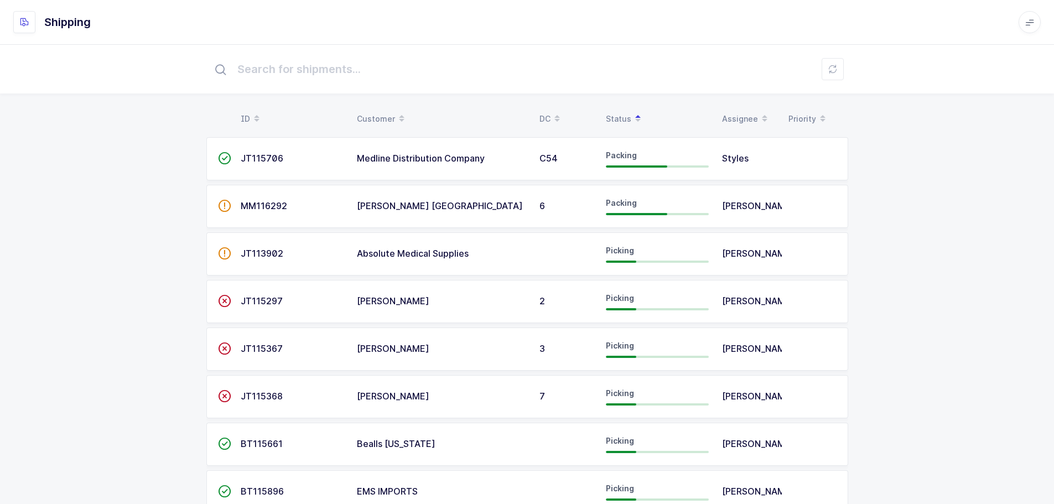
click at [739, 111] on div "Assignee" at bounding box center [748, 119] width 53 height 19
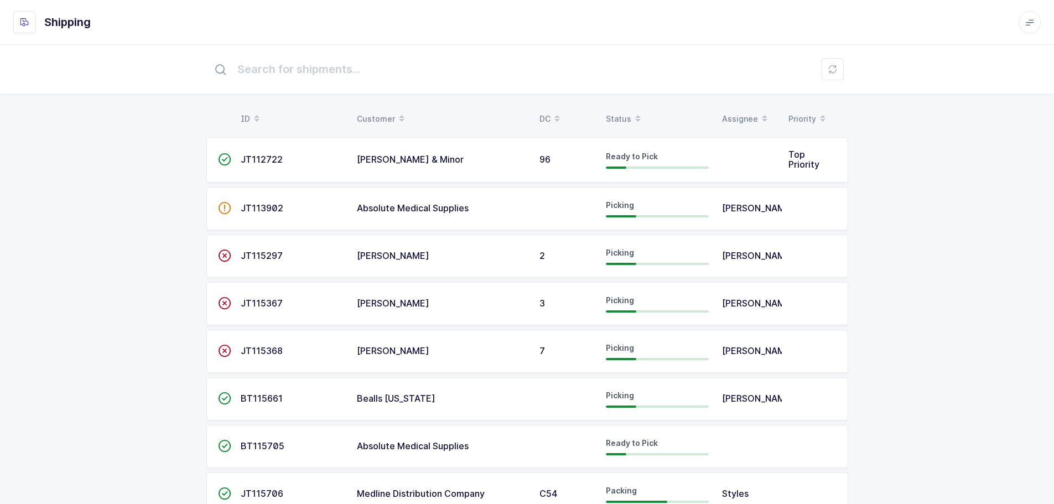
click at [624, 112] on div "Status" at bounding box center [657, 119] width 103 height 19
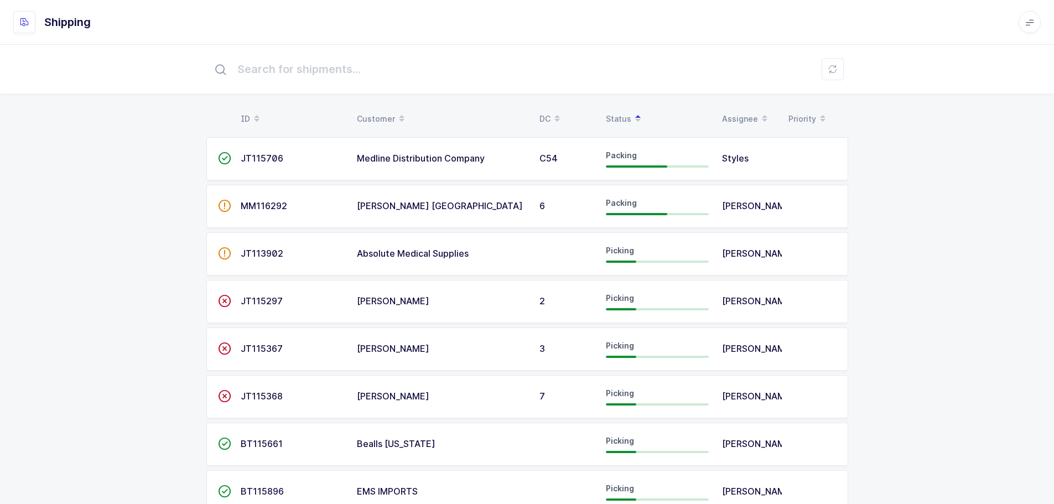
click at [620, 114] on div "Status" at bounding box center [657, 119] width 103 height 19
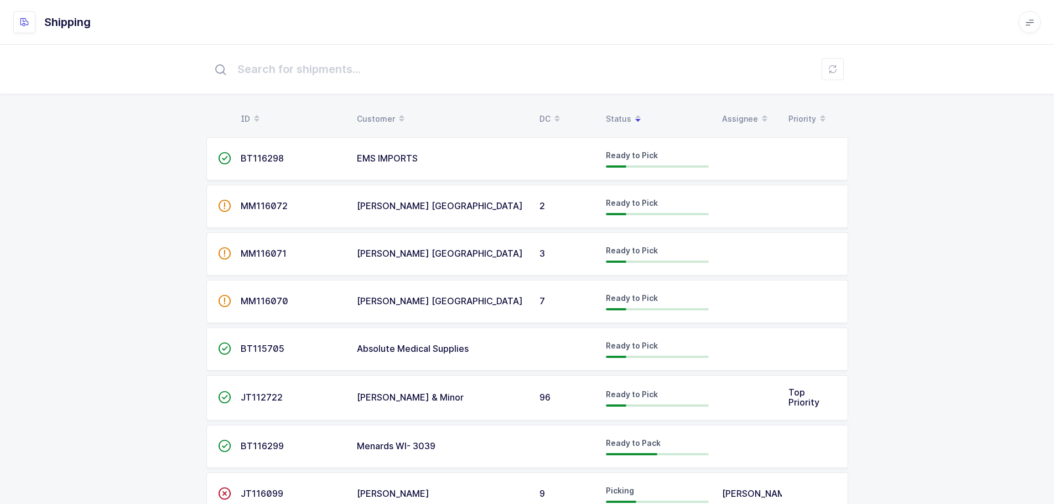
click at [620, 114] on div "Status" at bounding box center [657, 119] width 103 height 19
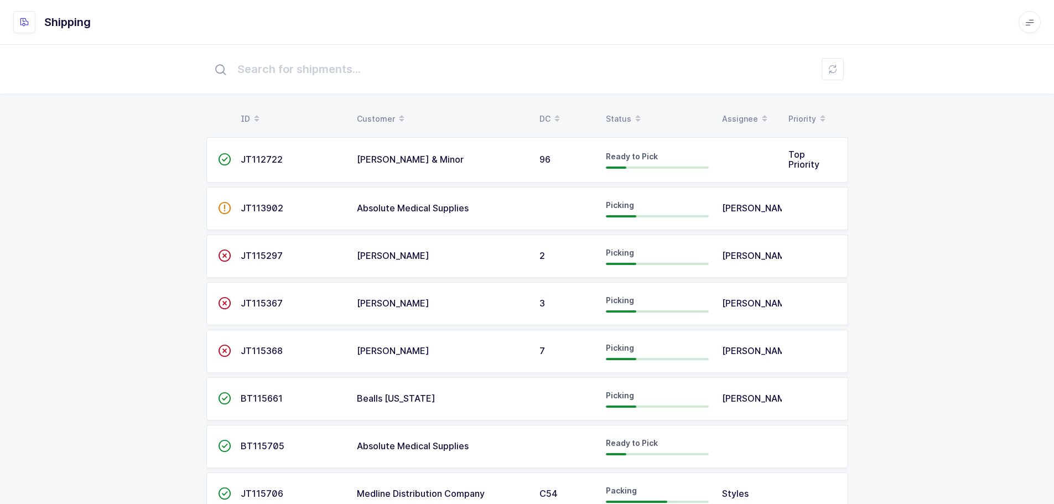
click at [620, 114] on div "Status" at bounding box center [657, 119] width 103 height 19
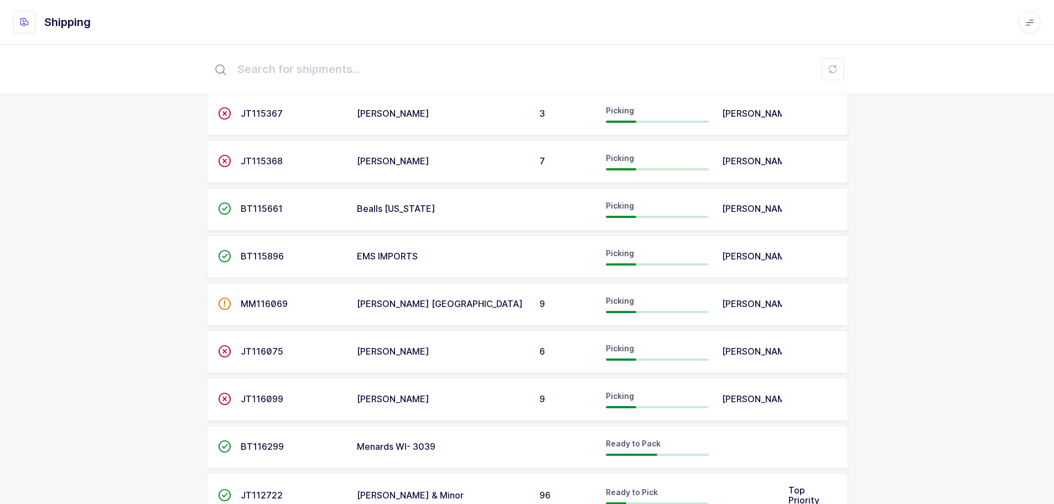
scroll to position [221, 0]
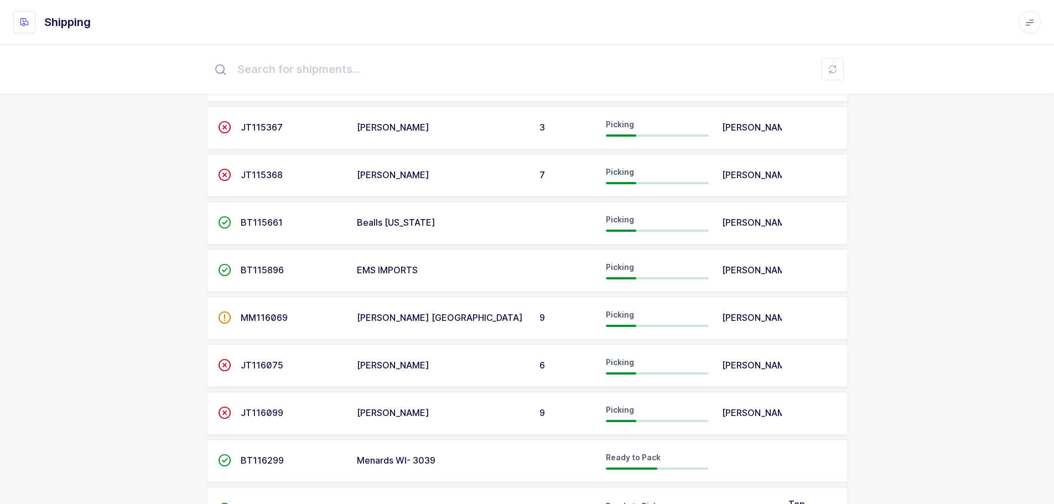
click at [279, 224] on span "BT115661" at bounding box center [262, 222] width 42 height 11
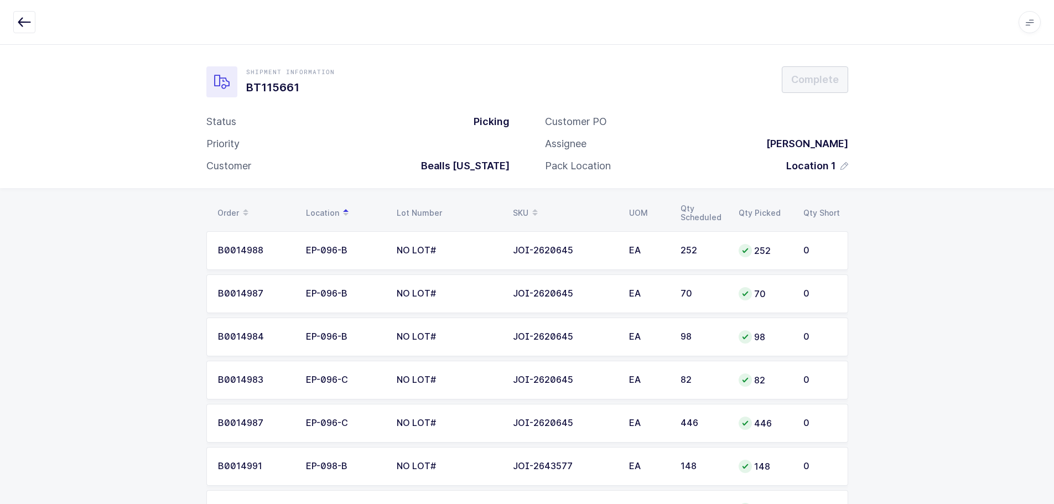
click at [20, 19] on icon "button" at bounding box center [24, 21] width 13 height 13
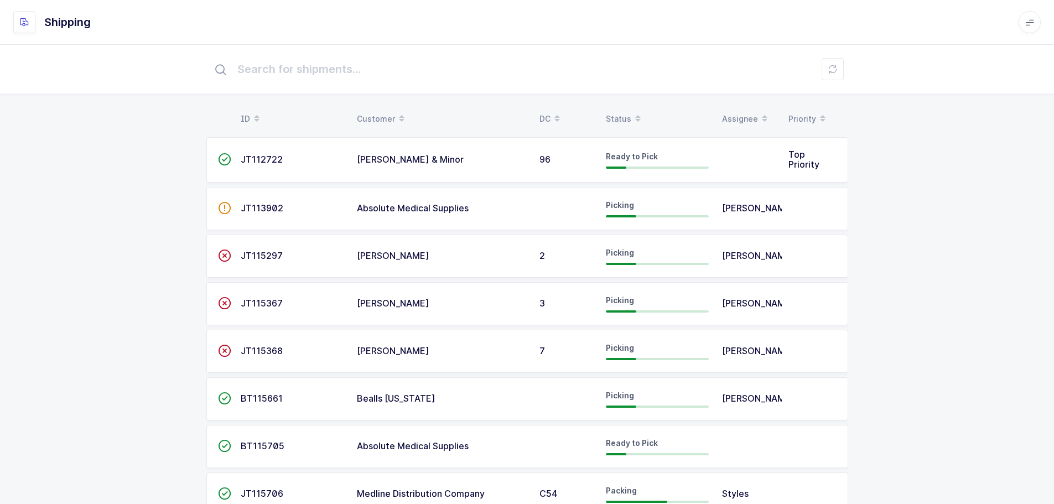
click at [614, 110] on div "Status" at bounding box center [657, 119] width 103 height 19
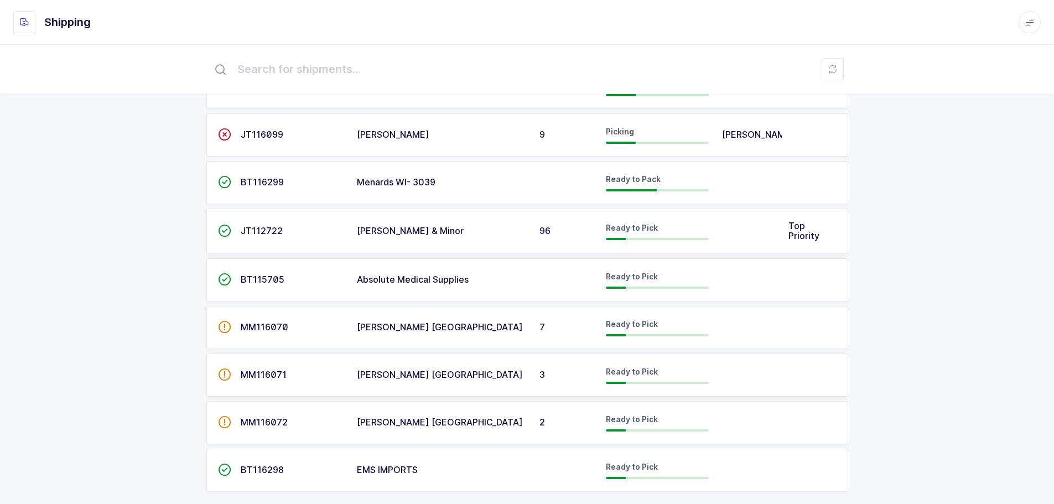
scroll to position [522, 0]
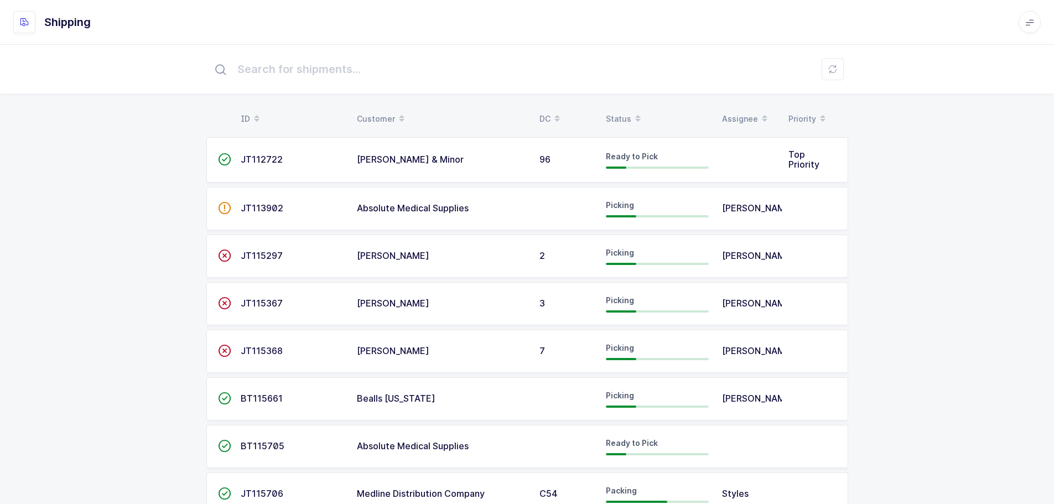
click at [613, 106] on table "ID Customer DC Status Assignee Priority" at bounding box center [527, 119] width 642 height 28
click at [610, 111] on div "Status" at bounding box center [657, 119] width 103 height 19
click at [616, 113] on div "Status" at bounding box center [657, 119] width 103 height 19
click at [615, 118] on div "Status" at bounding box center [657, 119] width 103 height 19
click at [619, 116] on div "Status" at bounding box center [657, 119] width 103 height 19
